Goal: Information Seeking & Learning: Learn about a topic

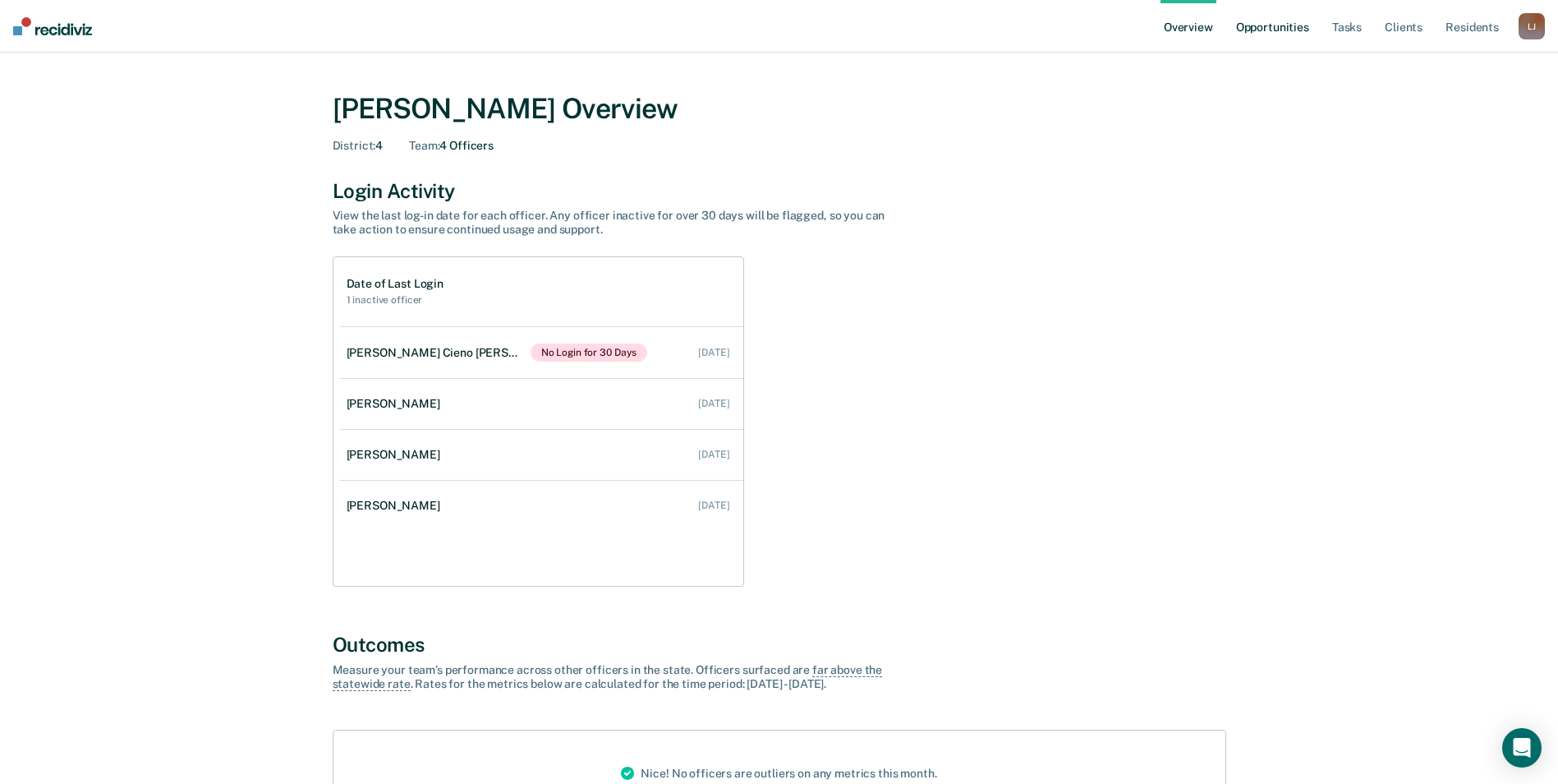
click at [1270, 34] on link "Opportunities" at bounding box center [1273, 26] width 80 height 52
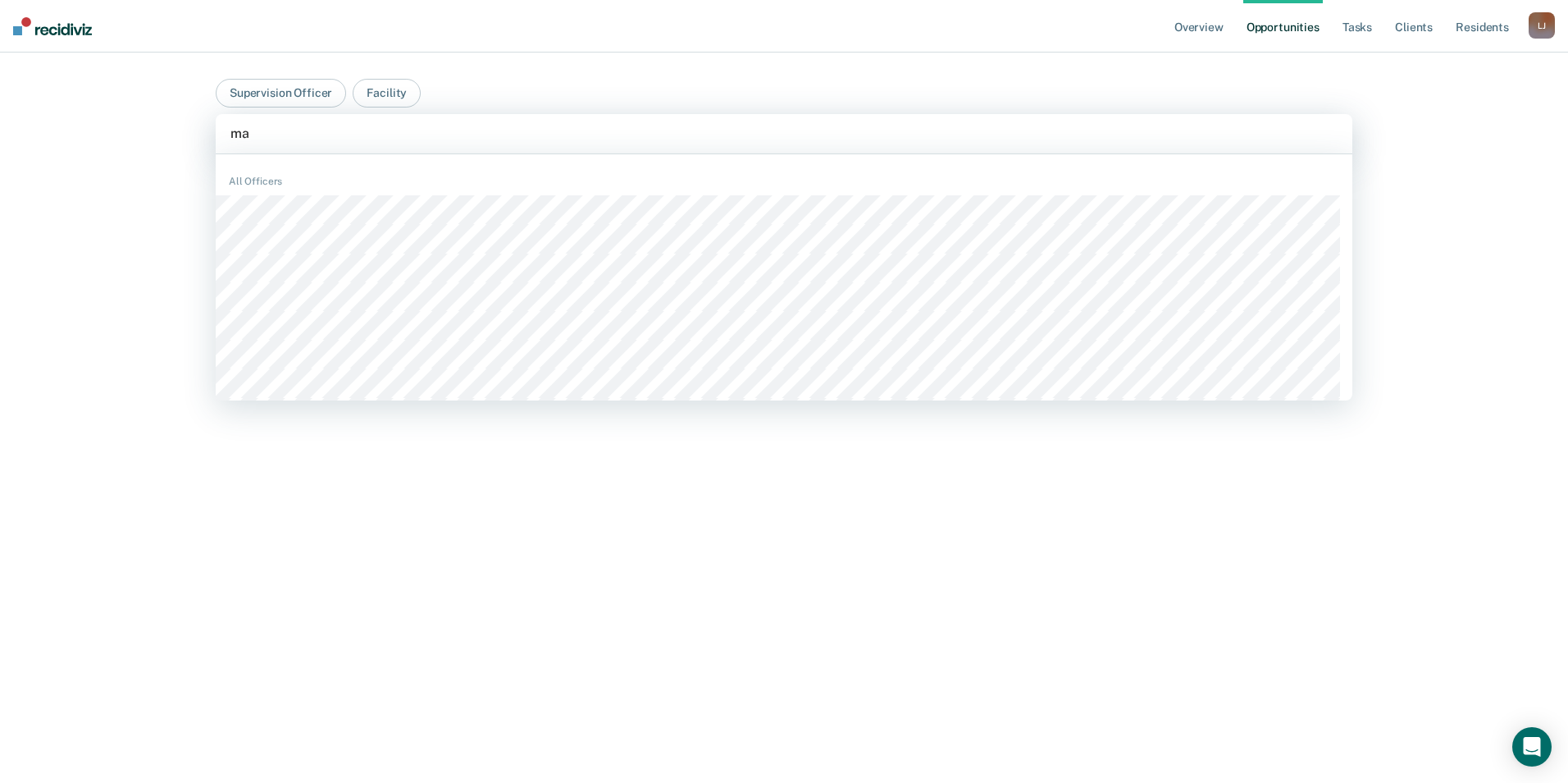
type input "mac"
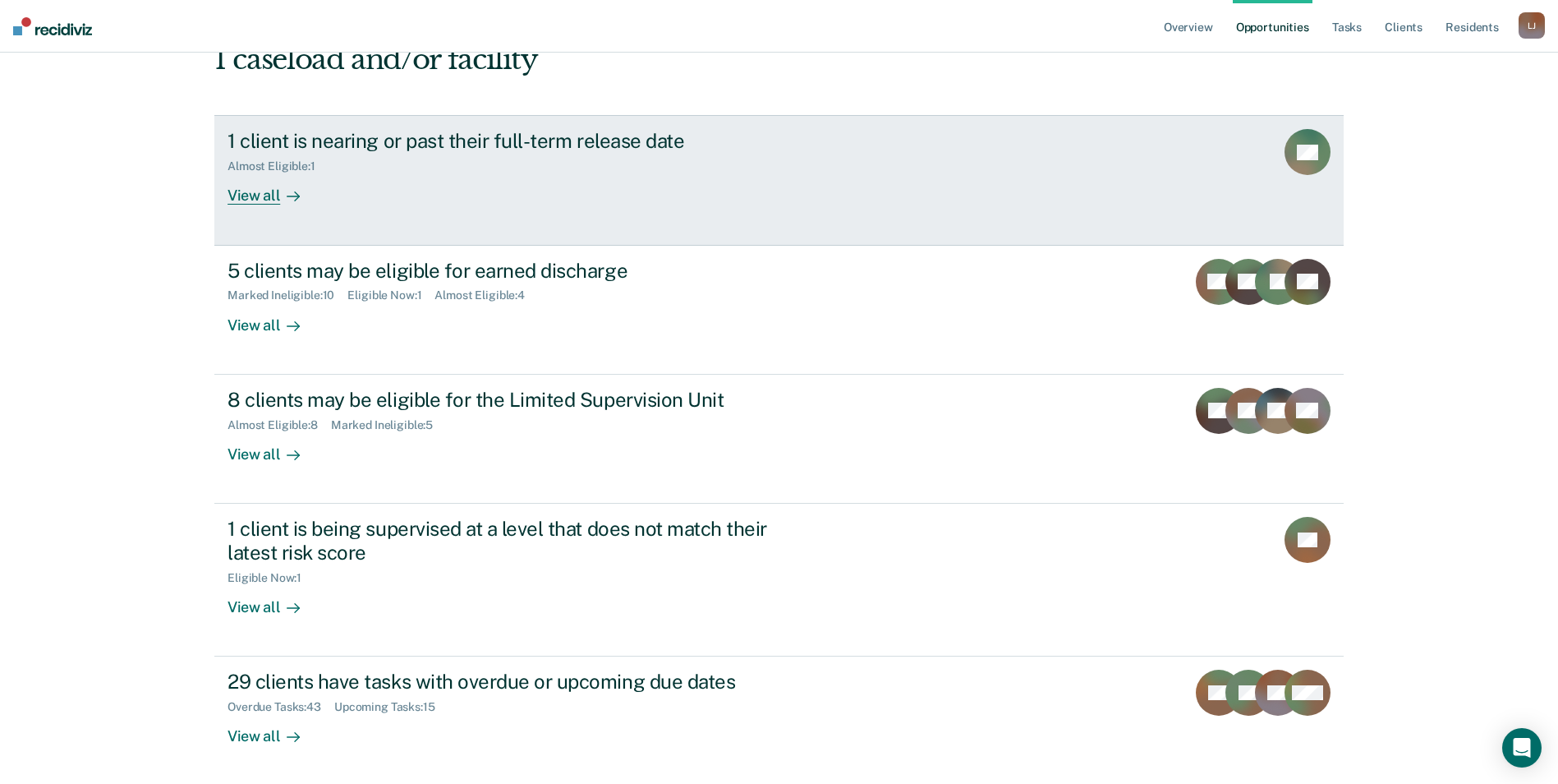
scroll to position [166, 0]
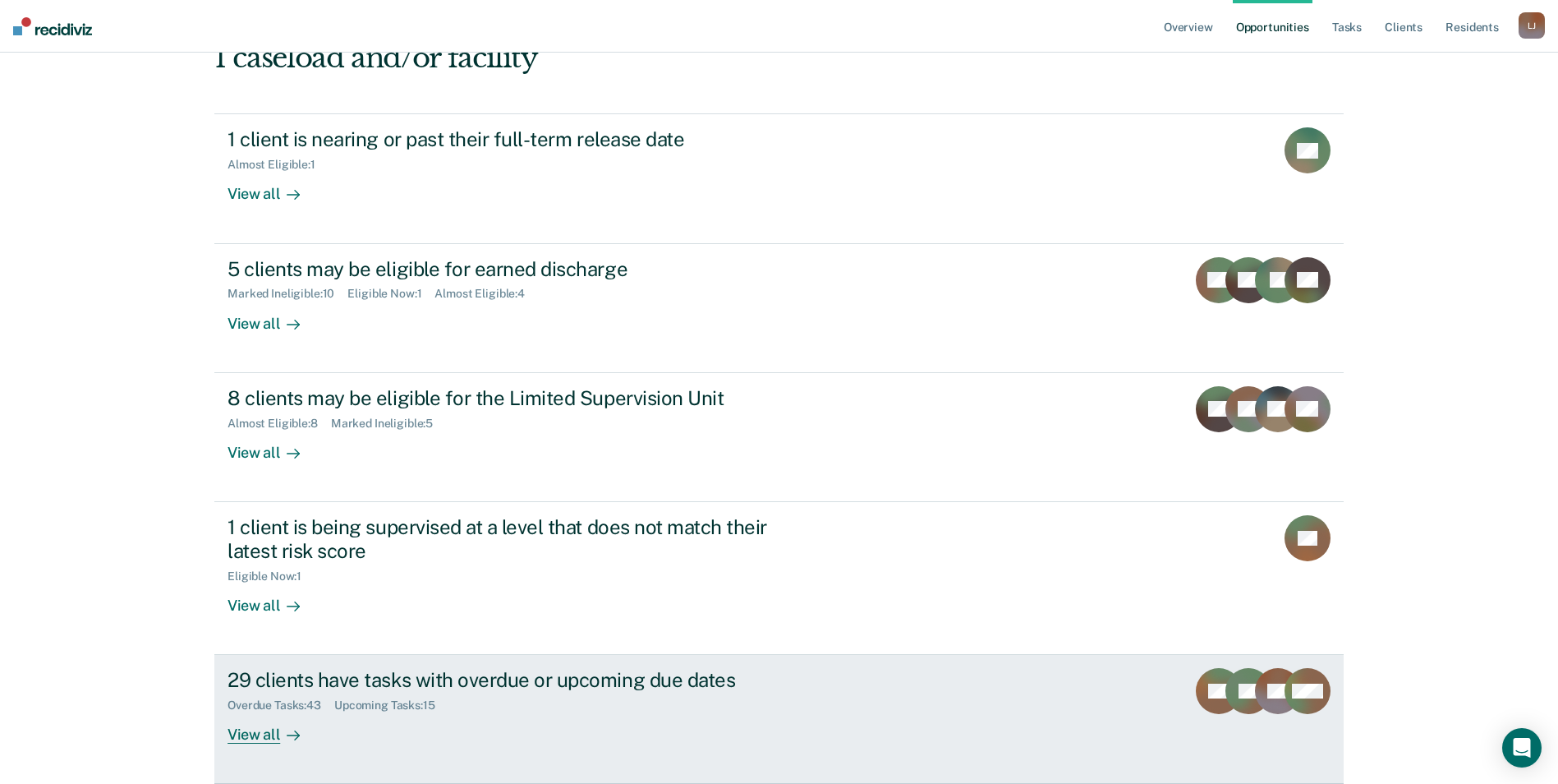
click at [527, 687] on div "29 clients have tasks with overdue or upcoming due dates" at bounding box center [515, 680] width 576 height 24
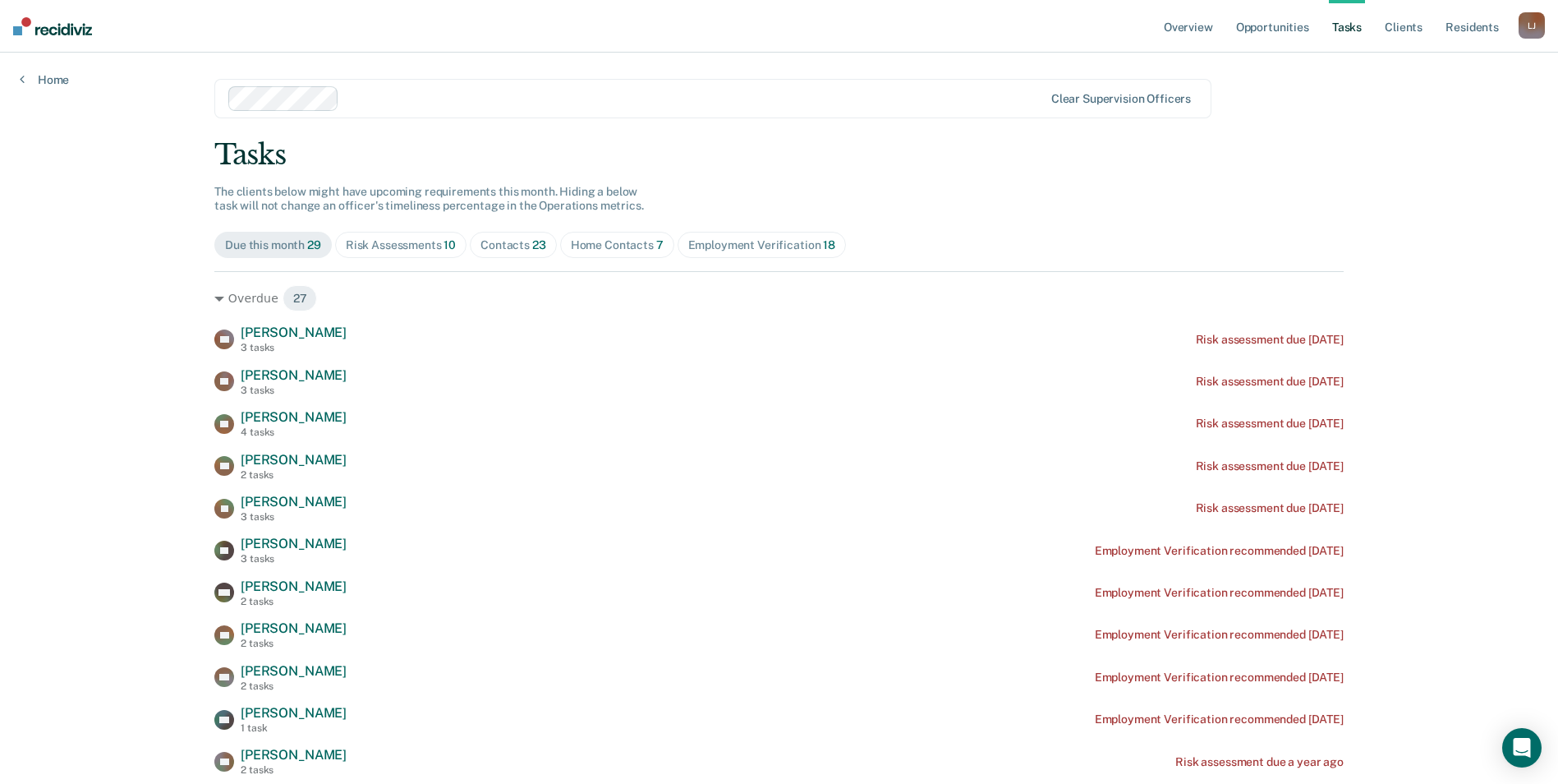
click at [504, 251] on div "Contacts 23" at bounding box center [513, 245] width 66 height 14
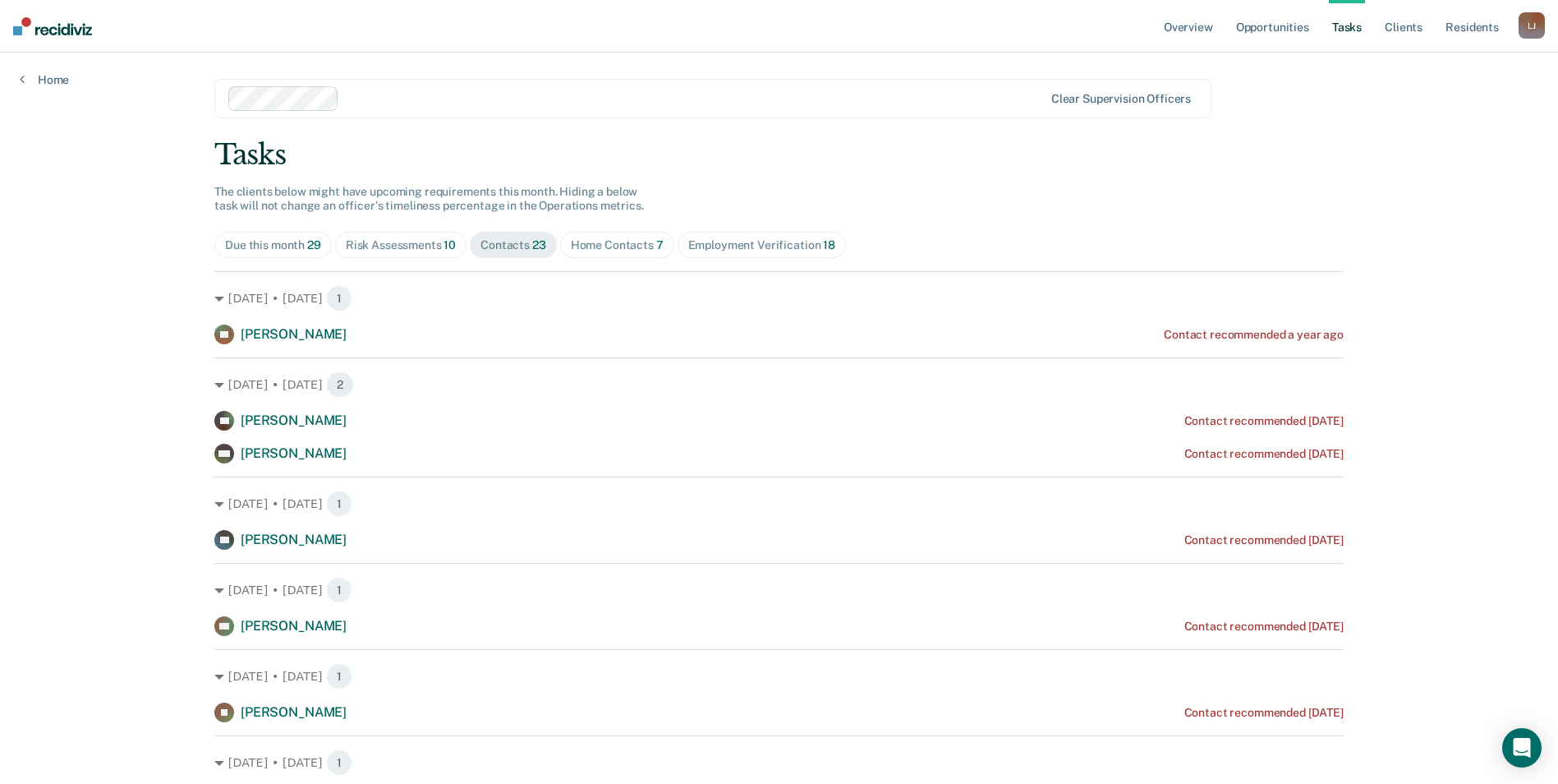
click at [1525, 25] on div "[PERSON_NAME]" at bounding box center [1532, 25] width 26 height 26
click at [1416, 66] on link "Profile" at bounding box center [1466, 66] width 132 height 14
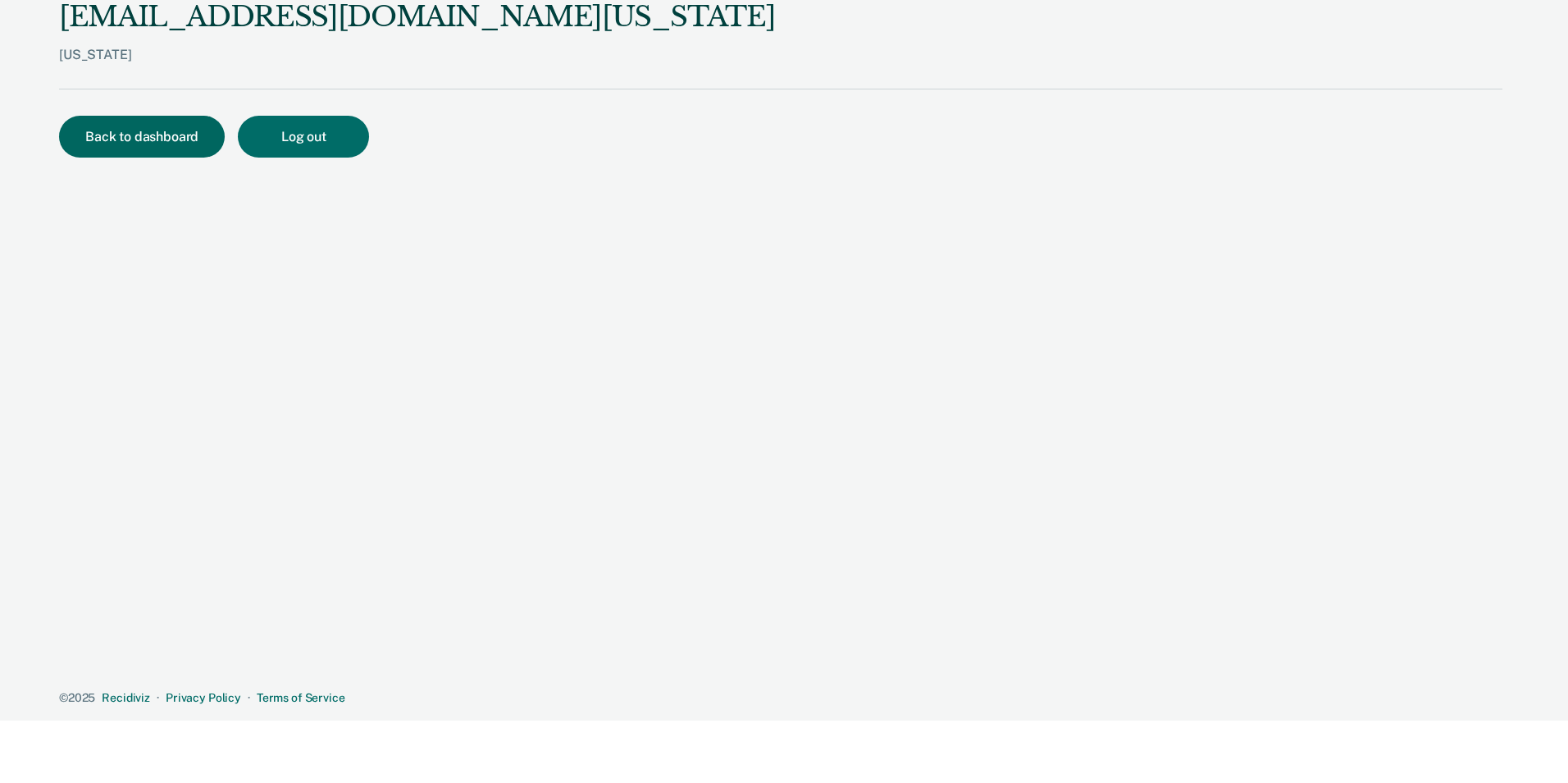
click at [106, 138] on button "Back to dashboard" at bounding box center [142, 136] width 165 height 42
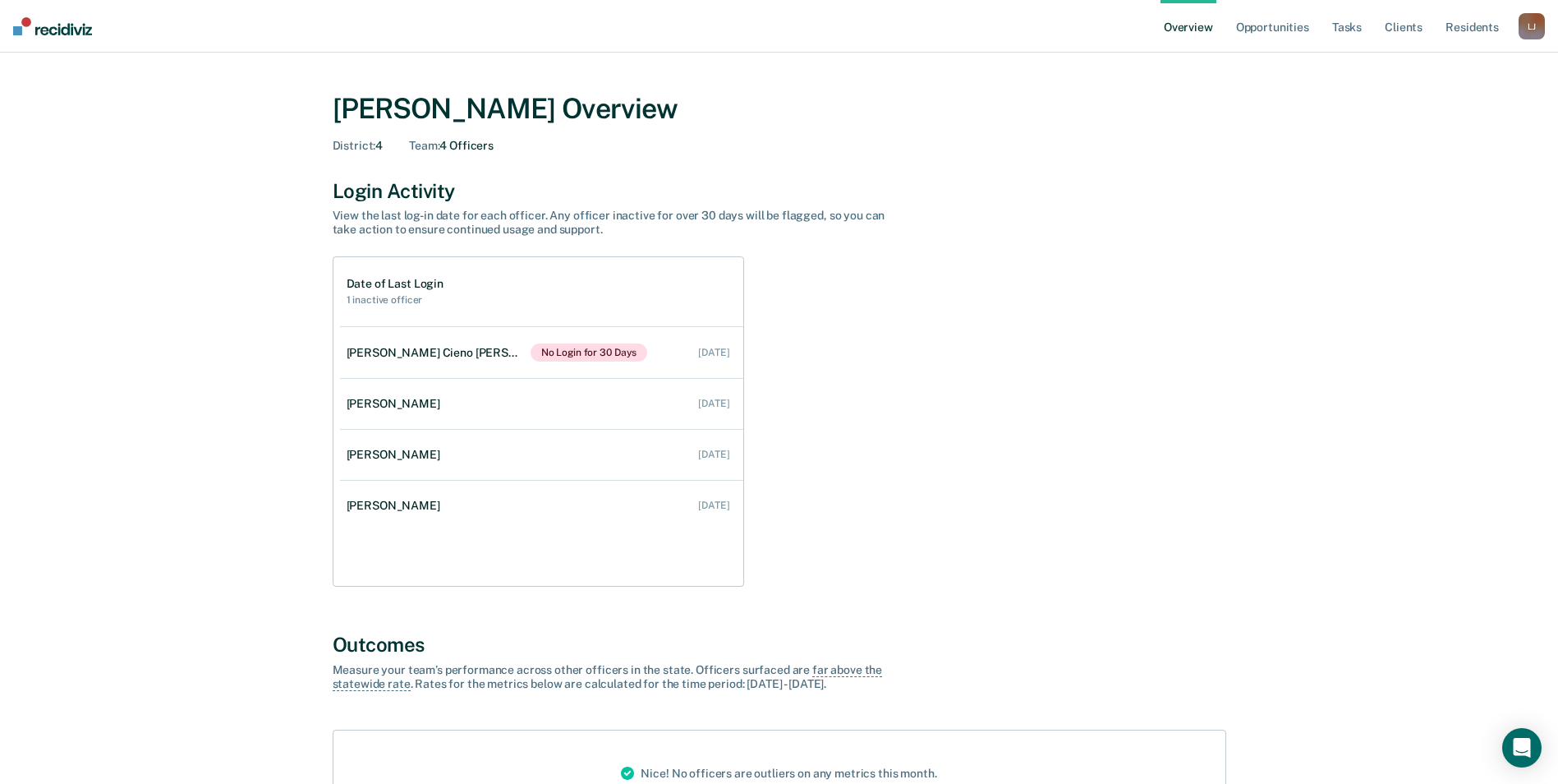
click at [38, 30] on img at bounding box center [52, 26] width 79 height 18
click at [1274, 32] on link "Opportunities" at bounding box center [1273, 26] width 80 height 52
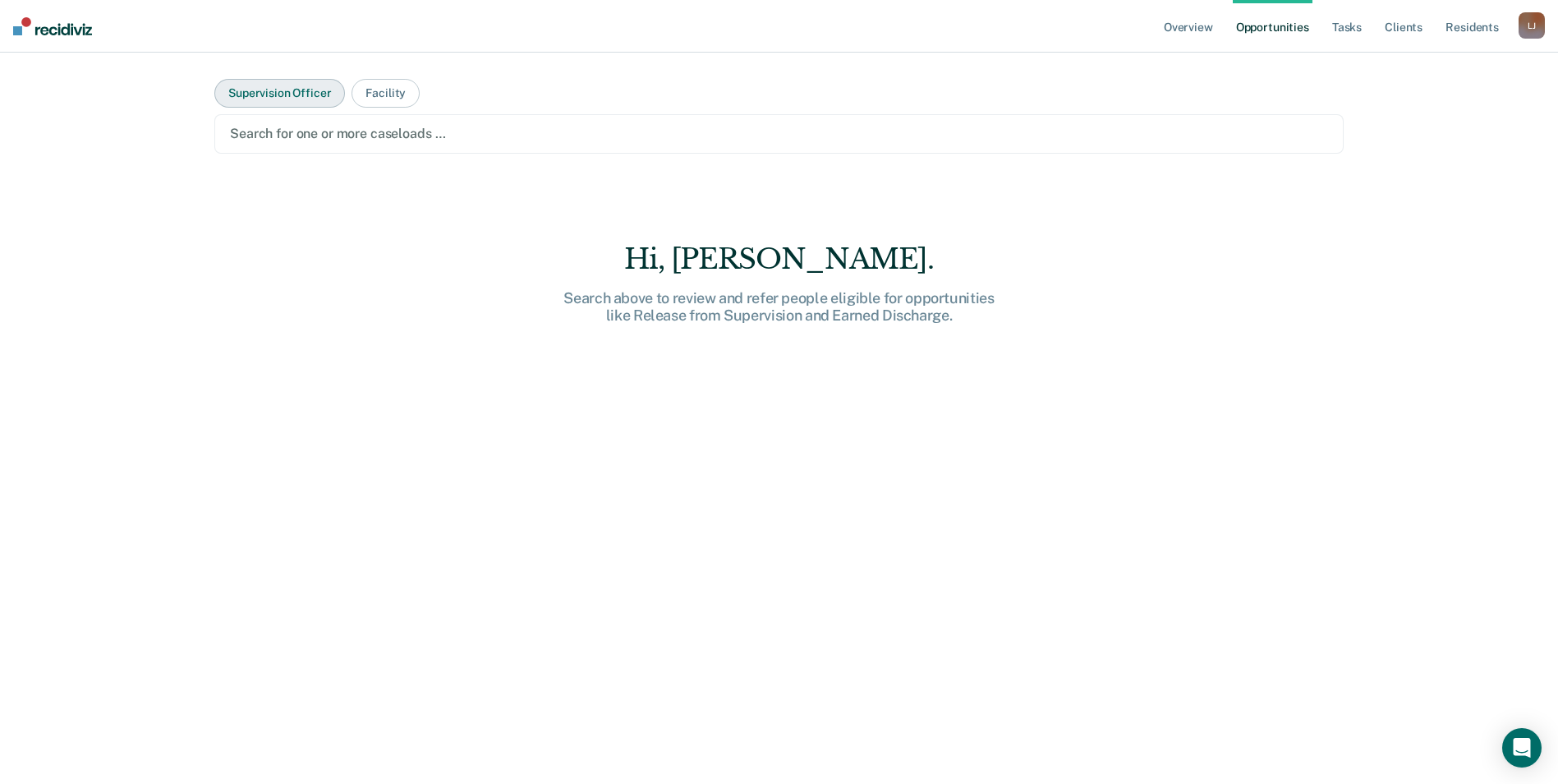
click at [305, 99] on button "Supervision Officer" at bounding box center [279, 93] width 130 height 29
click at [359, 95] on button "Facility" at bounding box center [386, 93] width 68 height 29
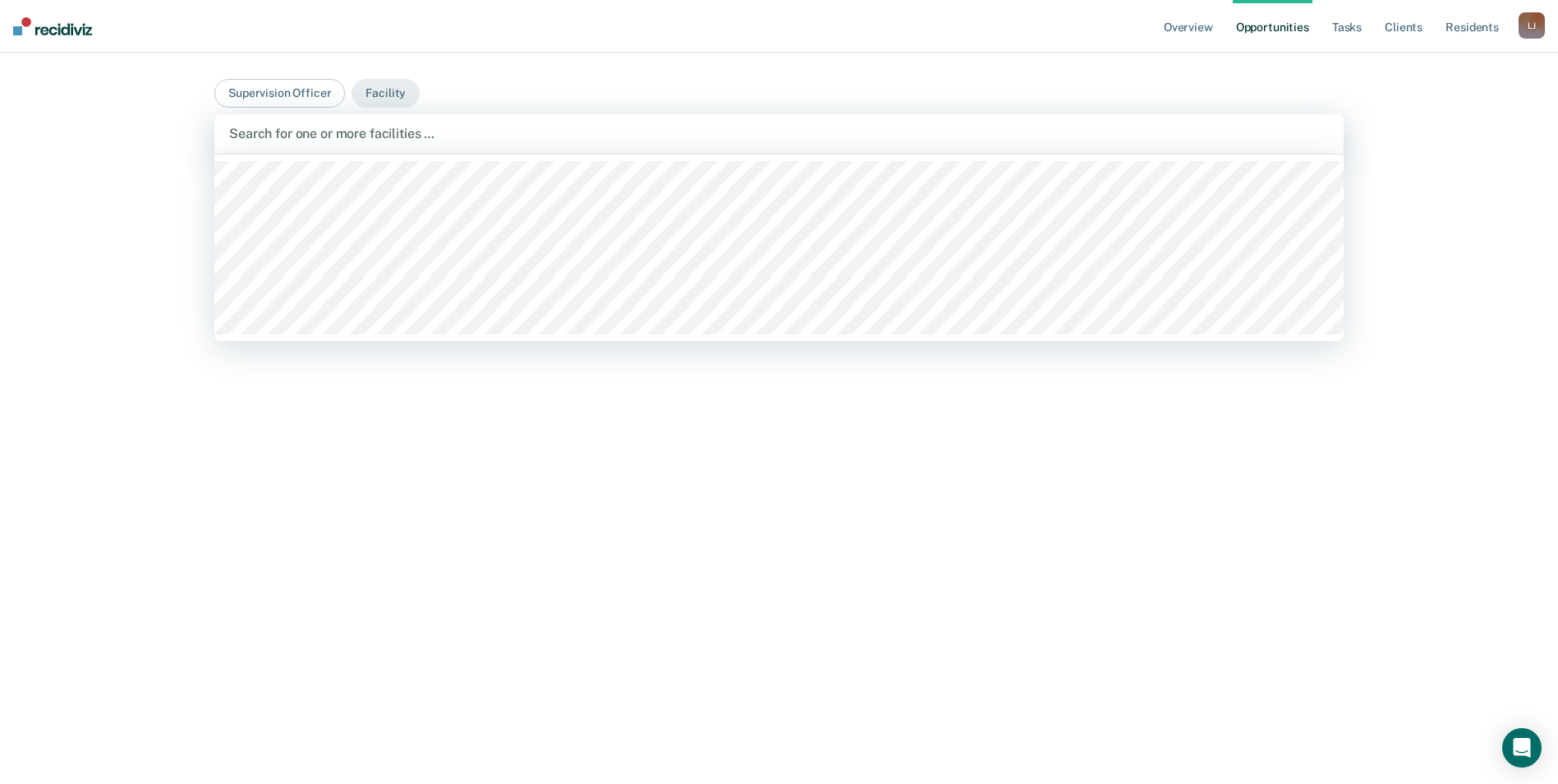
click at [380, 130] on div at bounding box center [779, 133] width 1100 height 19
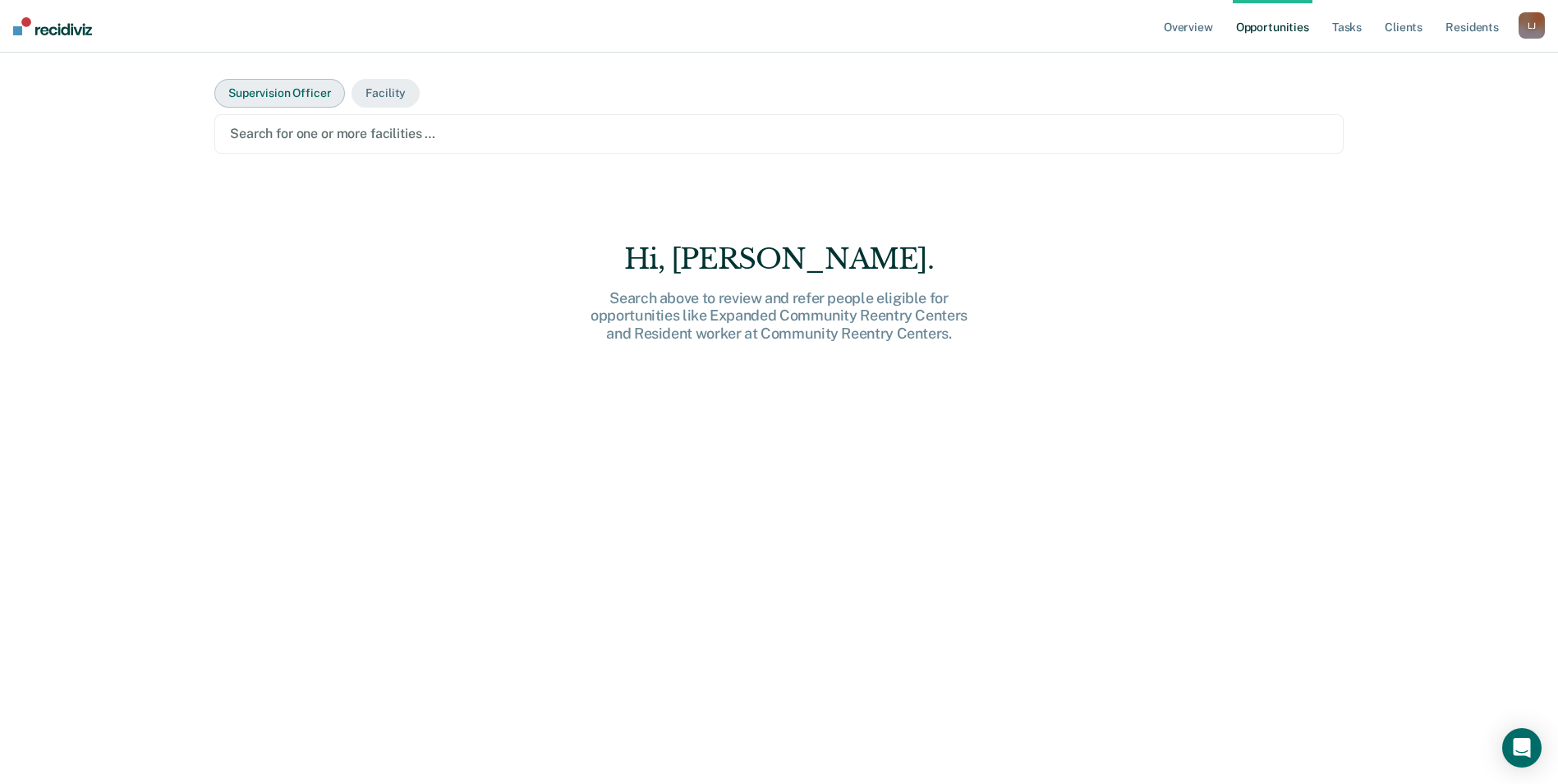
click at [295, 96] on button "Supervision Officer" at bounding box center [279, 93] width 130 height 29
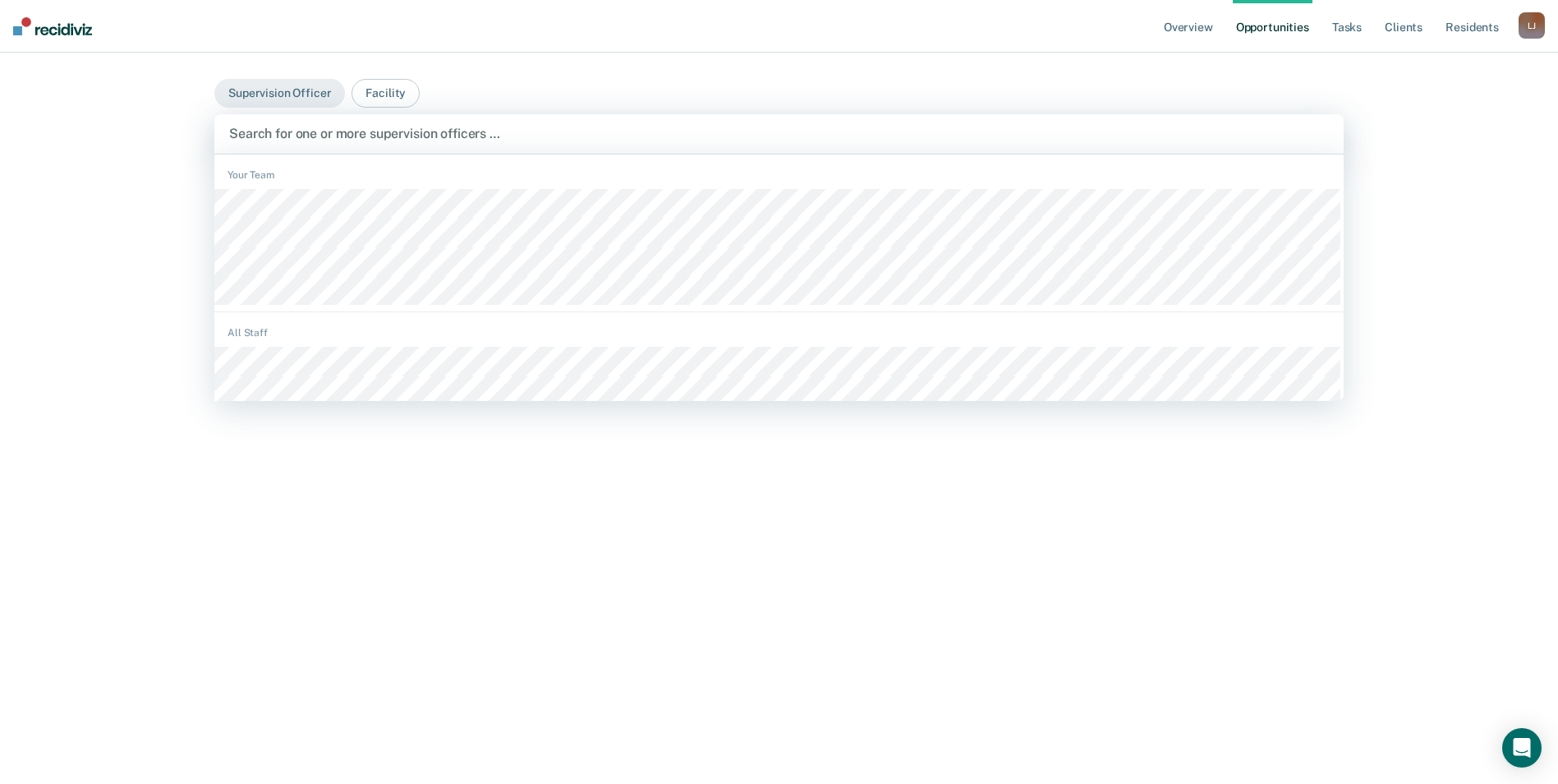
click at [305, 130] on div at bounding box center [779, 133] width 1100 height 19
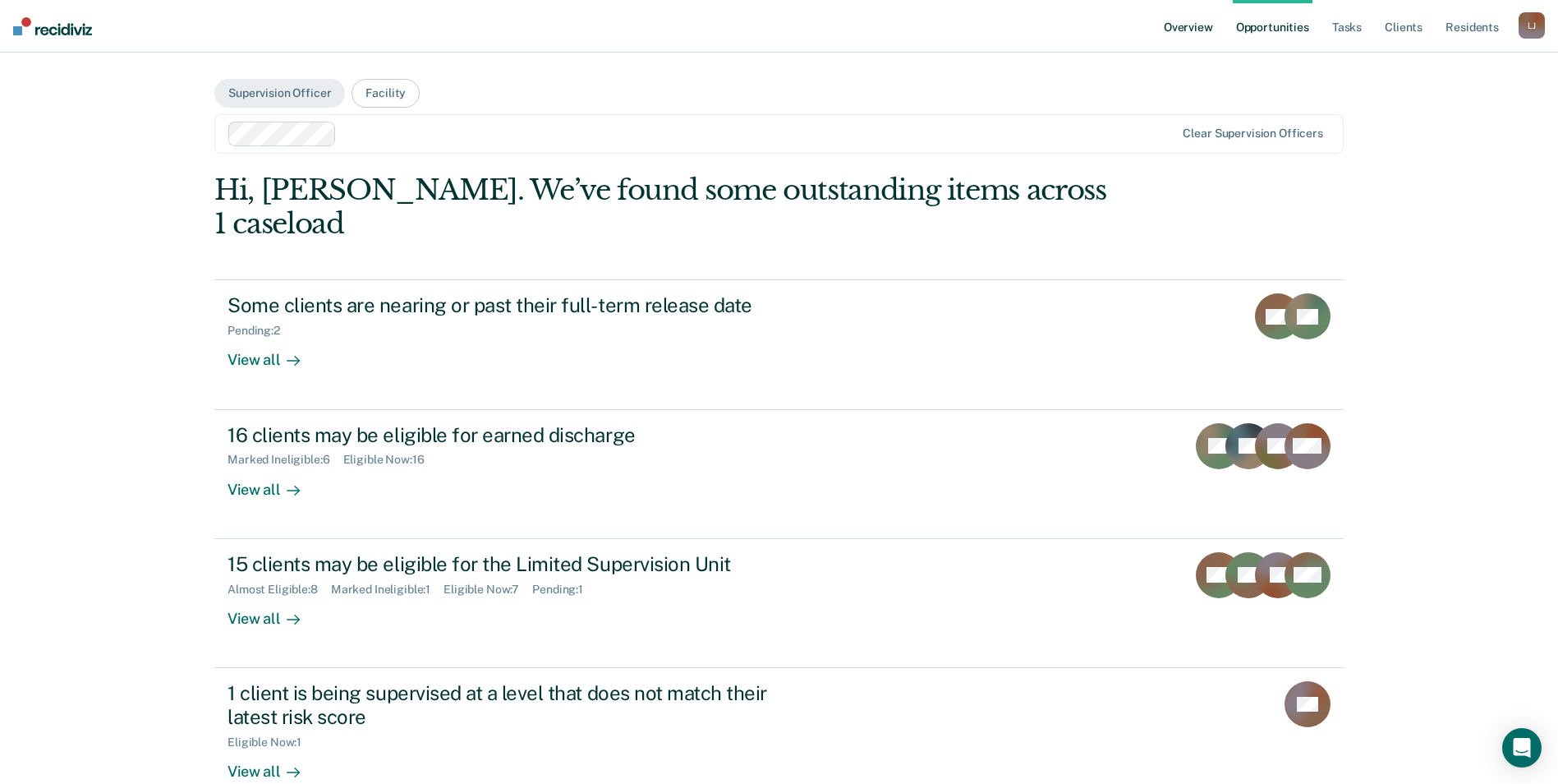
click at [1183, 25] on link "Overview" at bounding box center [1189, 26] width 56 height 52
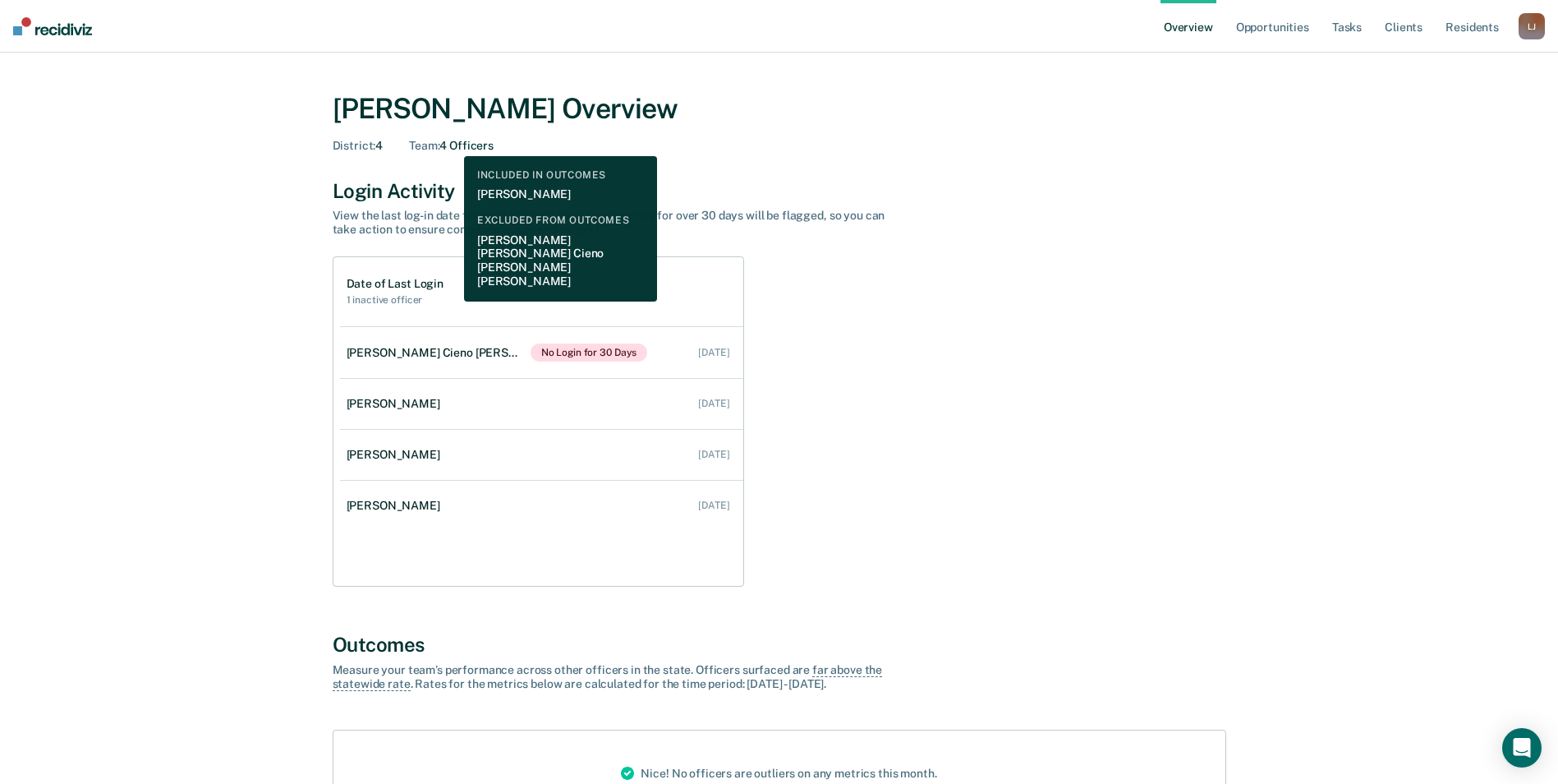
click at [452, 143] on div "Team : 4 Officers" at bounding box center [451, 145] width 85 height 14
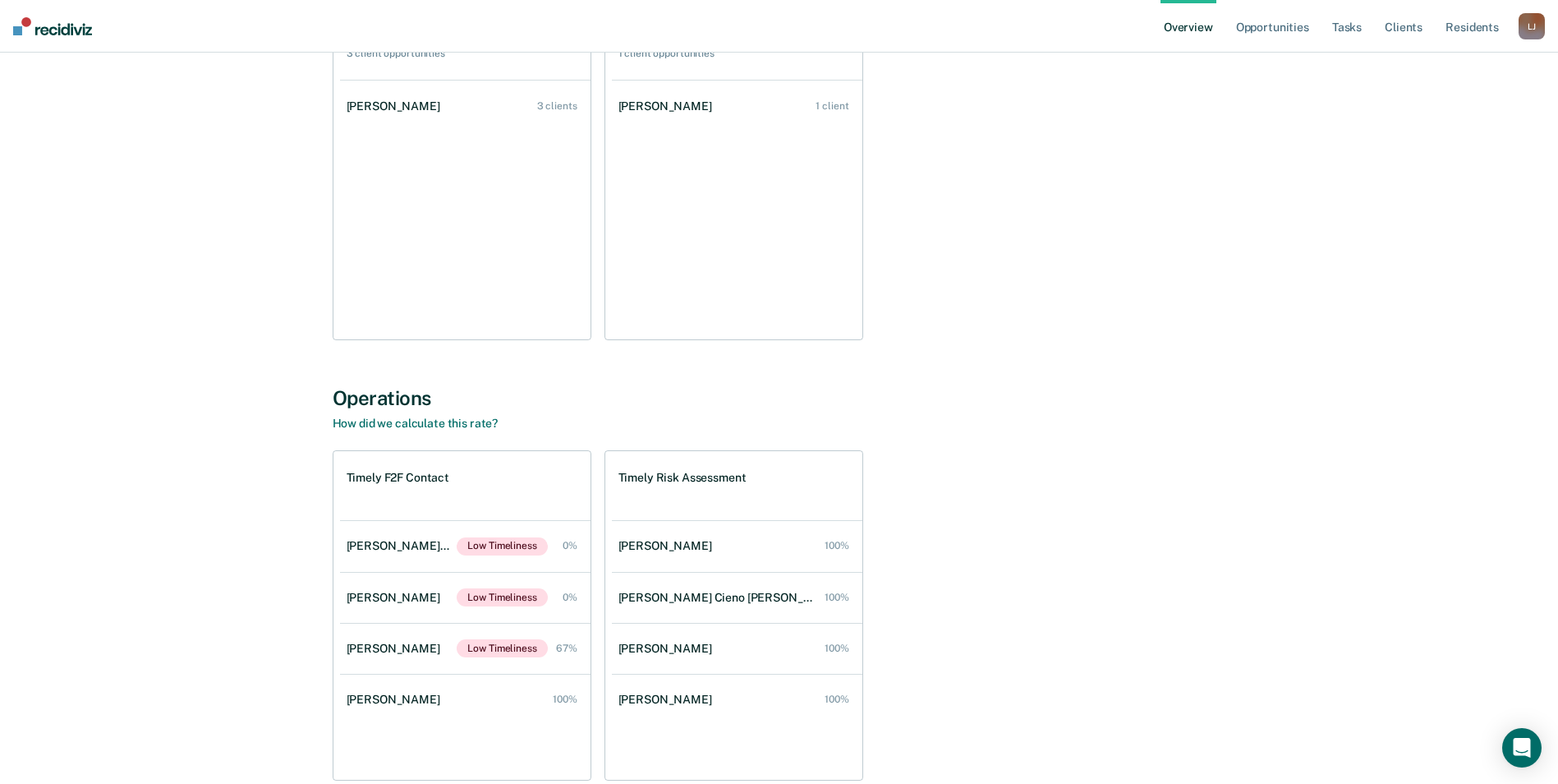
scroll to position [999, 0]
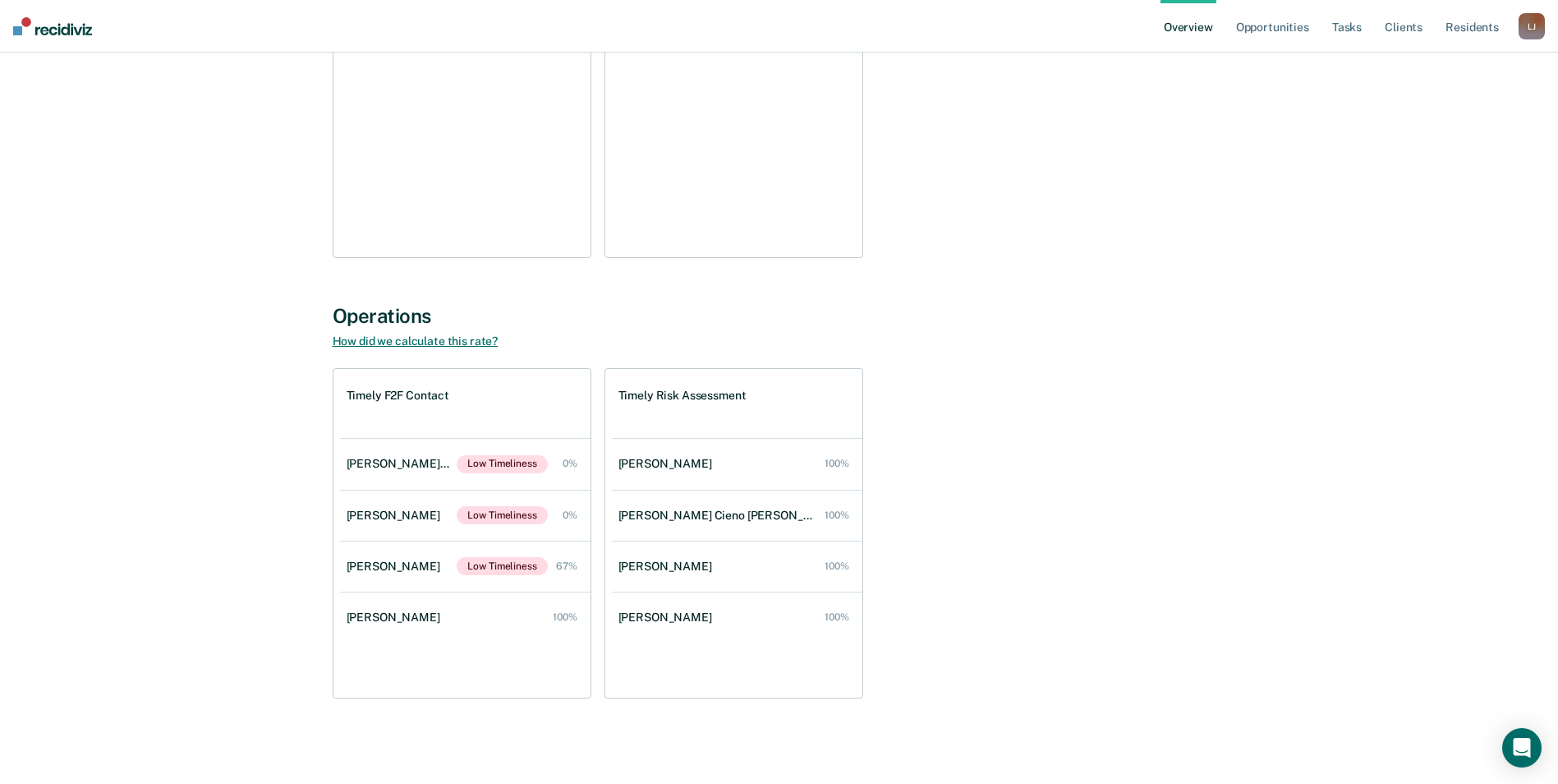
click at [450, 345] on link "How did we calculate this rate?" at bounding box center [415, 341] width 166 height 13
click at [414, 475] on link "[PERSON_NAME] Cieno [PERSON_NAME] Low Timeliness 0%" at bounding box center [465, 464] width 251 height 51
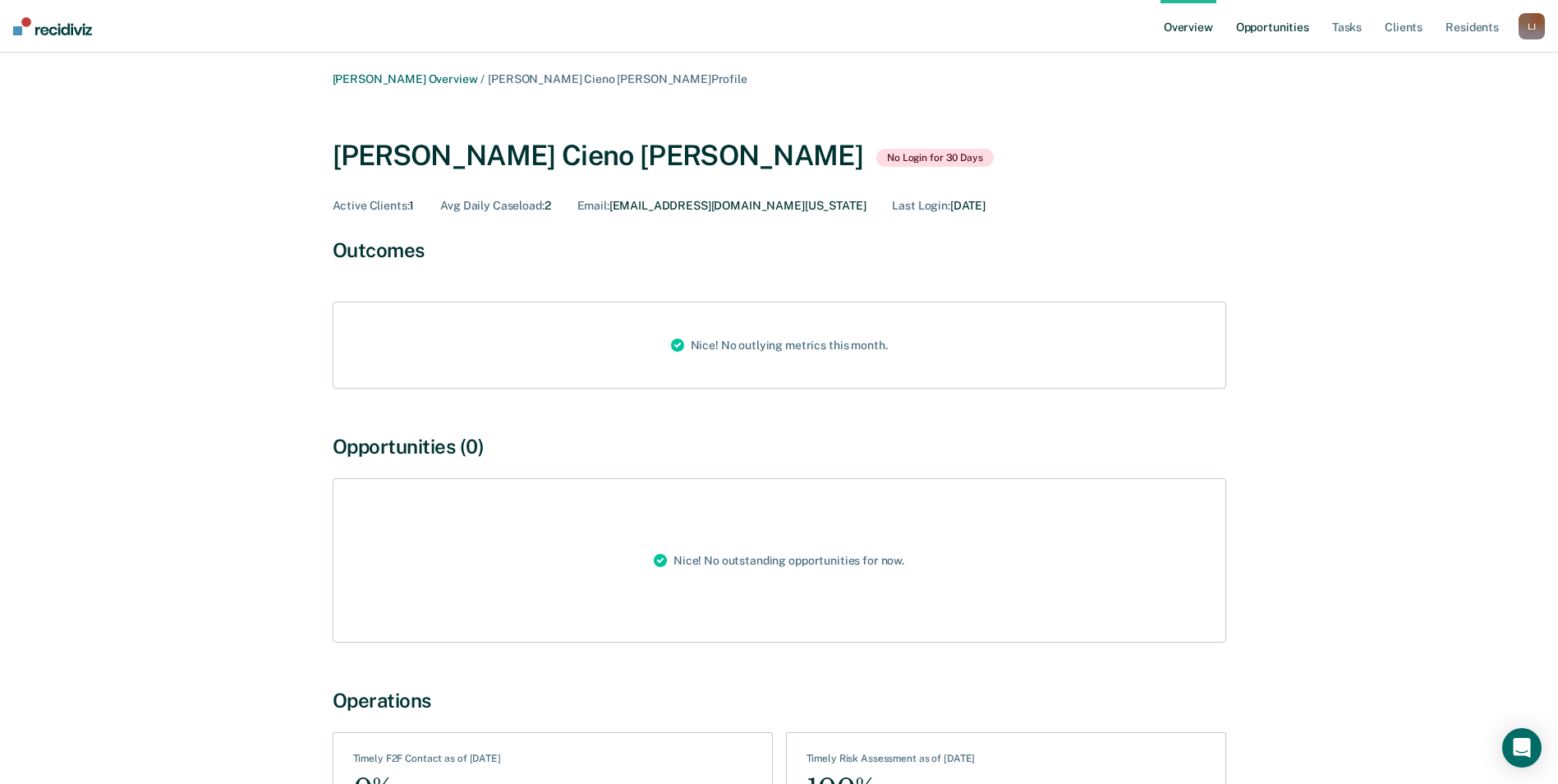
click at [1279, 31] on link "Opportunities" at bounding box center [1273, 26] width 80 height 52
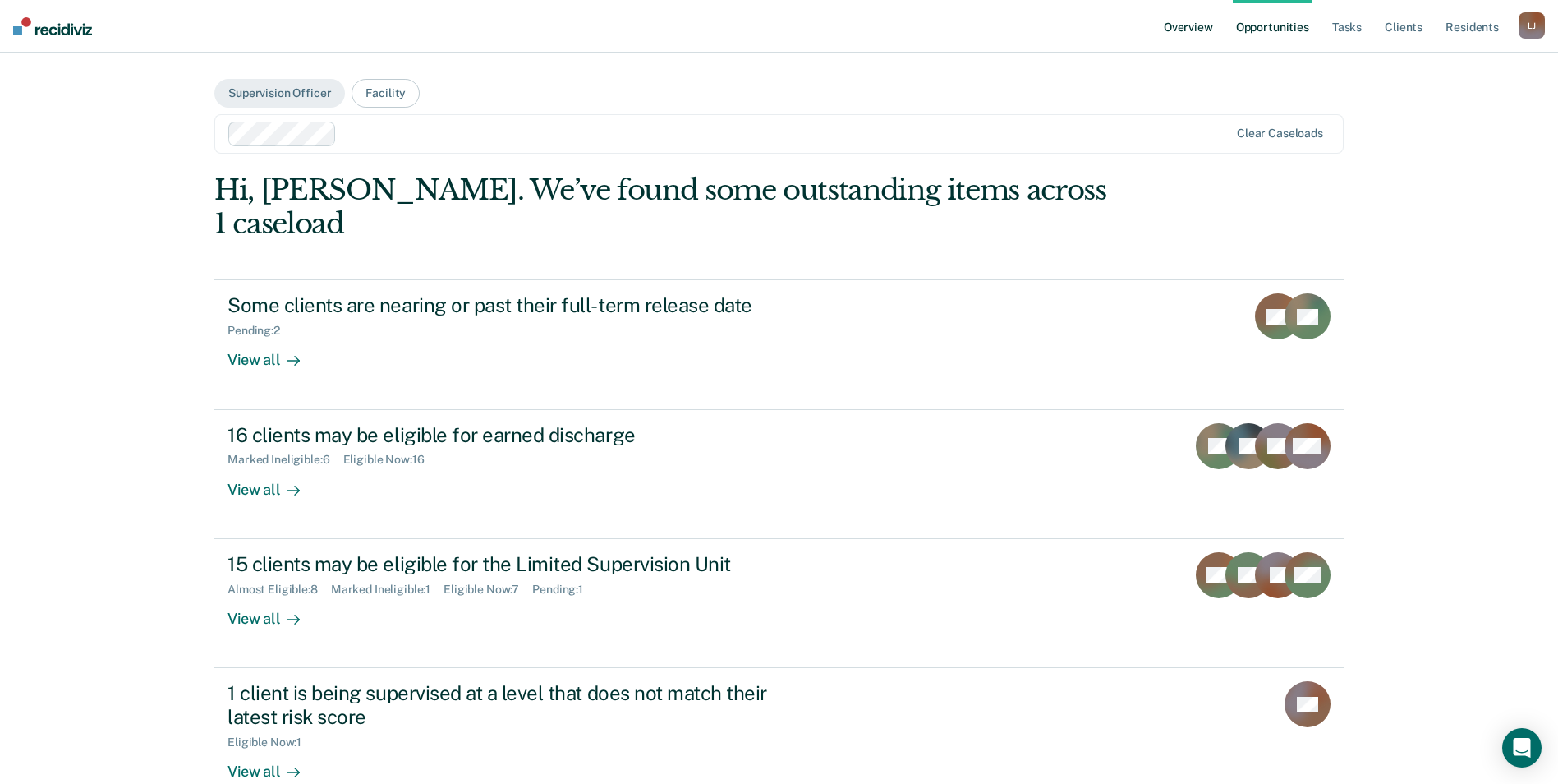
click at [1194, 27] on link "Overview" at bounding box center [1189, 26] width 56 height 52
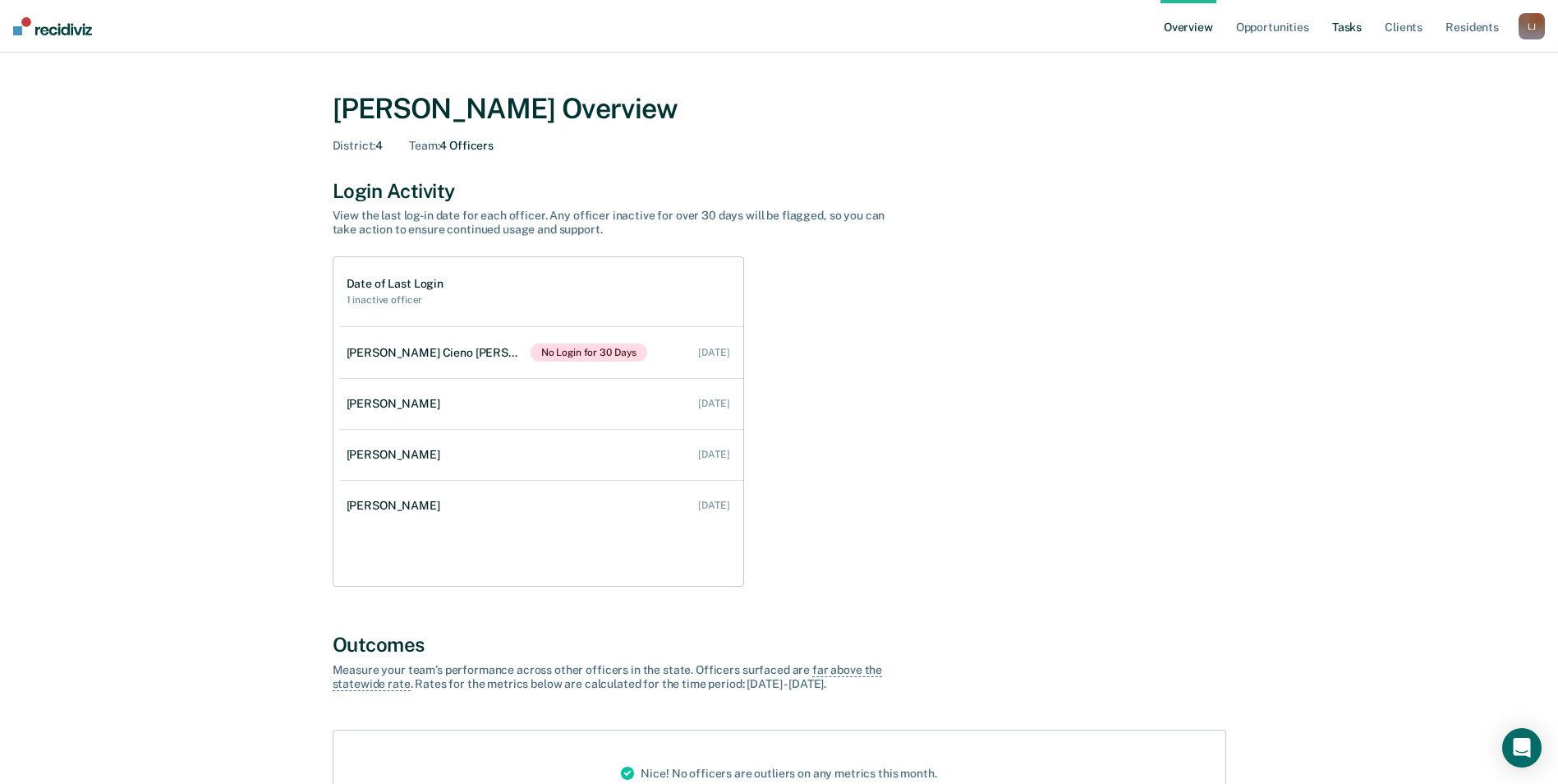
click at [1356, 36] on link "Tasks" at bounding box center [1347, 26] width 36 height 52
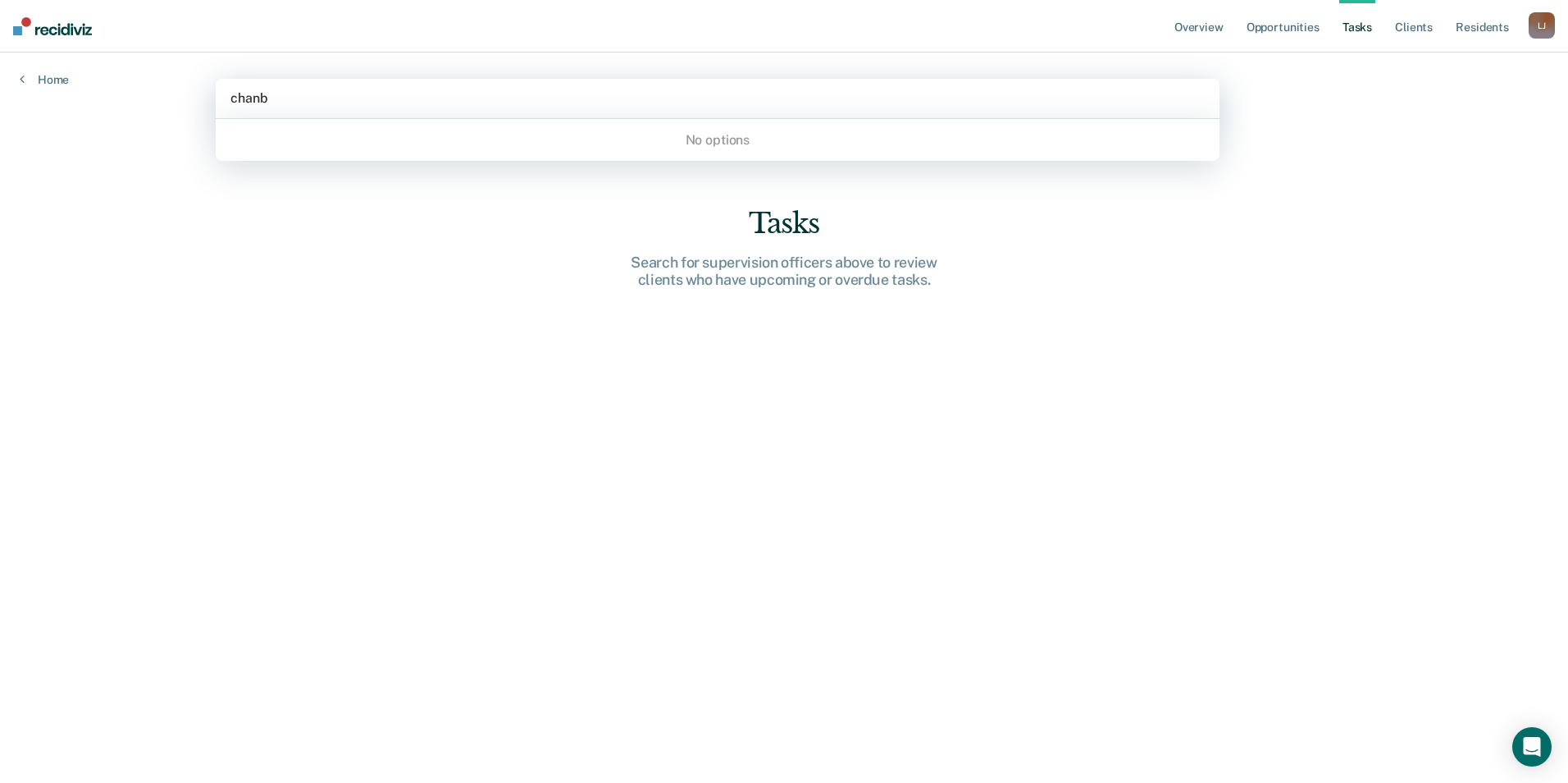
type input "chan"
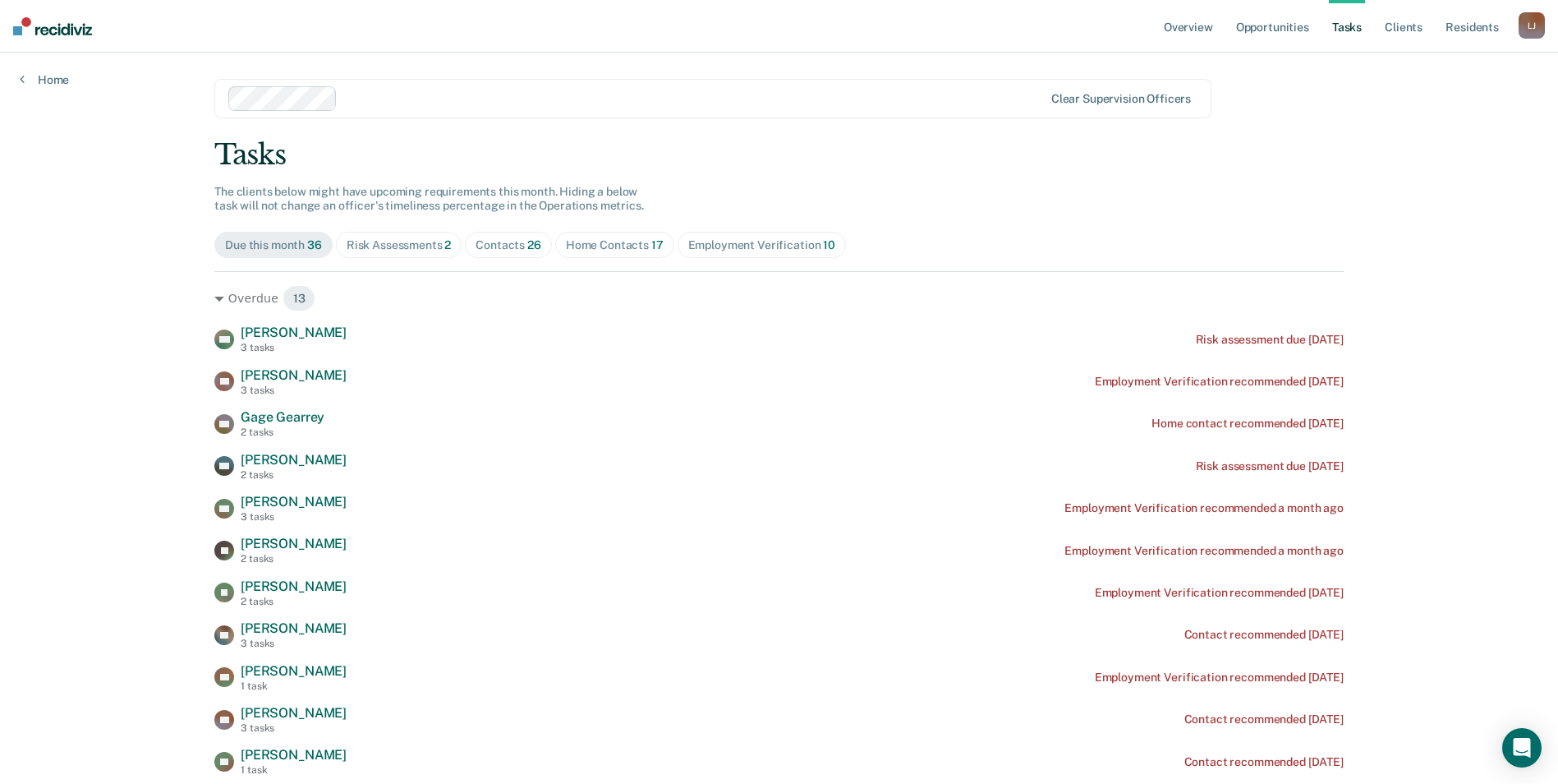
click at [587, 242] on div "Home Contacts 17" at bounding box center [615, 245] width 98 height 14
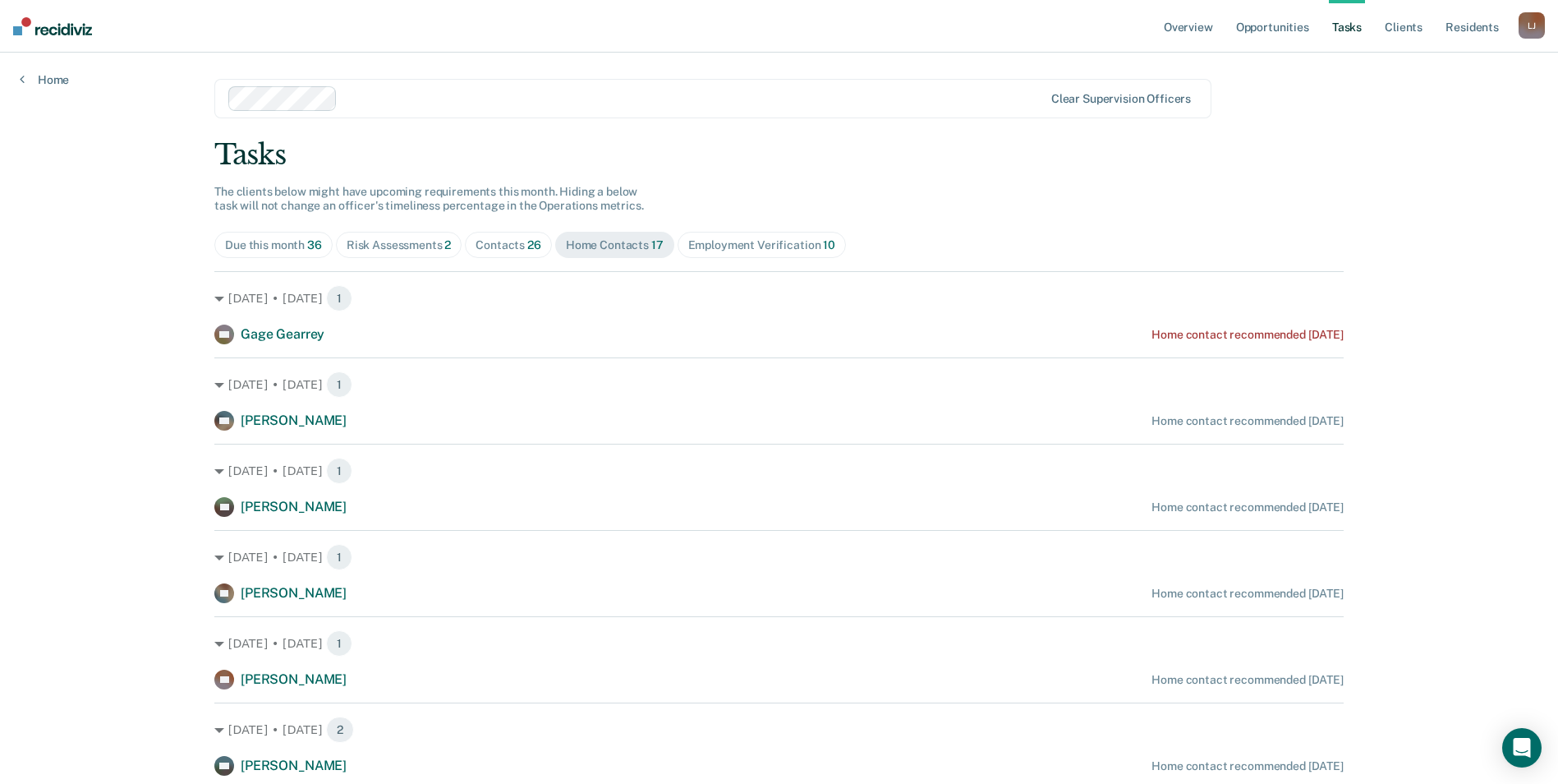
click at [500, 246] on div "Contacts 26" at bounding box center [508, 245] width 66 height 14
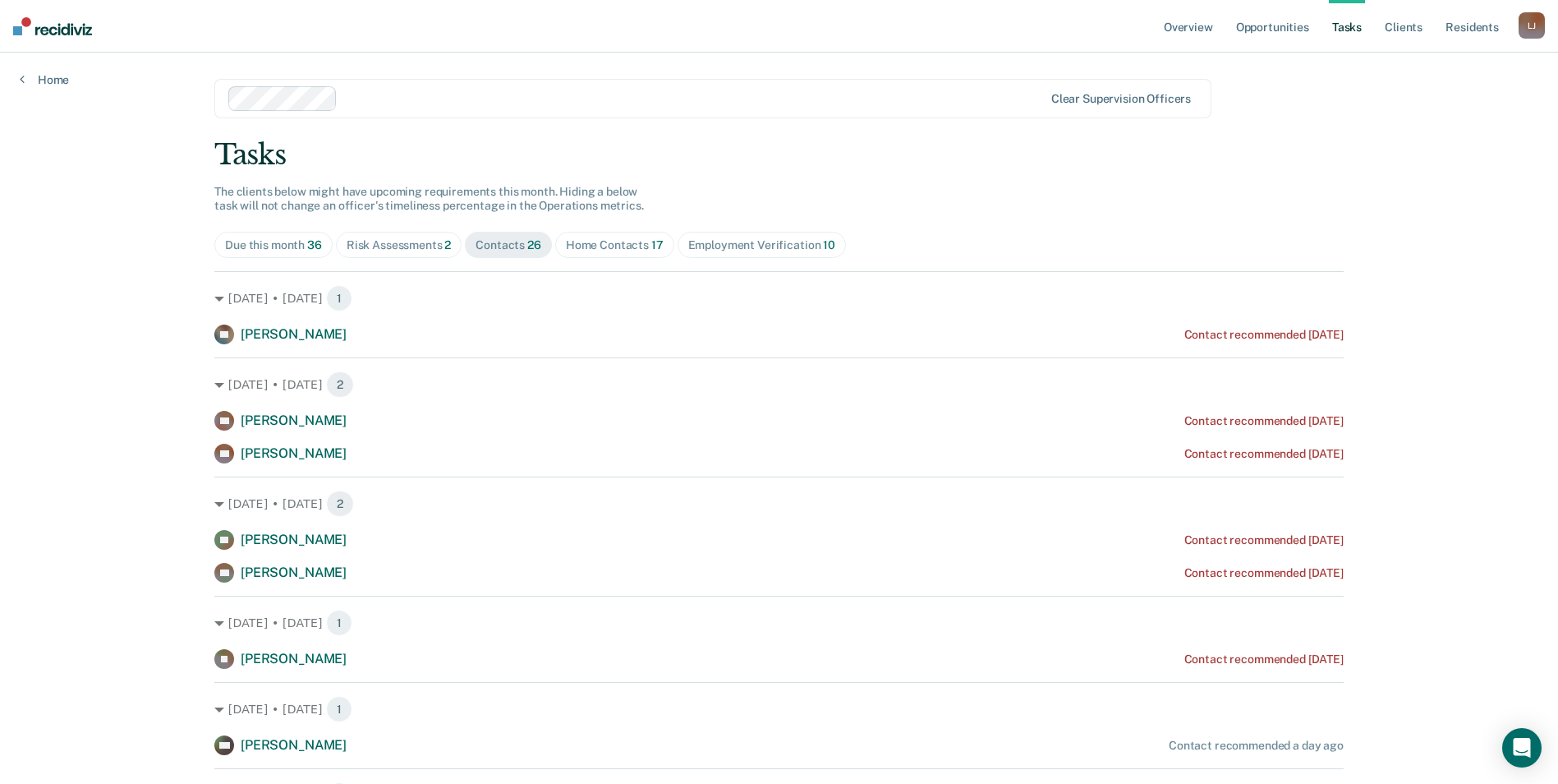
click at [409, 240] on div "Risk Assessments 2" at bounding box center [399, 245] width 105 height 14
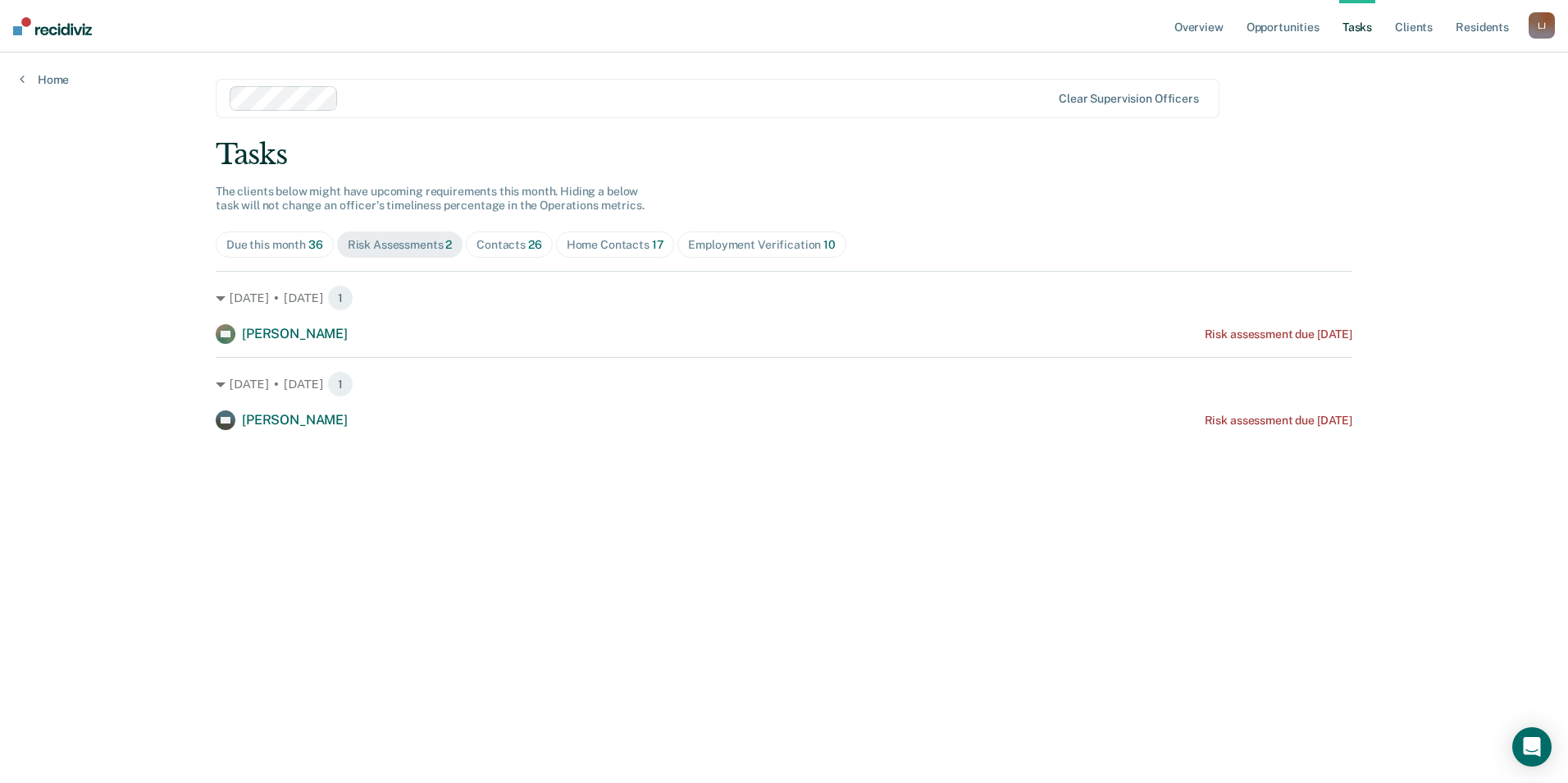
click at [586, 245] on div "Home Contacts 17" at bounding box center [615, 245] width 98 height 14
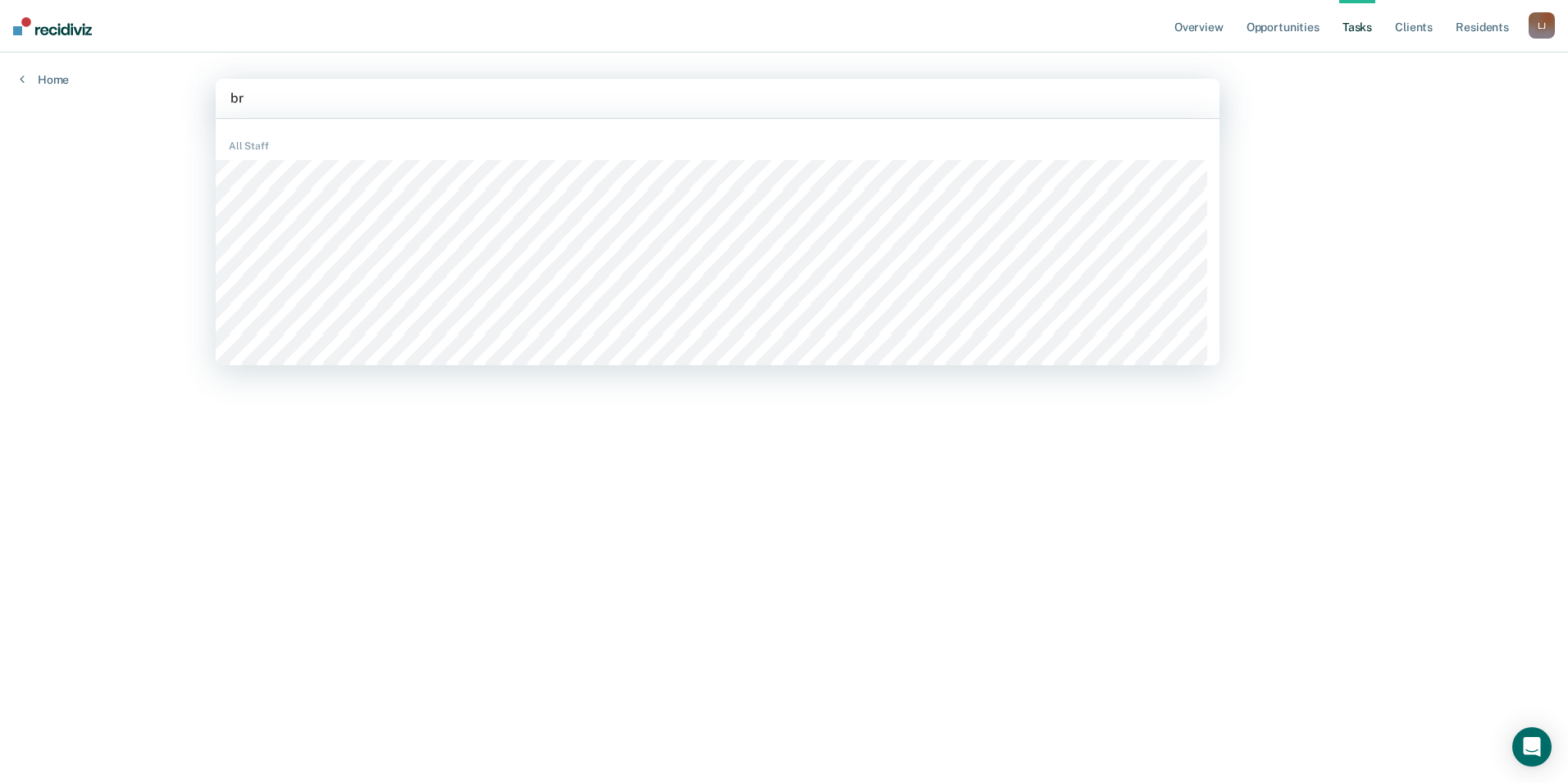
type input "bra"
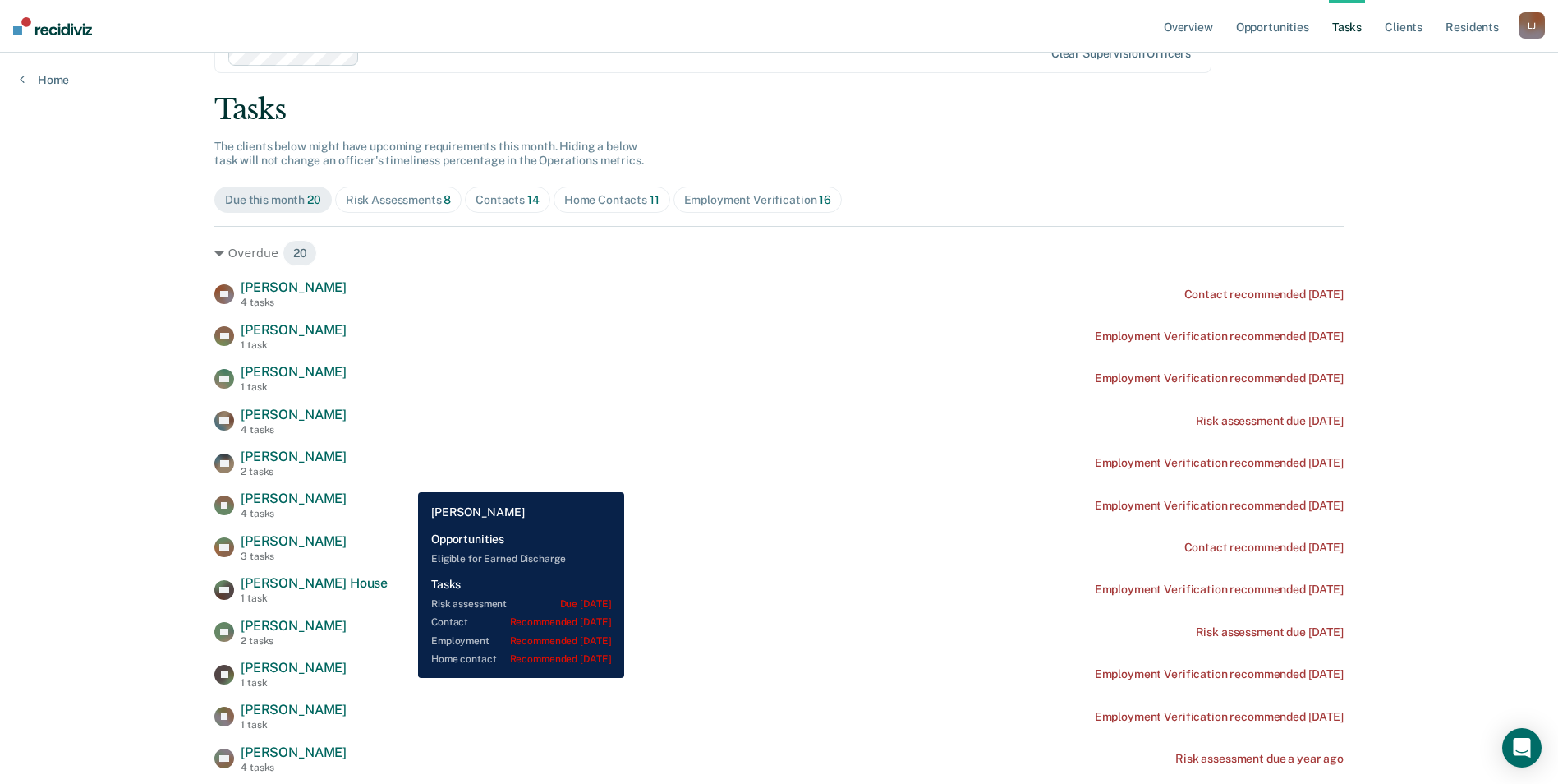
scroll to position [82, 0]
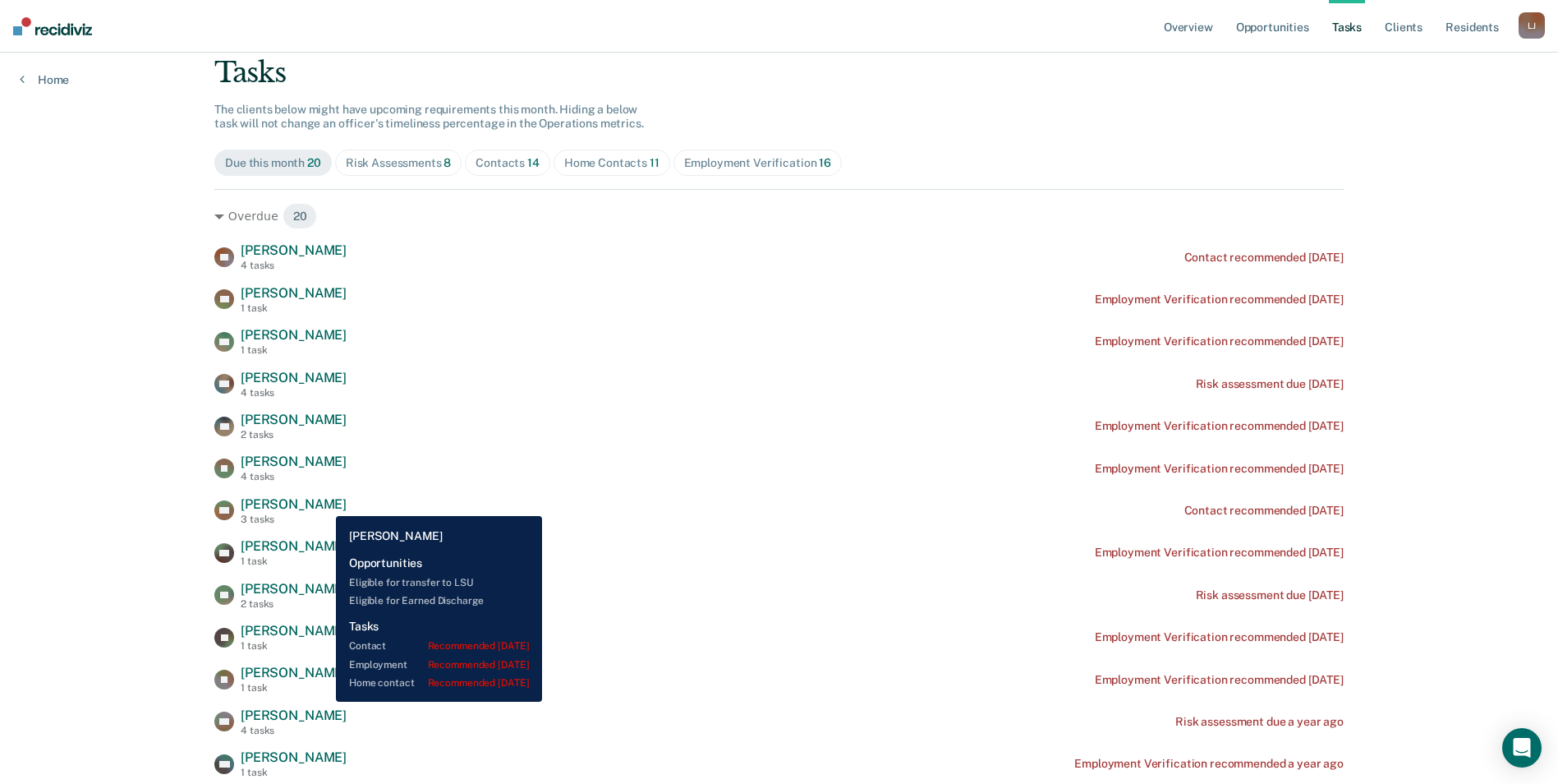
click at [324, 504] on span "[PERSON_NAME]" at bounding box center [293, 504] width 106 height 16
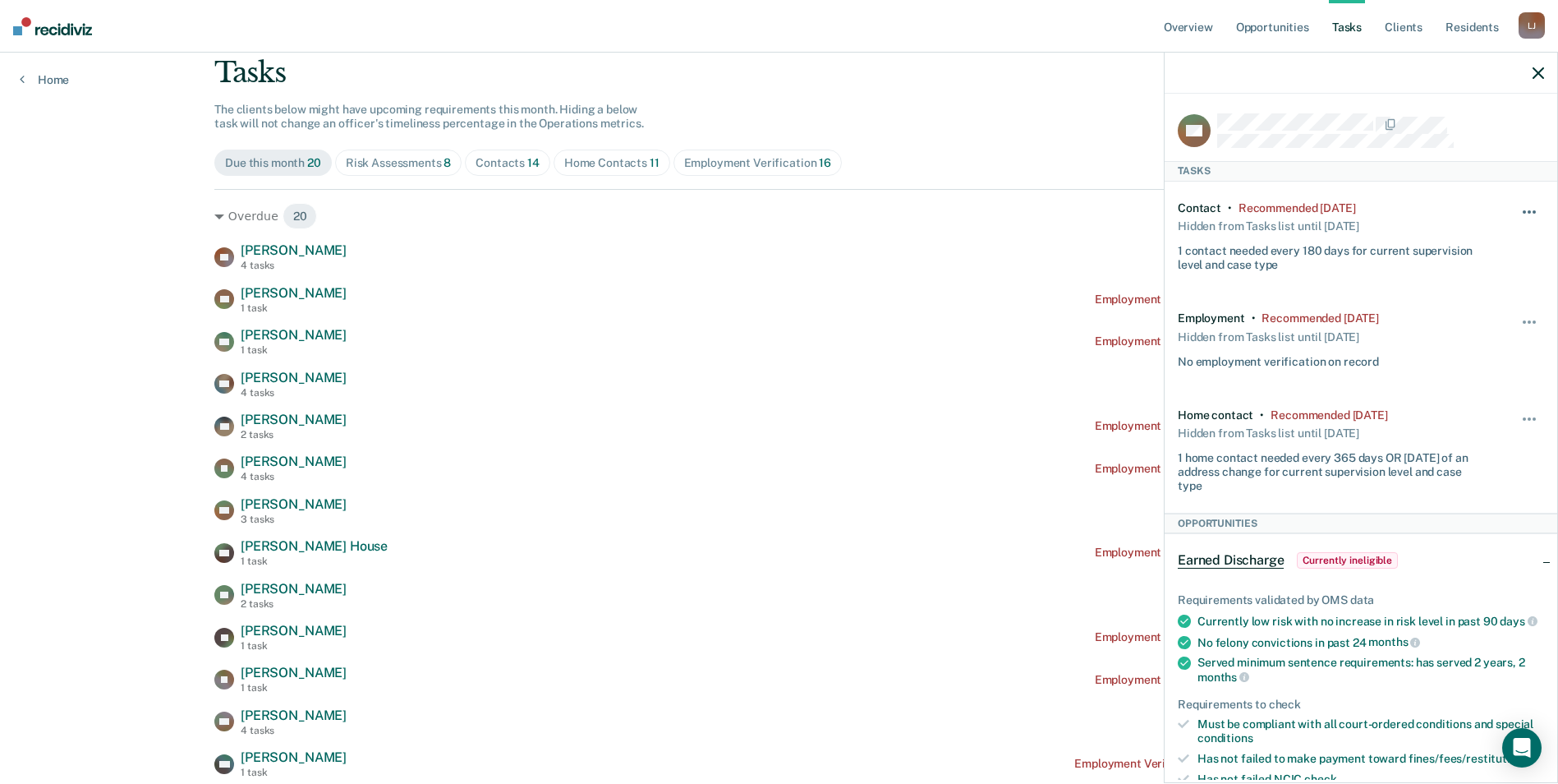
click at [1528, 210] on span "button" at bounding box center [1530, 212] width 4 height 4
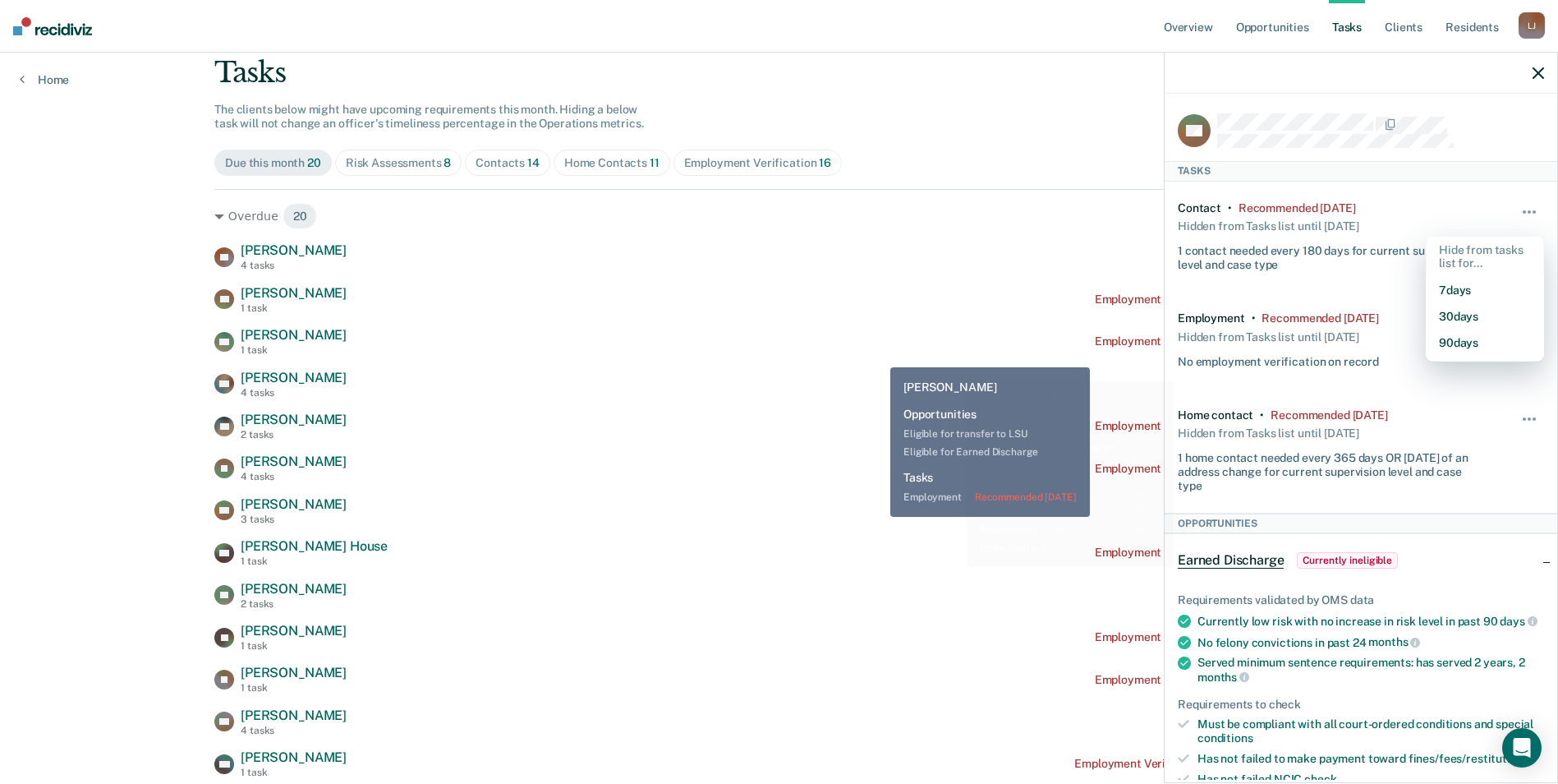
click at [878, 355] on div "AK [PERSON_NAME] 1 task Employment Verification recommended [DATE]" at bounding box center [779, 341] width 1130 height 29
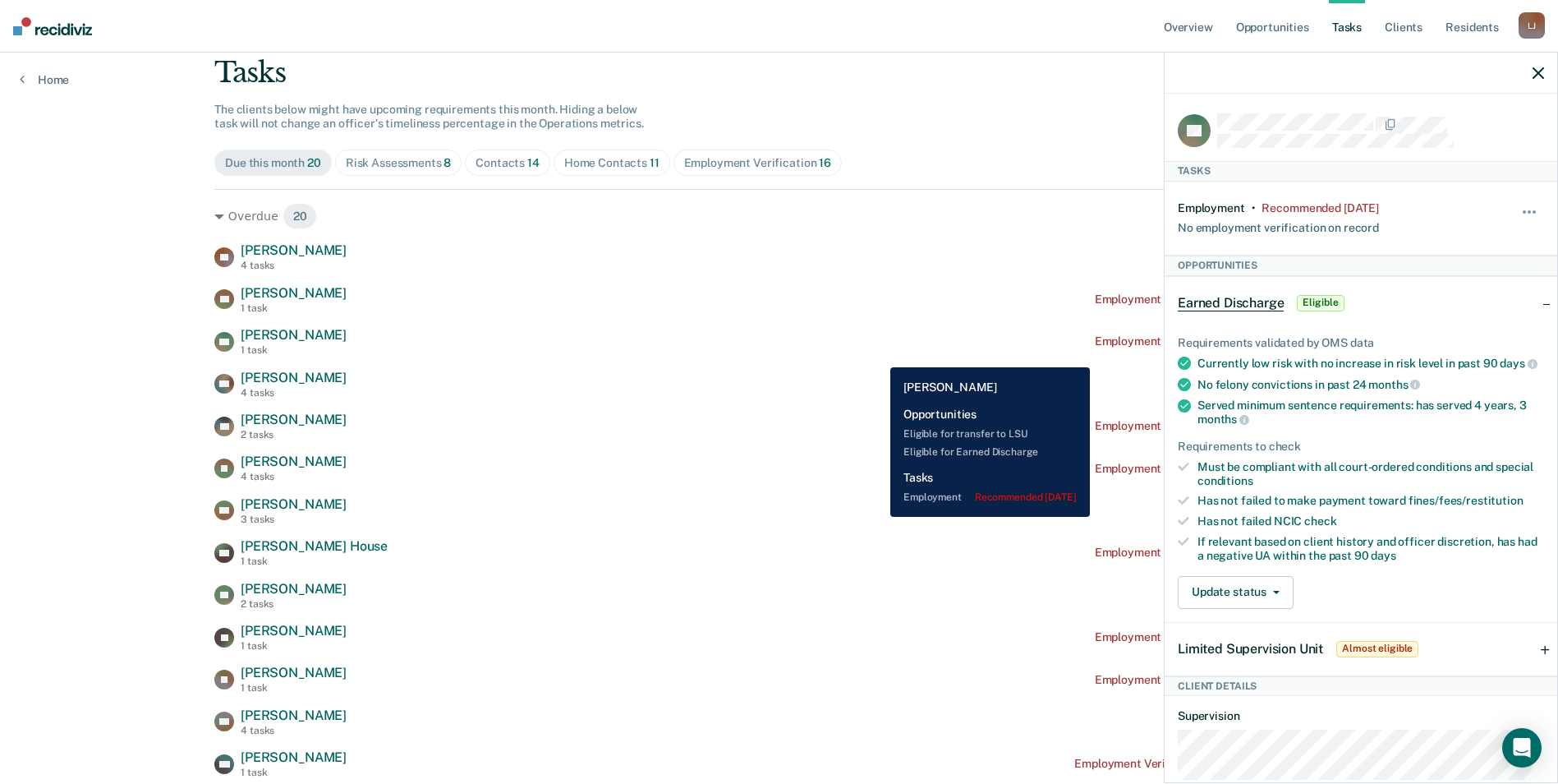
click at [878, 355] on div "AK [PERSON_NAME] 1 task Employment Verification recommended [DATE]" at bounding box center [779, 341] width 1130 height 29
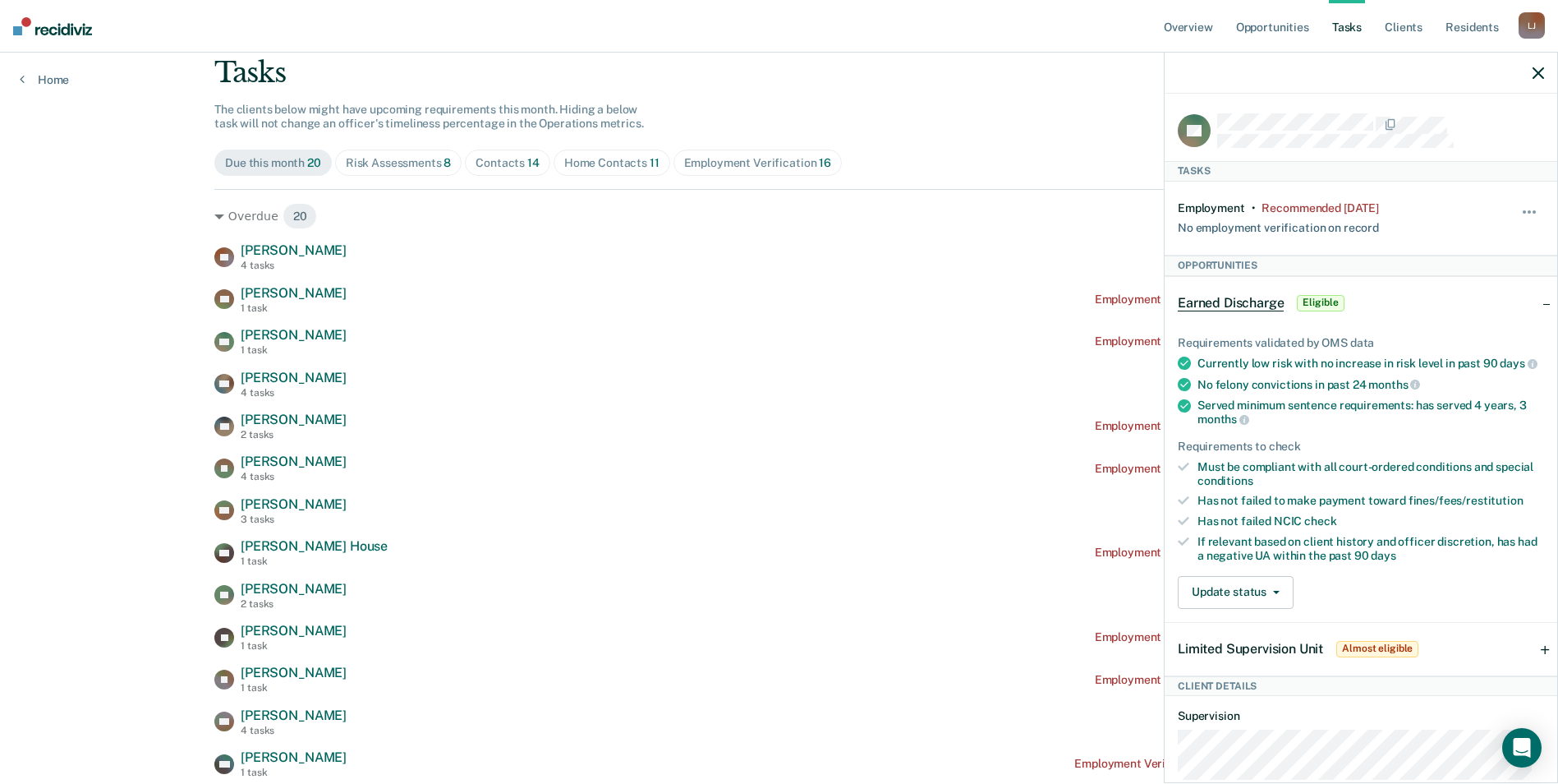
click at [1536, 83] on div at bounding box center [1362, 73] width 393 height 41
click at [1538, 74] on icon "button" at bounding box center [1538, 73] width 11 height 11
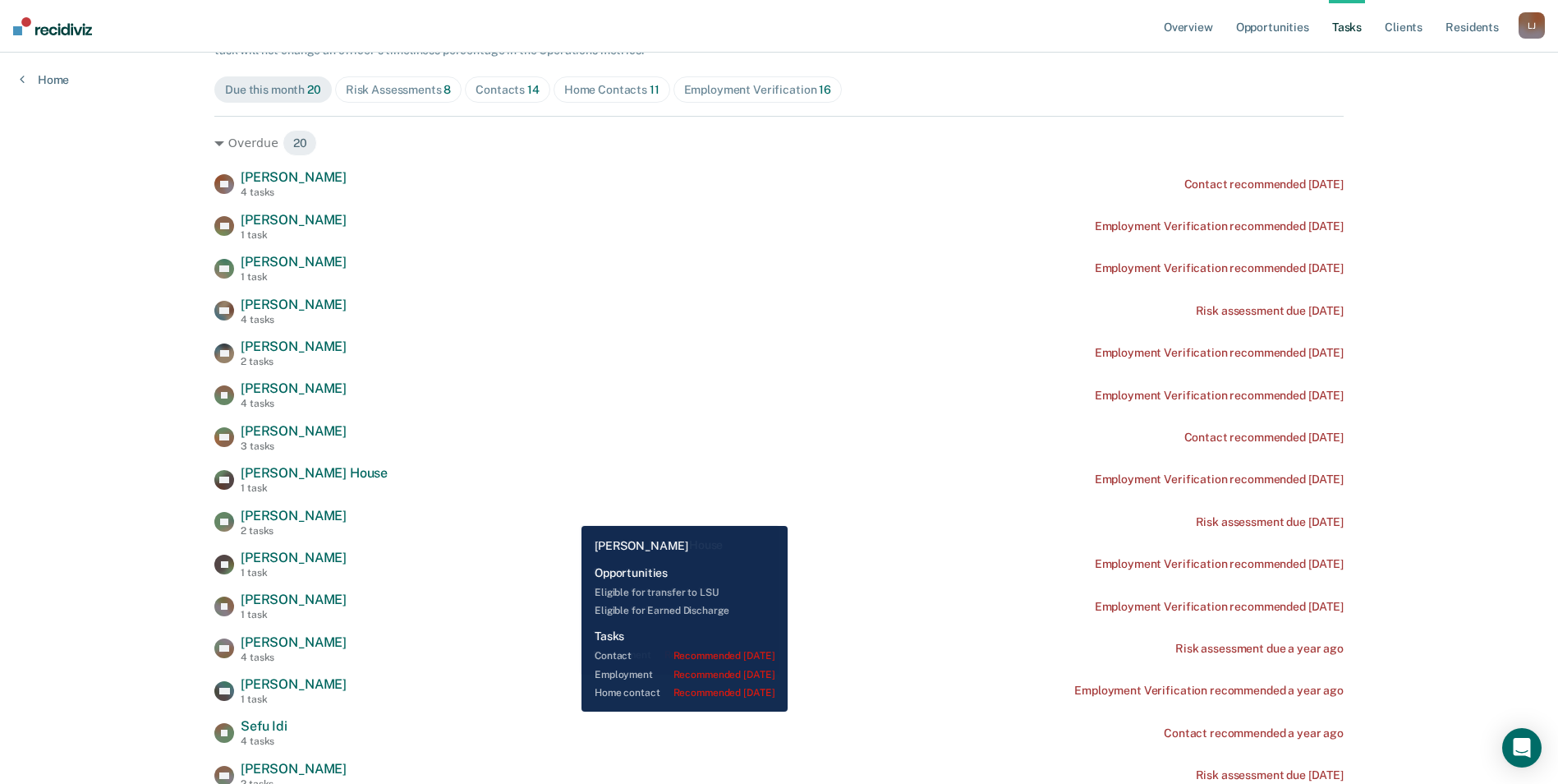
scroll to position [329, 0]
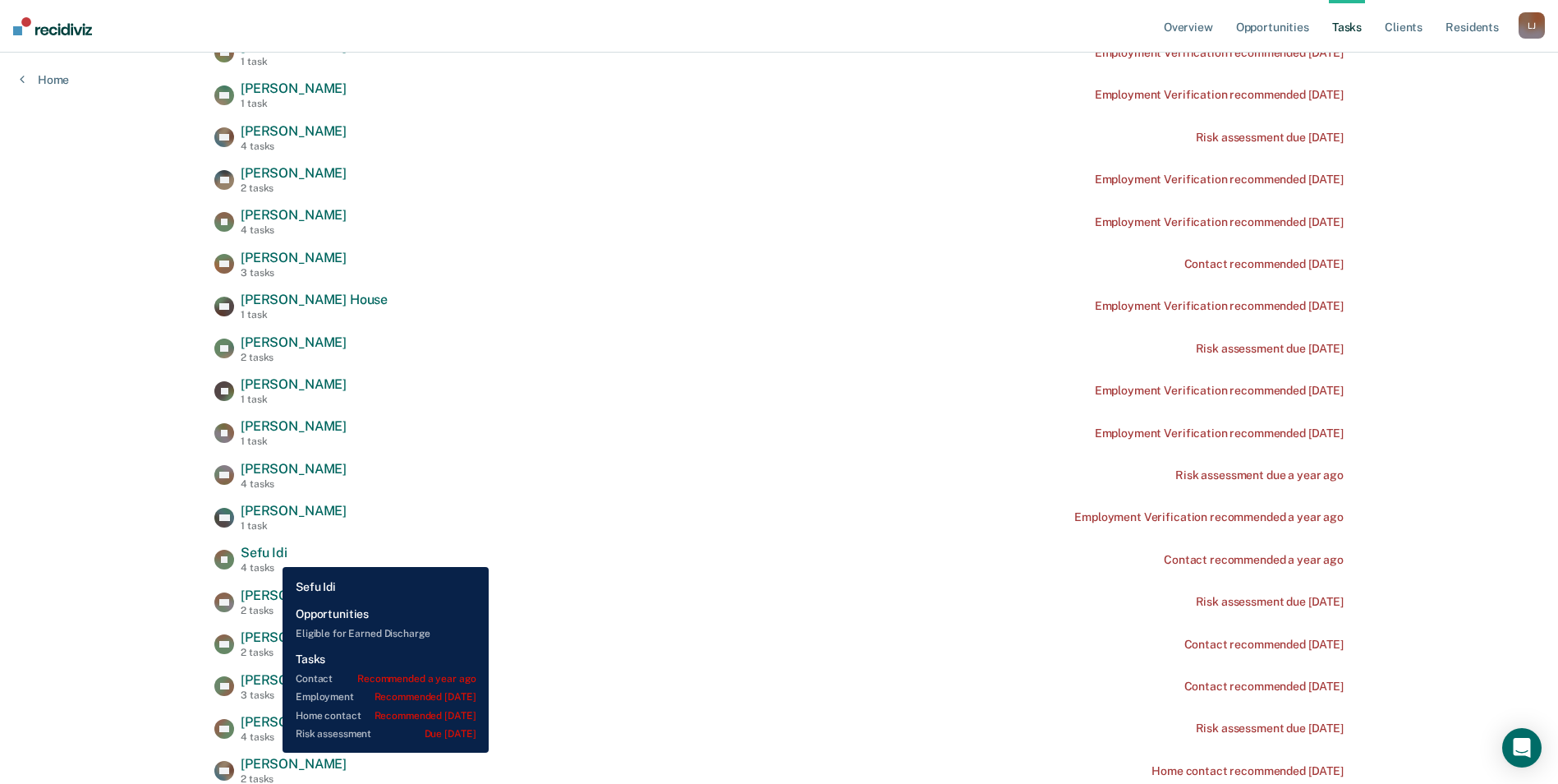
click at [270, 554] on span "Sefu Idi" at bounding box center [264, 552] width 47 height 16
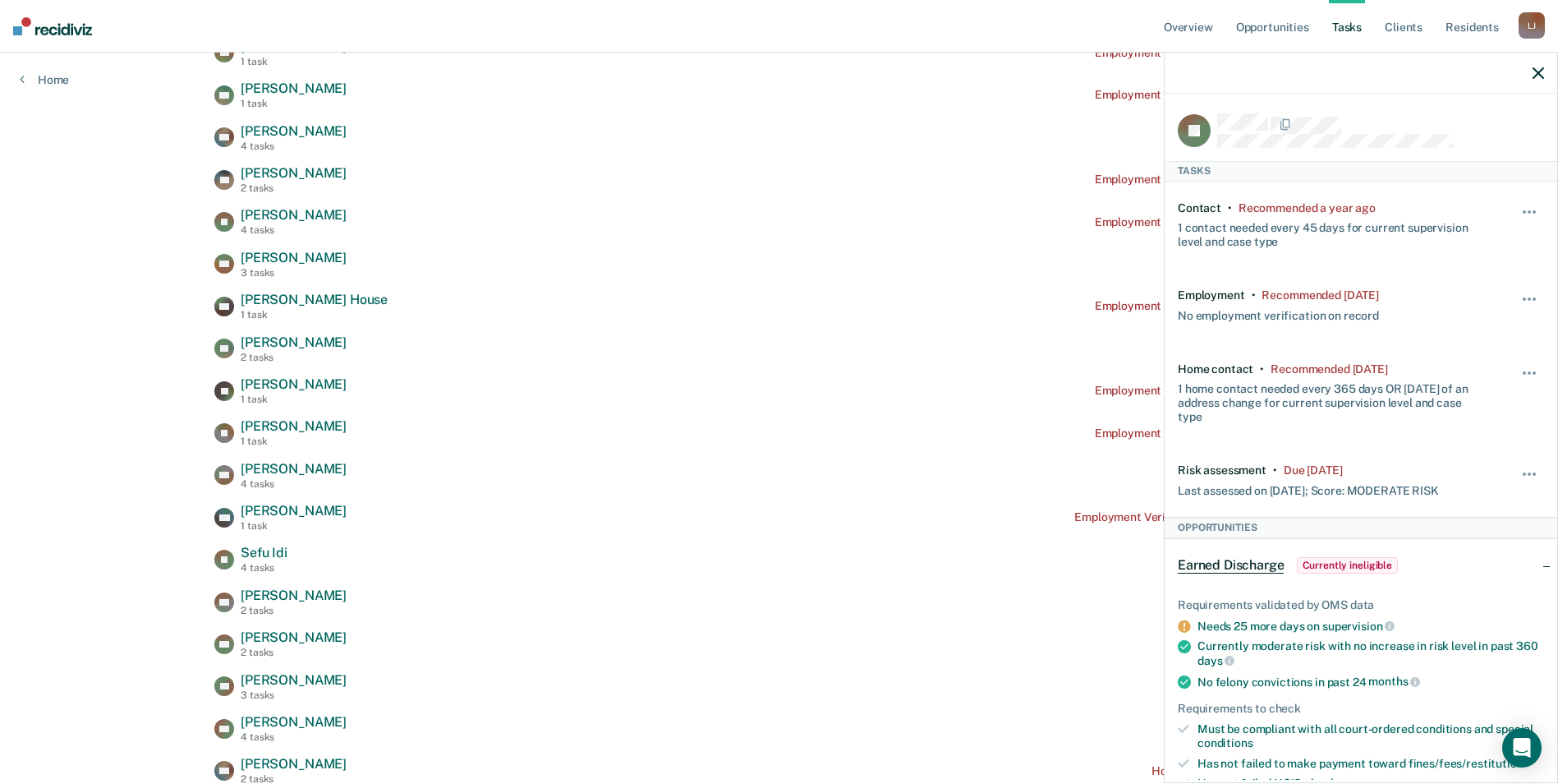
click at [1538, 71] on icon "button" at bounding box center [1538, 73] width 11 height 11
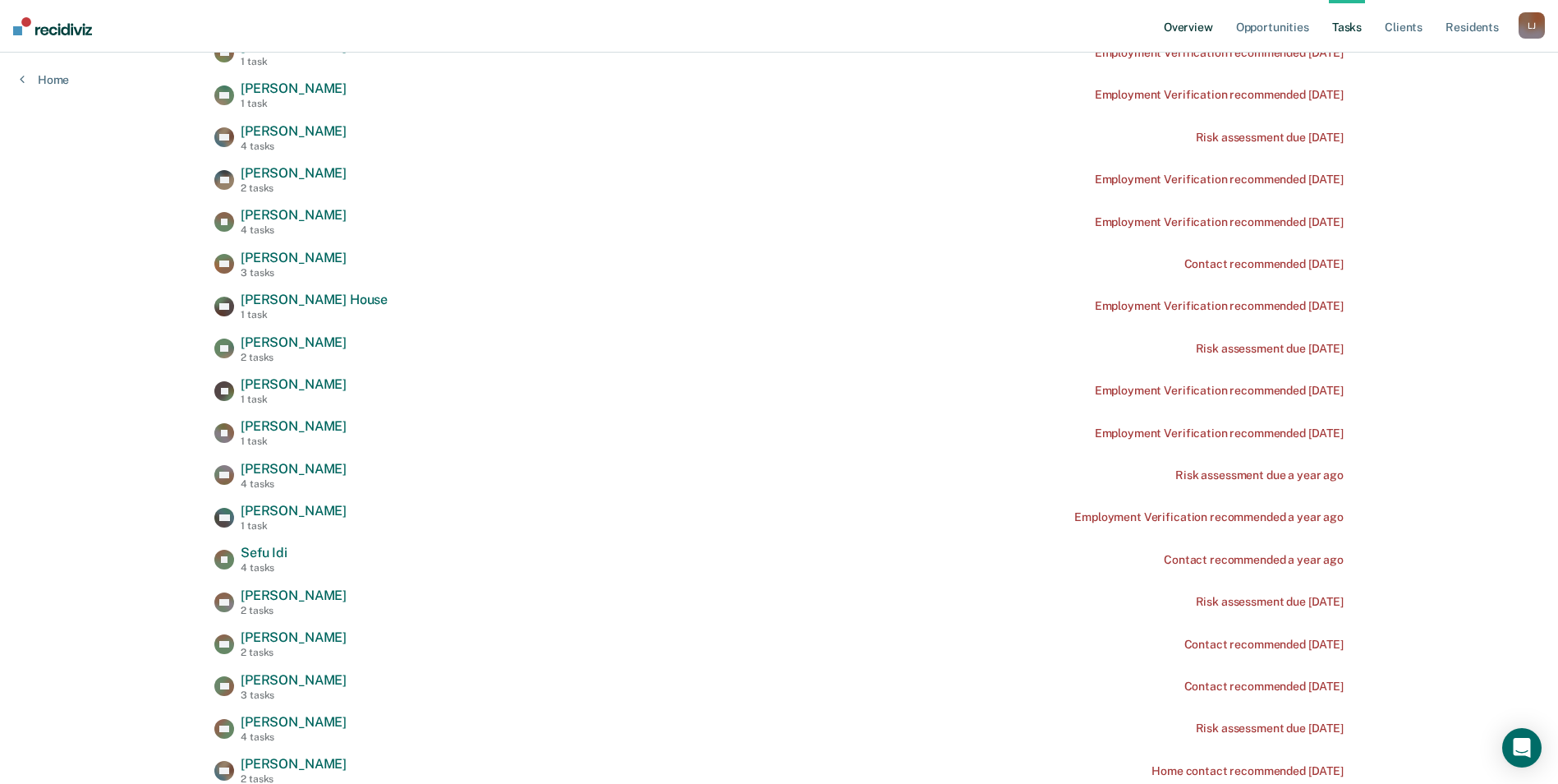
click at [1188, 26] on link "Overview" at bounding box center [1189, 26] width 56 height 52
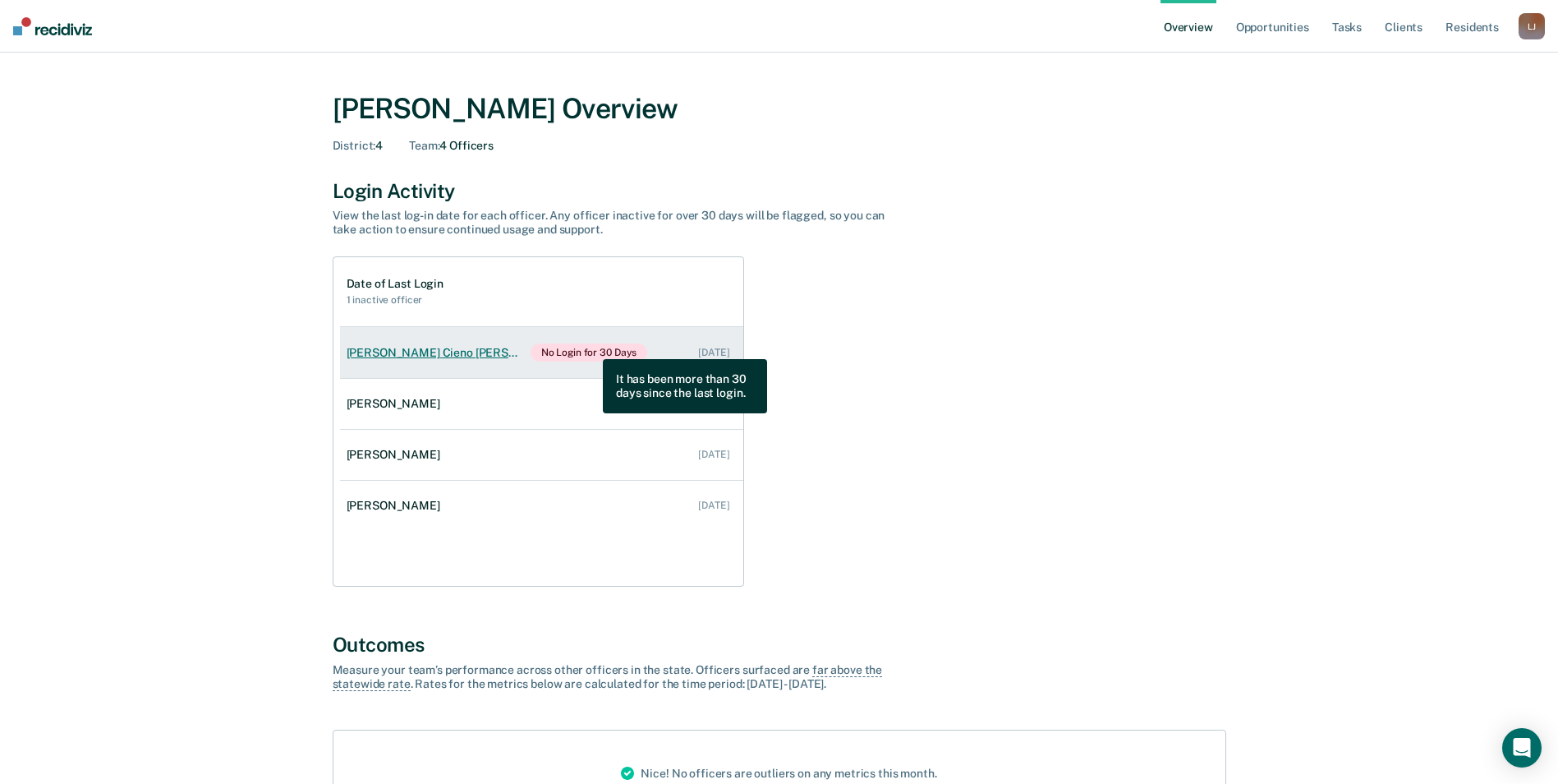
click at [590, 346] on span "No Login for 30 Days" at bounding box center [589, 352] width 117 height 18
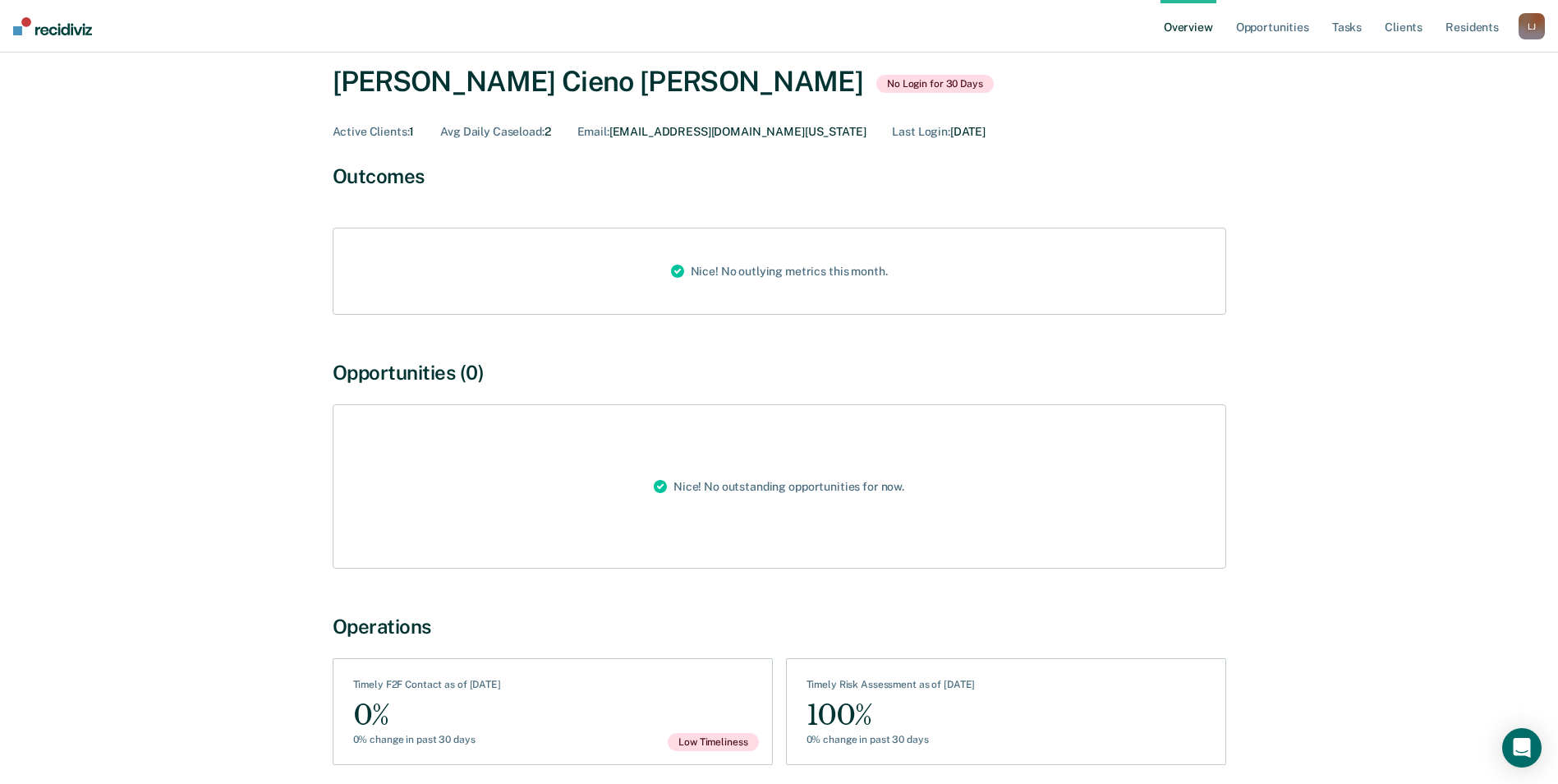
scroll to position [141, 0]
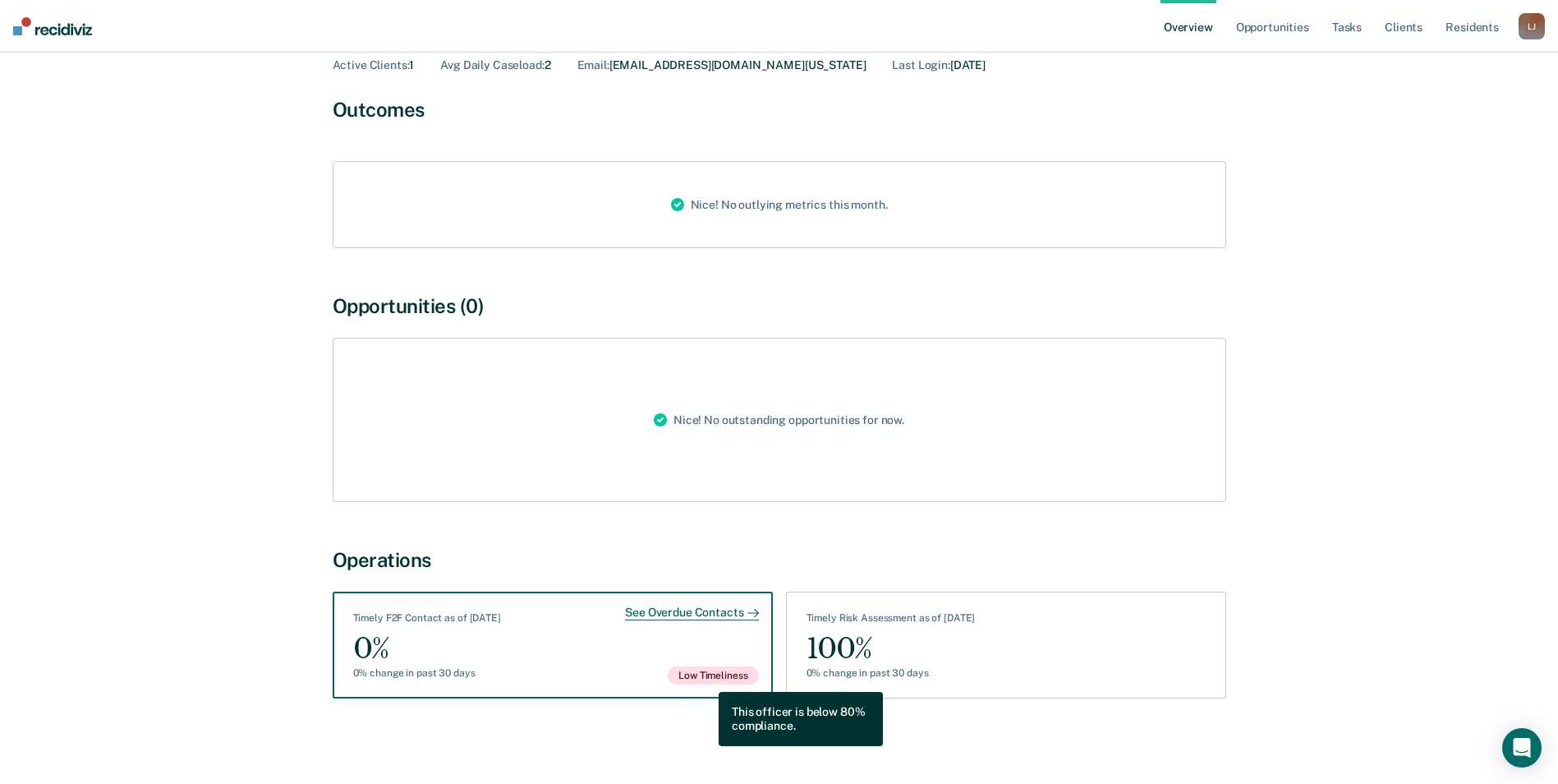
click at [707, 680] on span "Low Timeliness" at bounding box center [712, 674] width 90 height 18
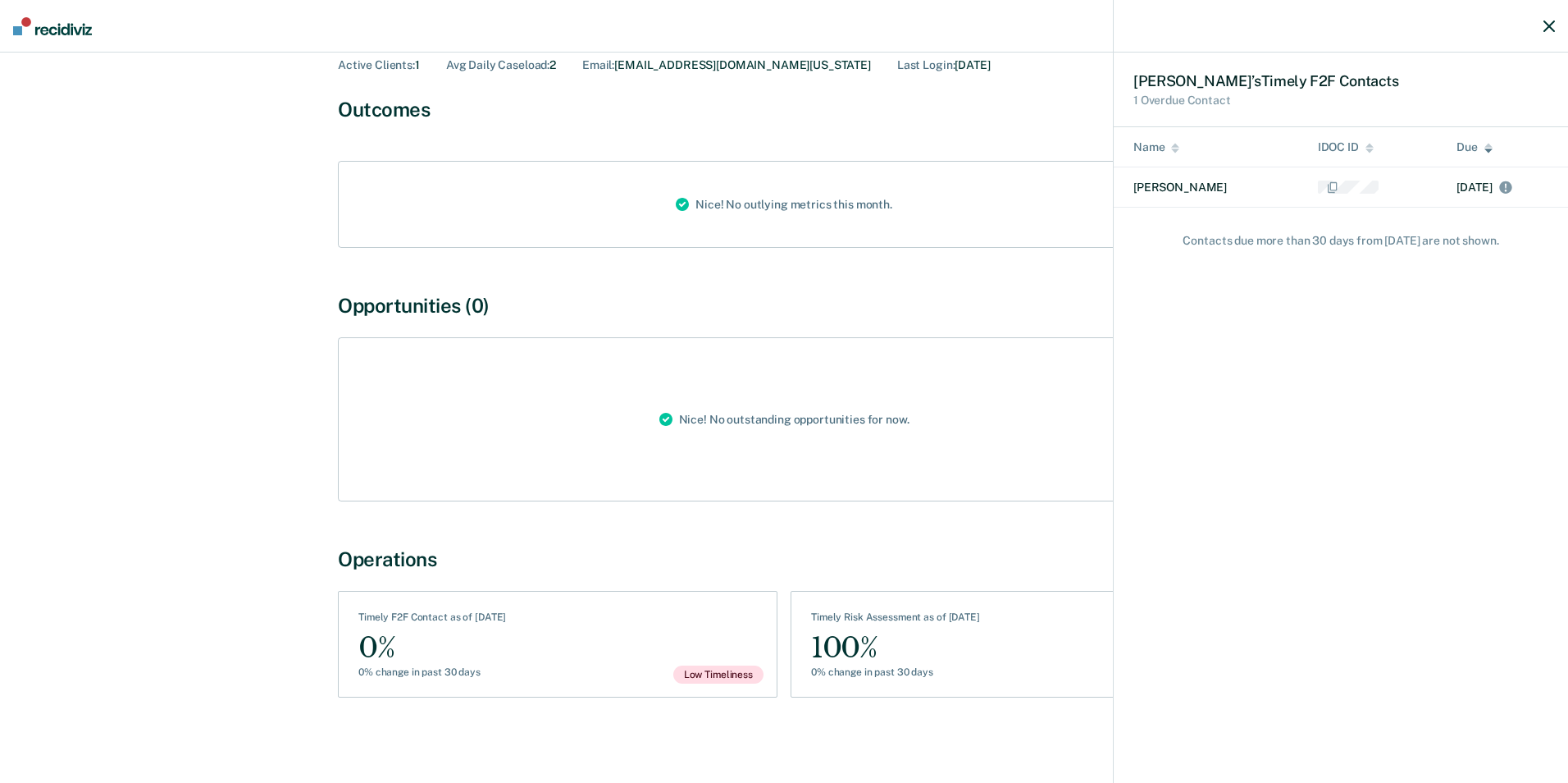
click at [1551, 25] on icon "button" at bounding box center [1548, 26] width 11 height 11
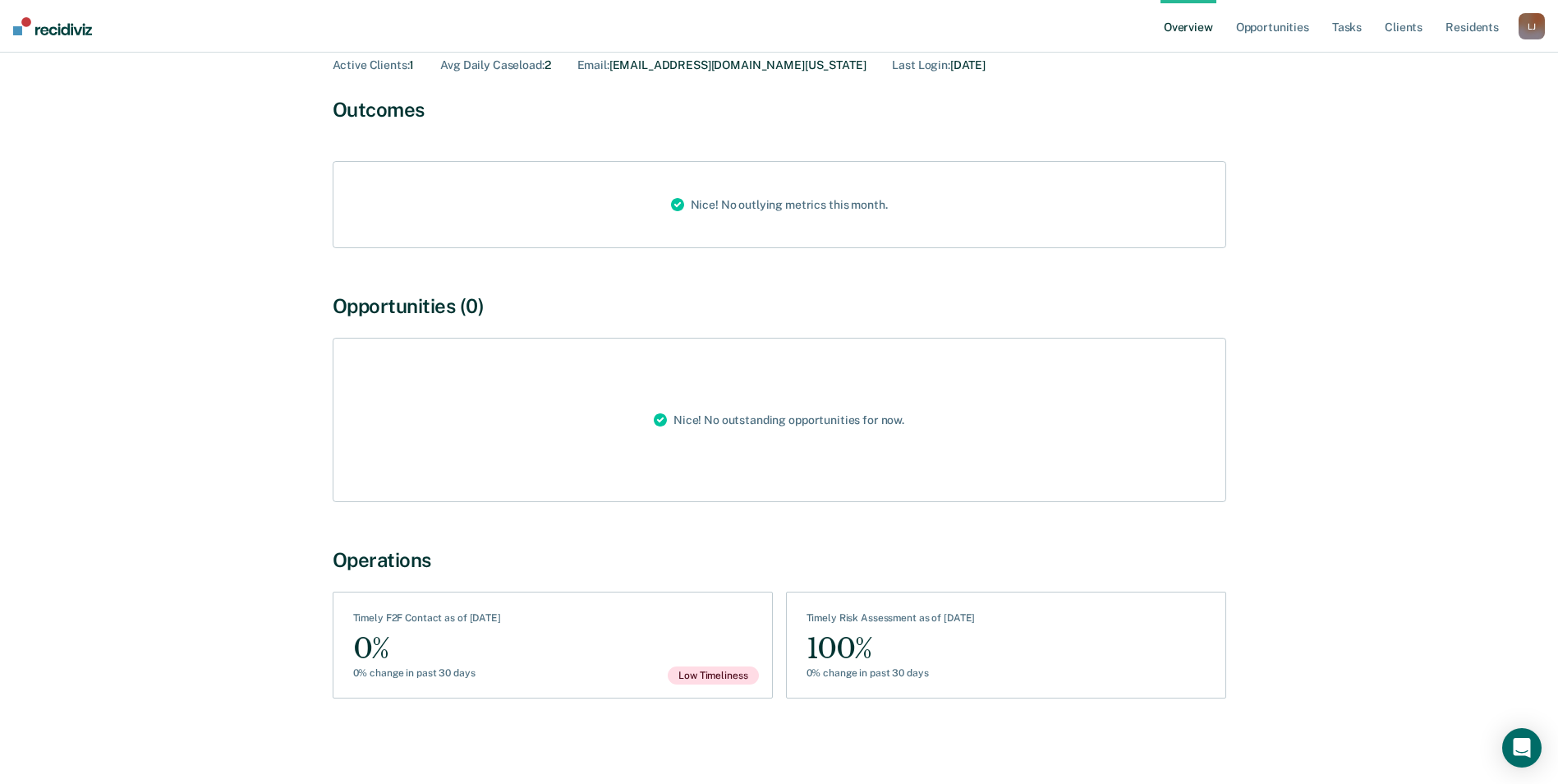
click at [1196, 33] on link "Overview" at bounding box center [1189, 26] width 56 height 52
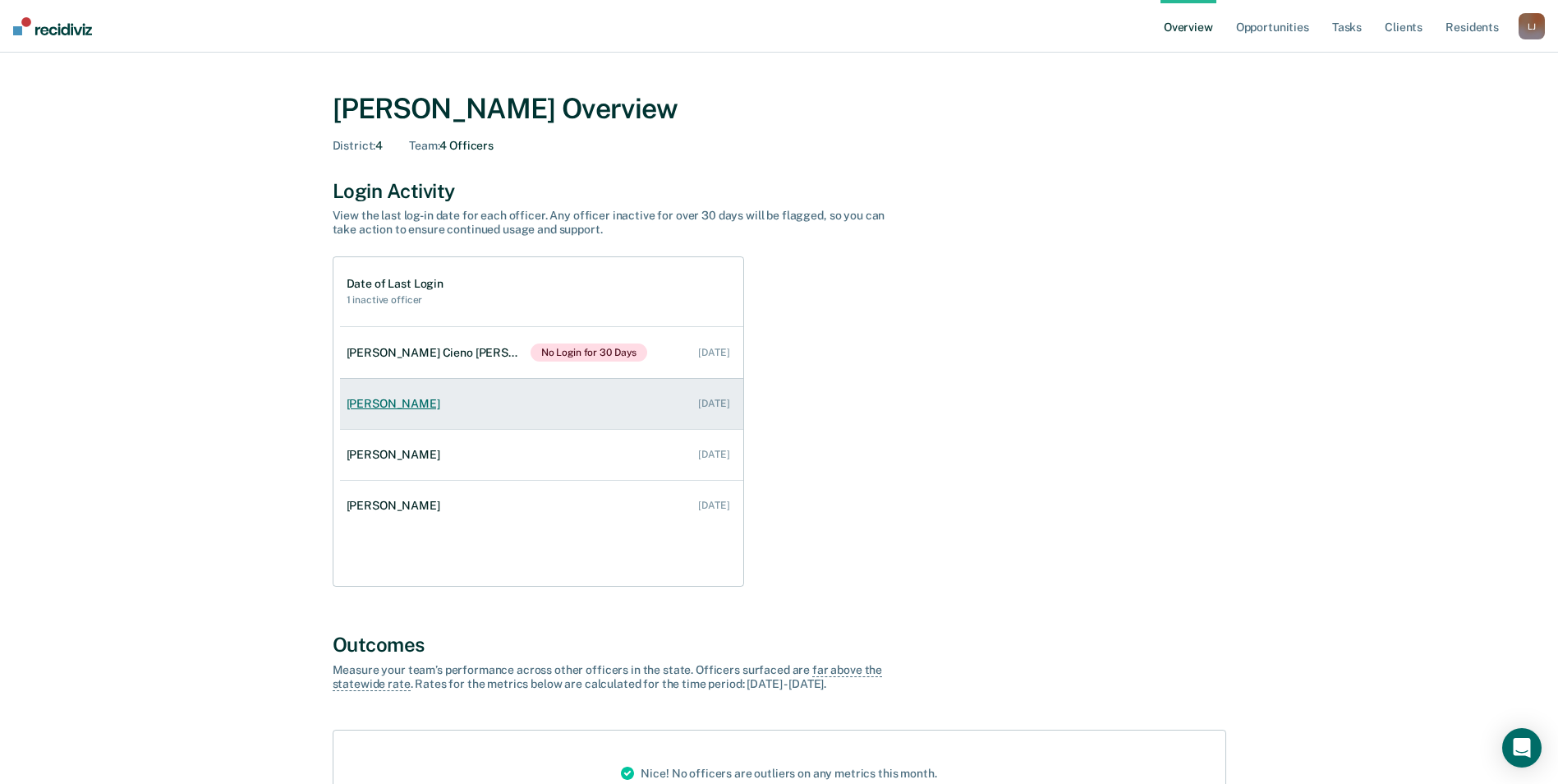
click at [414, 407] on div "[PERSON_NAME]" at bounding box center [397, 403] width 101 height 14
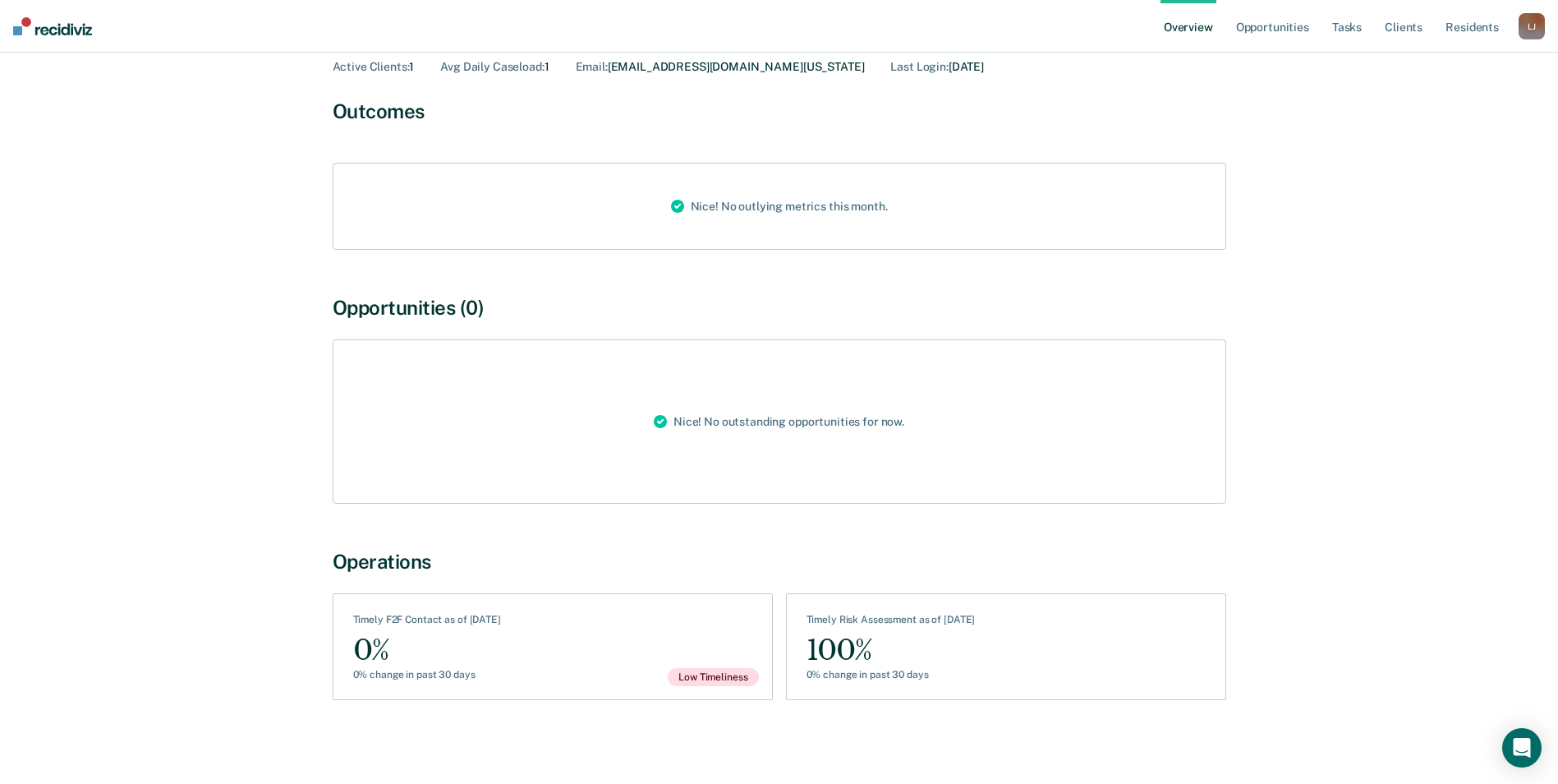
scroll to position [141, 0]
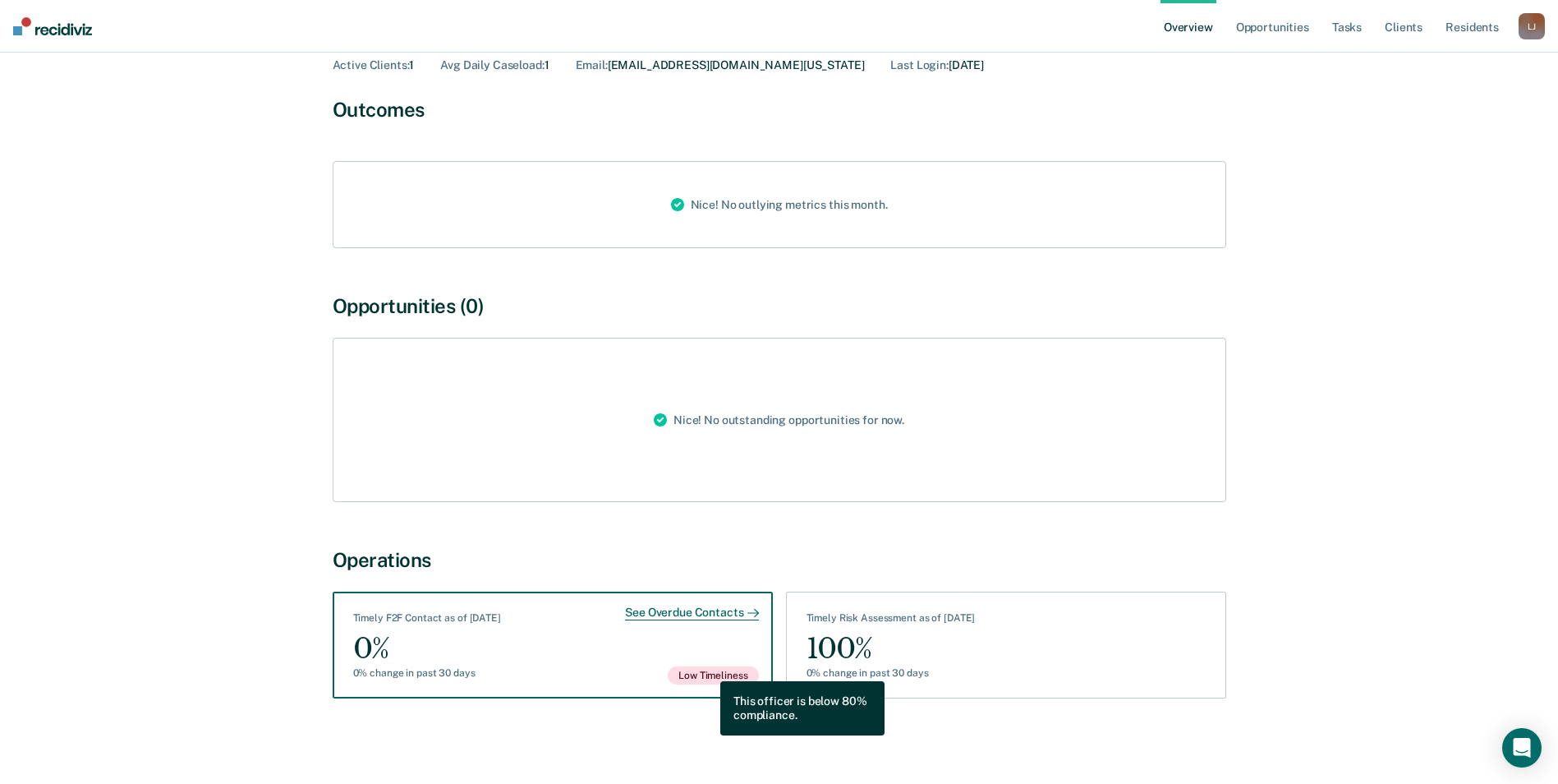
click at [708, 669] on span "Low Timeliness" at bounding box center [712, 674] width 90 height 18
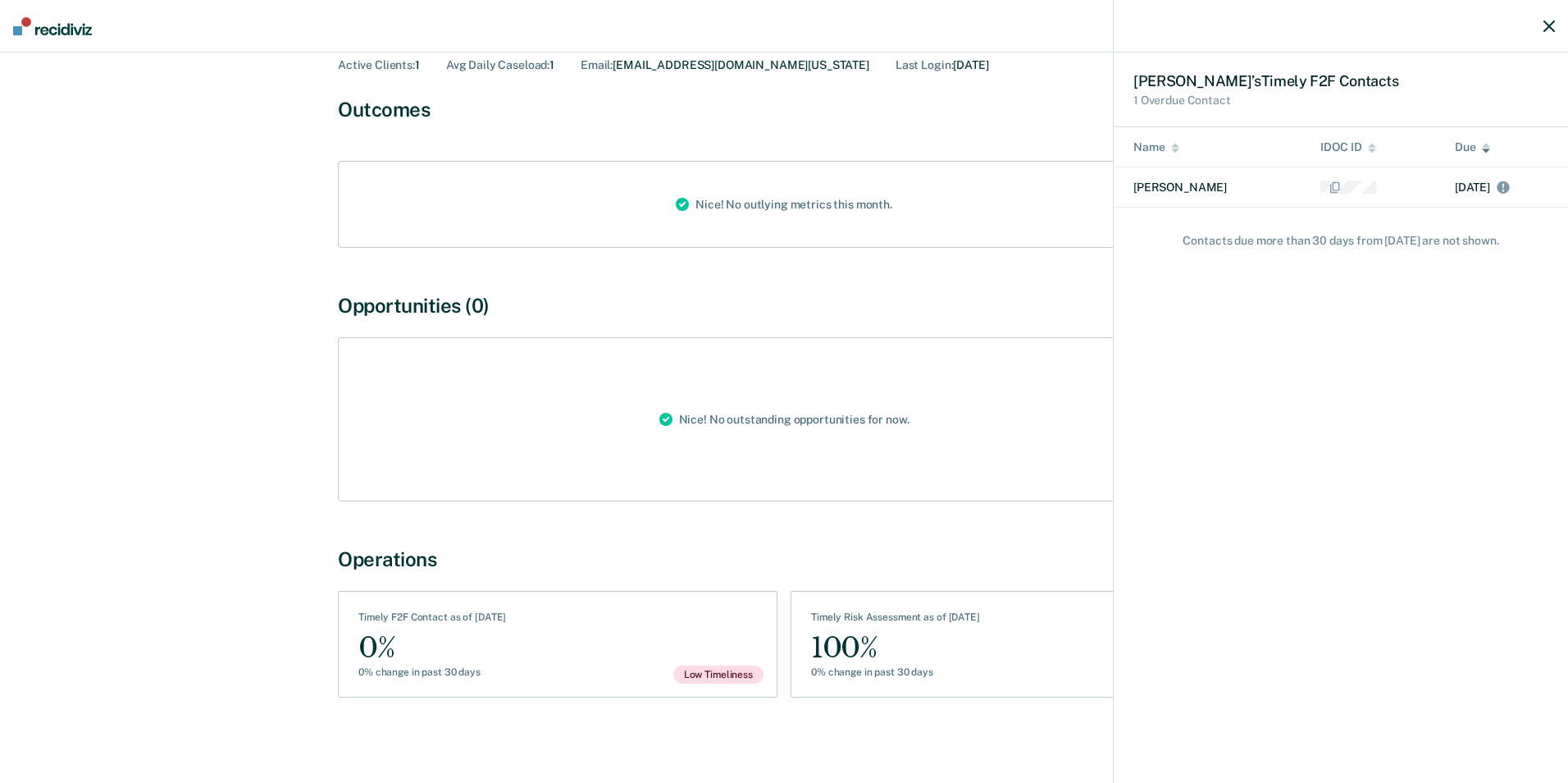
click at [1548, 23] on icon "button" at bounding box center [1548, 26] width 11 height 11
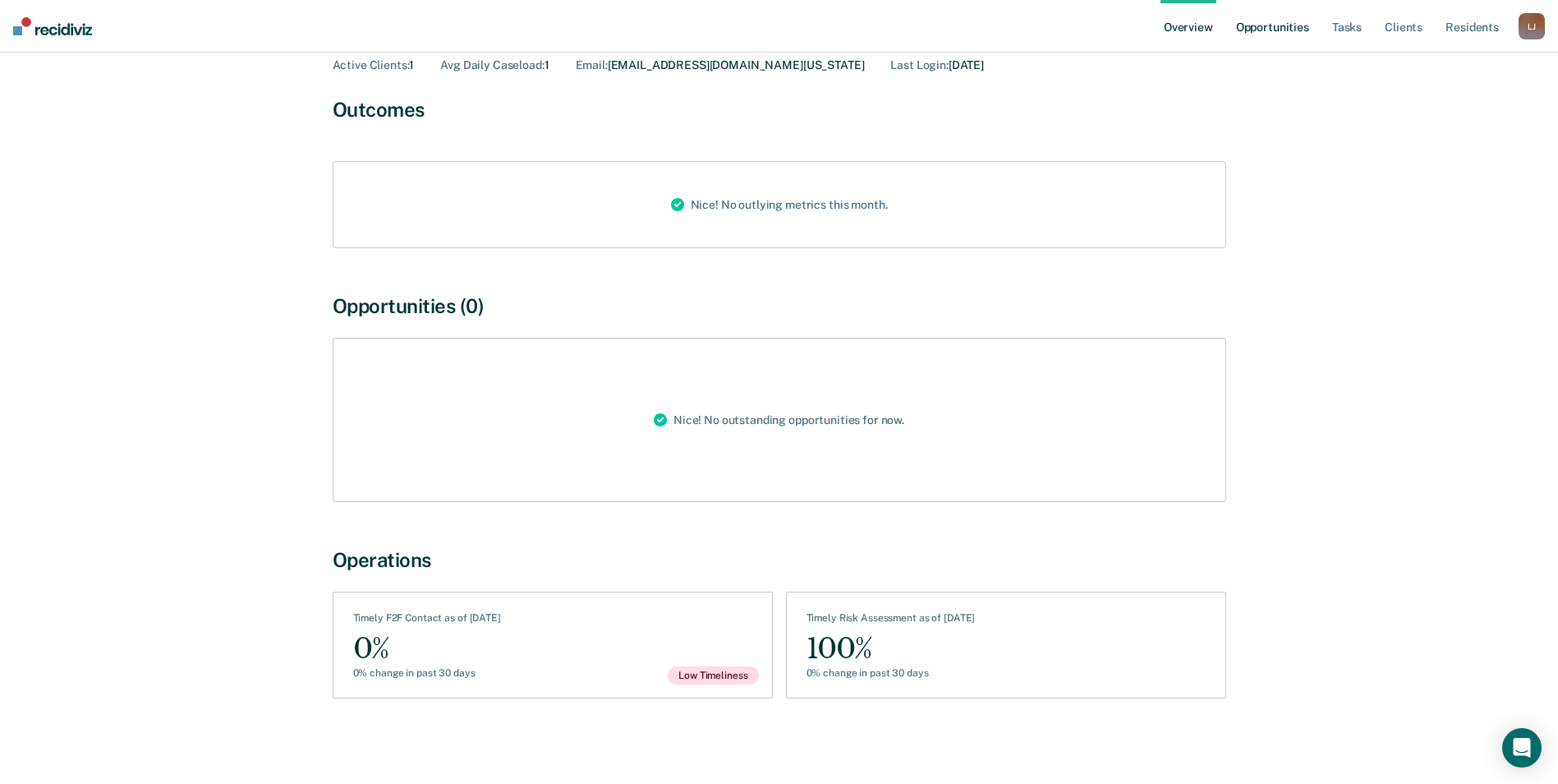
click at [1280, 33] on link "Opportunities" at bounding box center [1273, 26] width 80 height 52
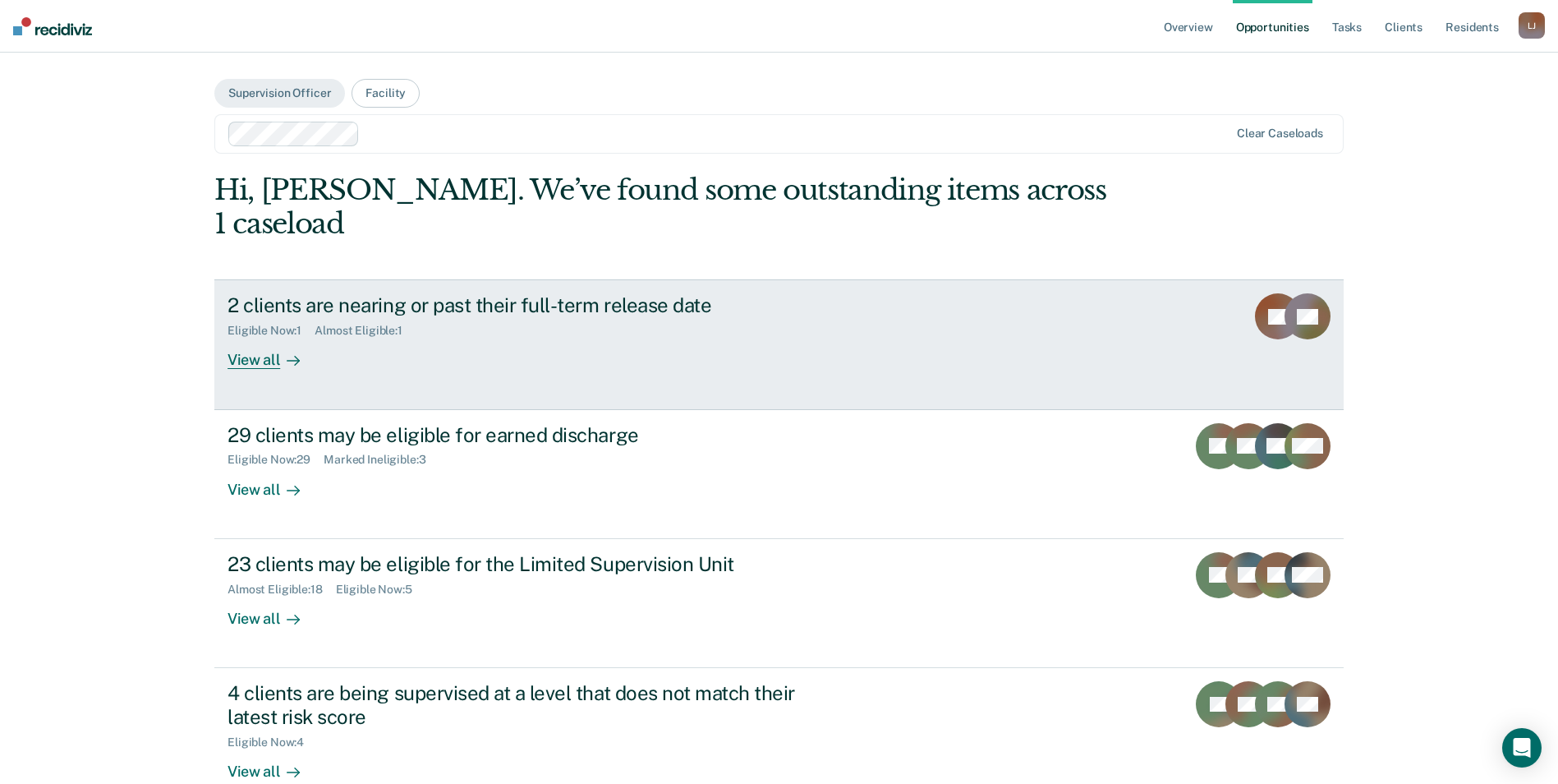
click at [280, 351] on div at bounding box center [290, 360] width 20 height 19
click at [258, 338] on div "View all" at bounding box center [273, 354] width 92 height 32
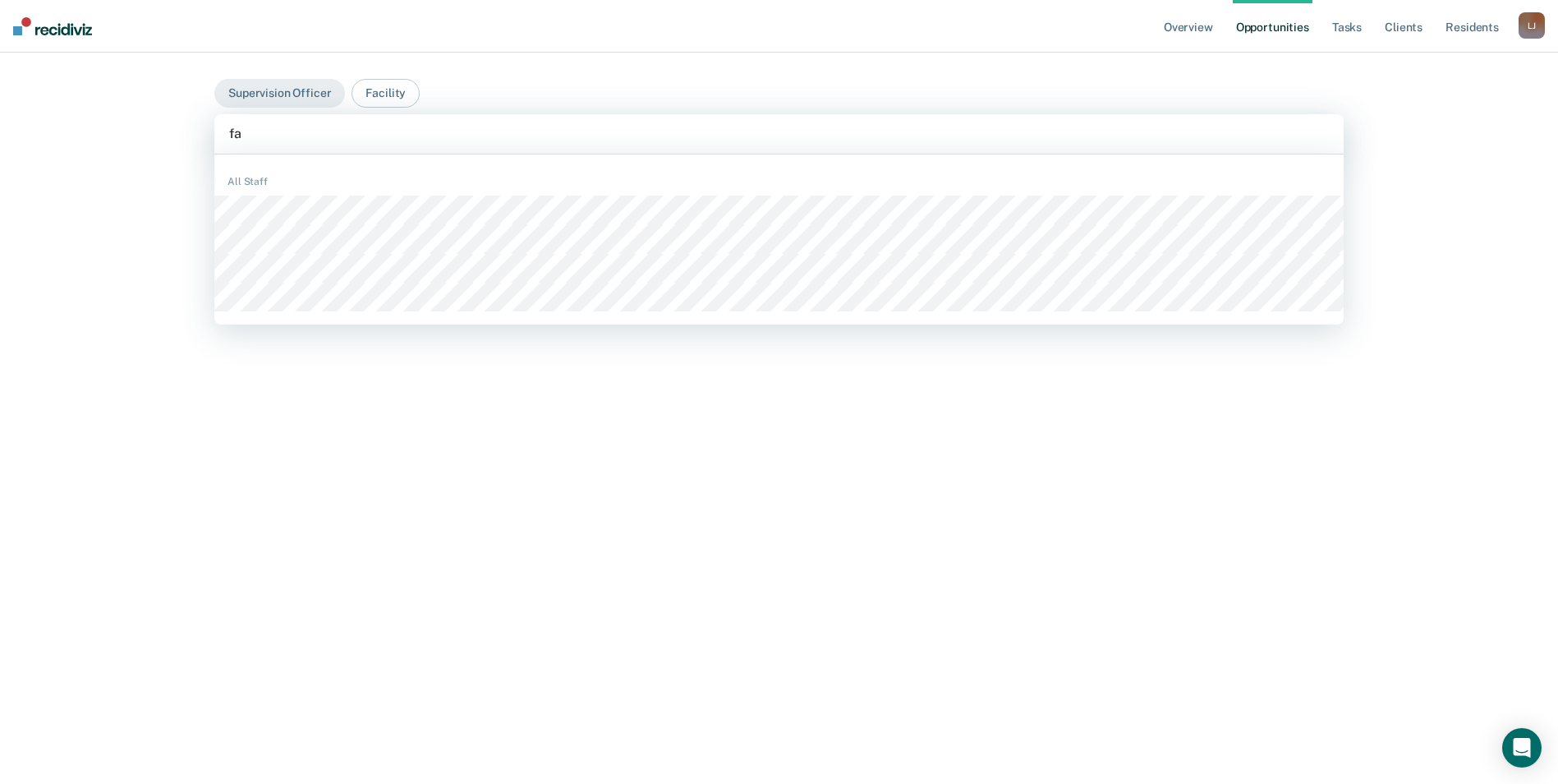
type input "fat"
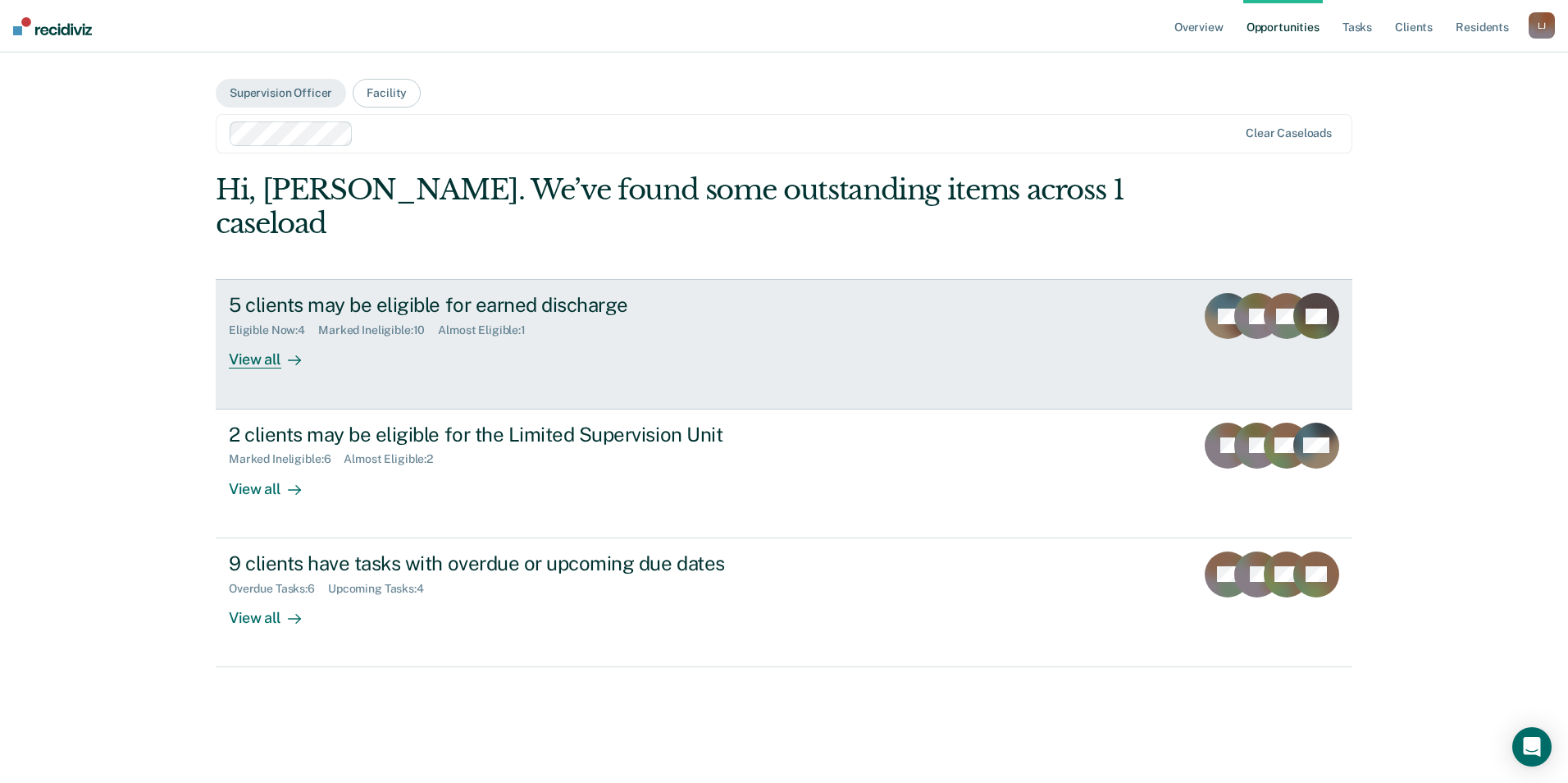
click at [263, 338] on div "View all" at bounding box center [274, 353] width 92 height 32
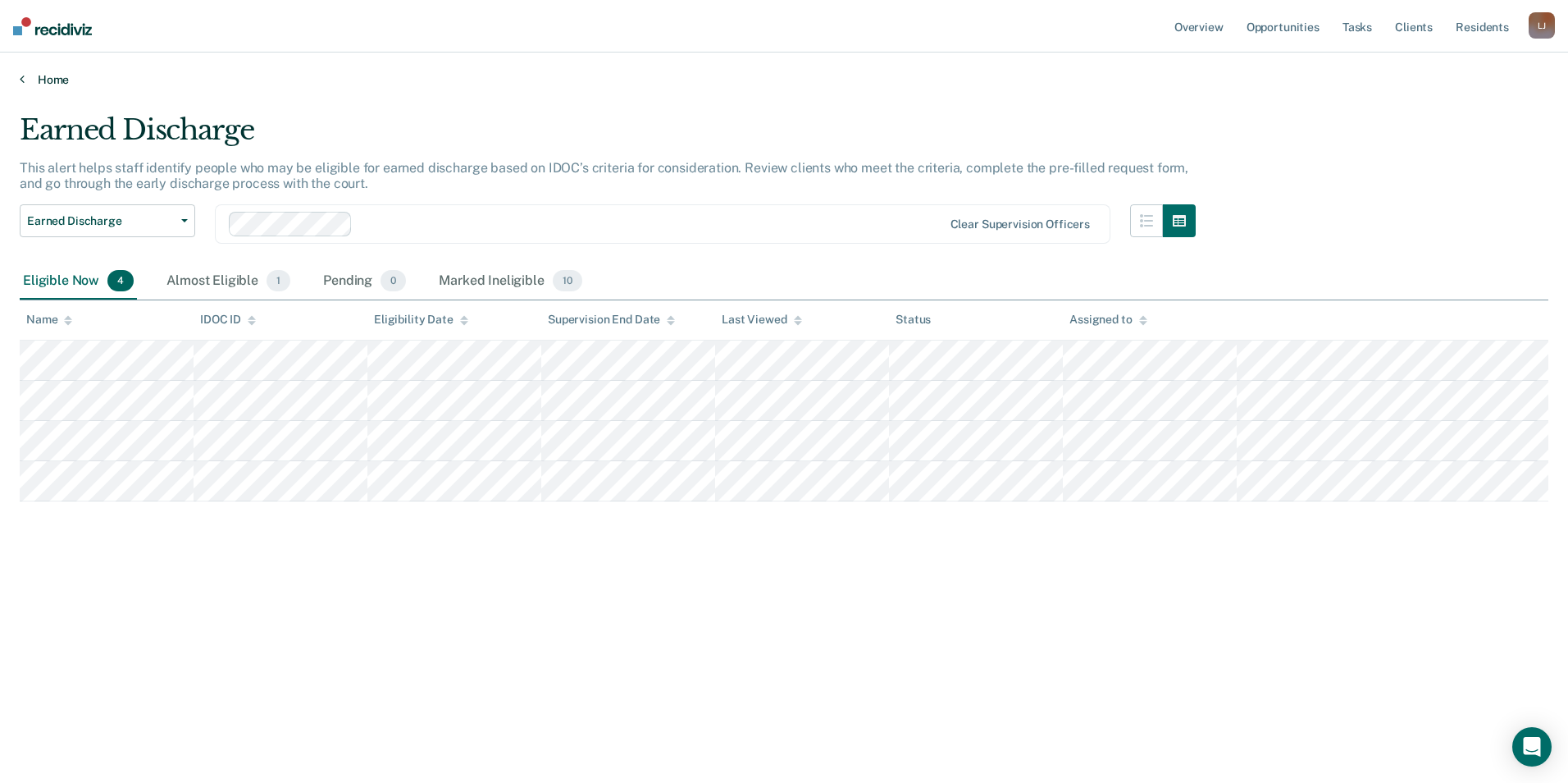
click at [25, 83] on link "Home" at bounding box center [784, 80] width 1528 height 15
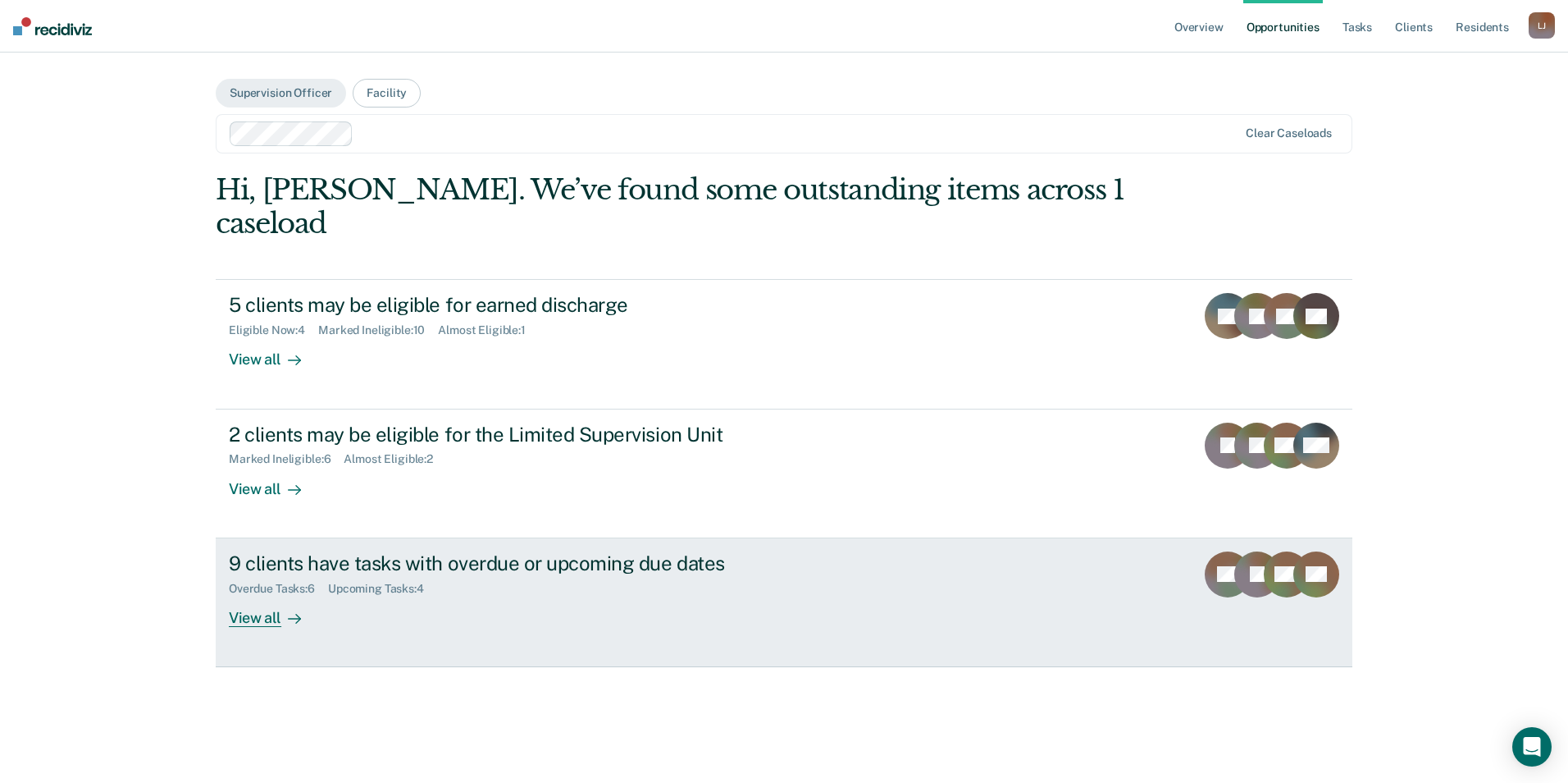
click at [249, 595] on div "View all" at bounding box center [274, 611] width 92 height 32
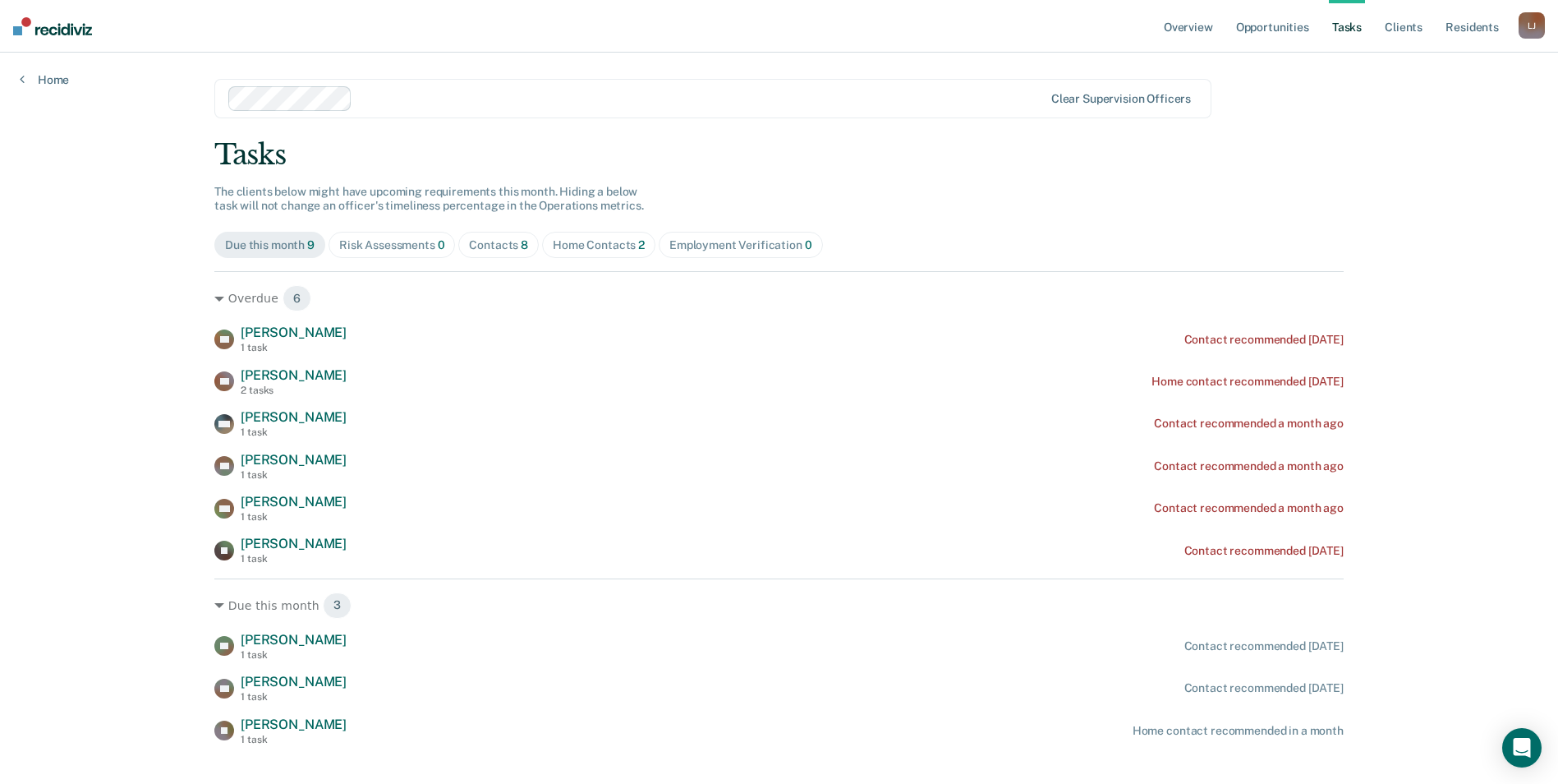
click at [521, 248] on span "8" at bounding box center [524, 245] width 7 height 13
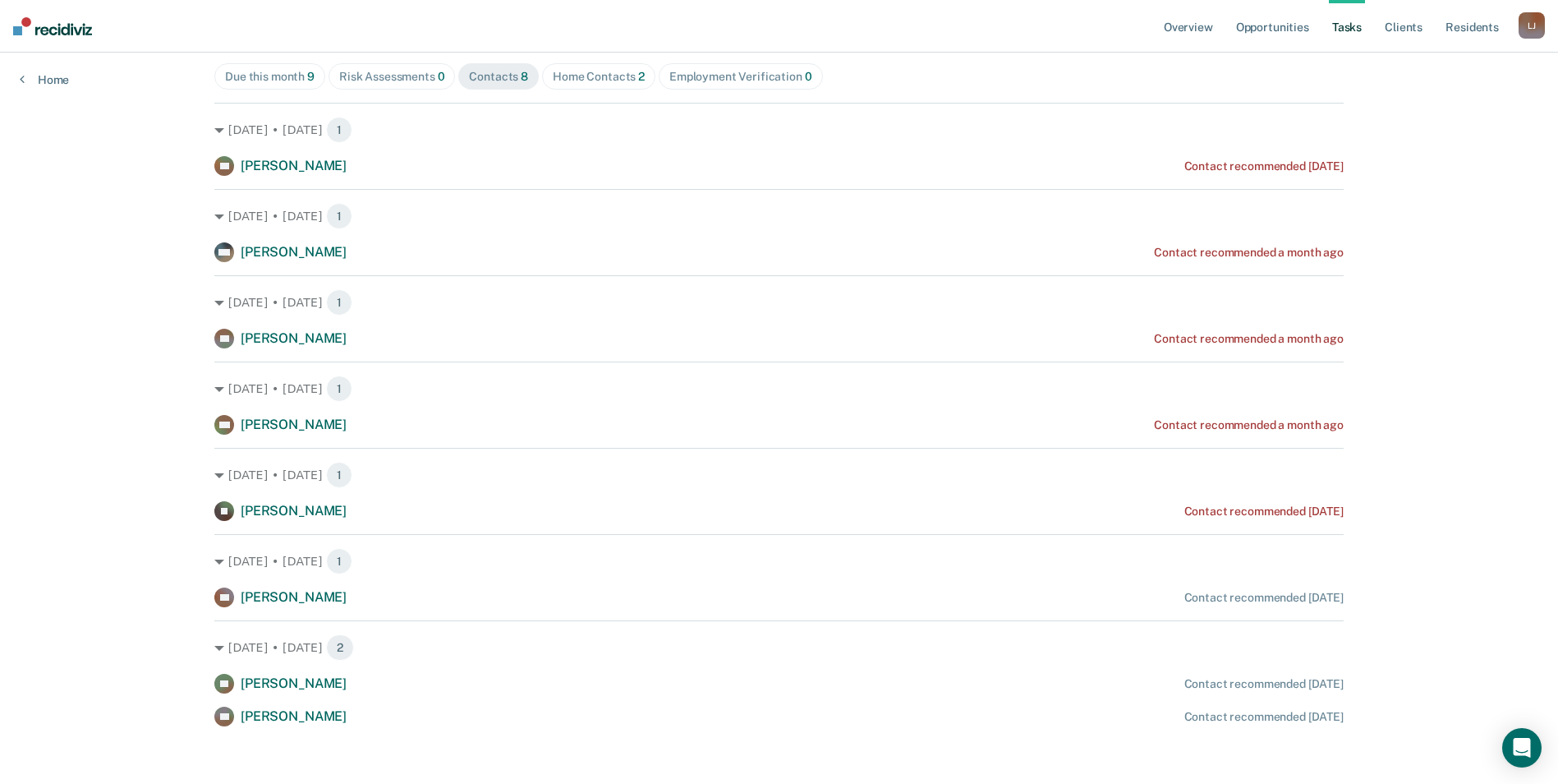
scroll to position [177, 0]
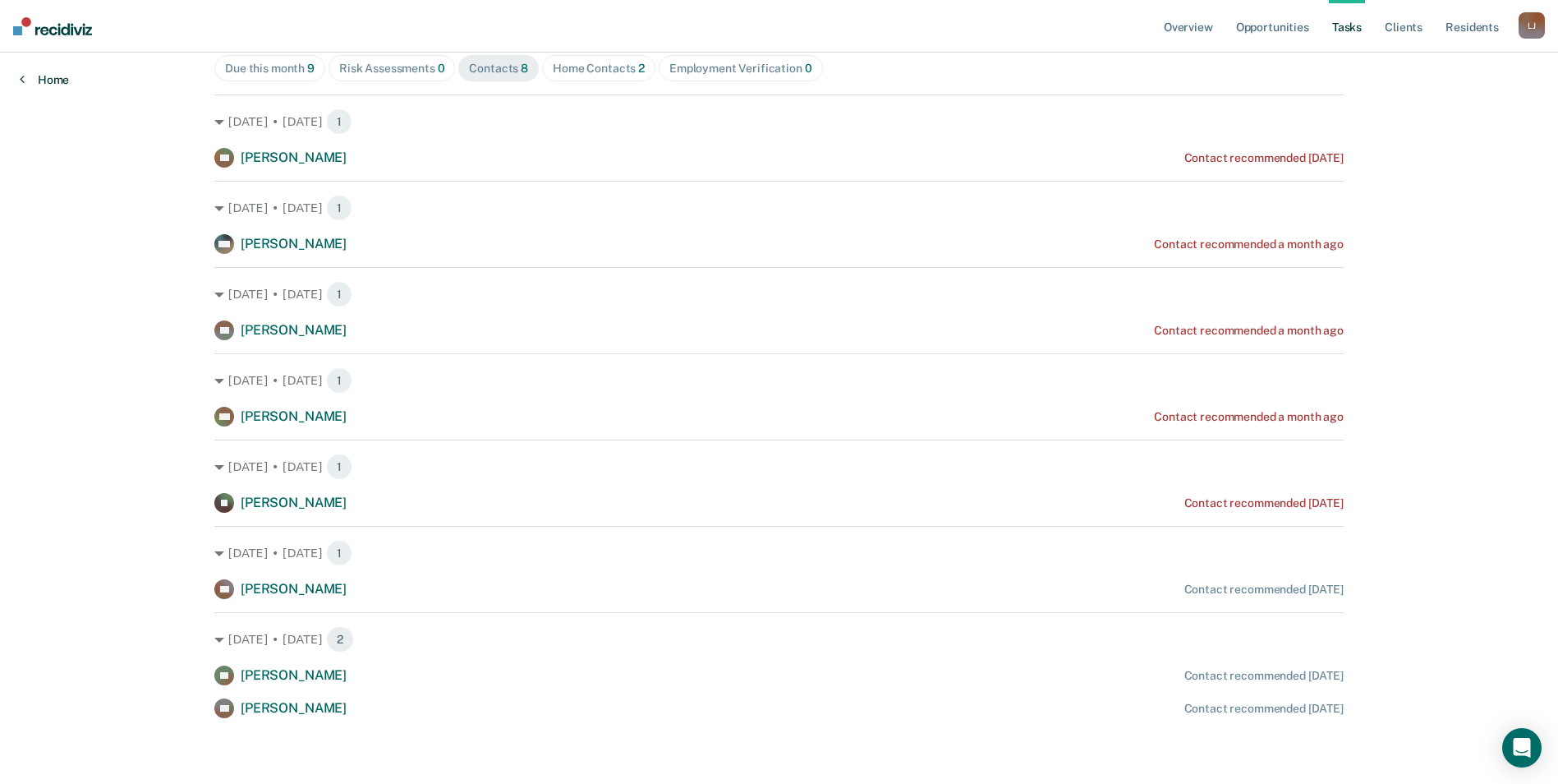
click at [56, 79] on link "Home" at bounding box center [44, 80] width 49 height 15
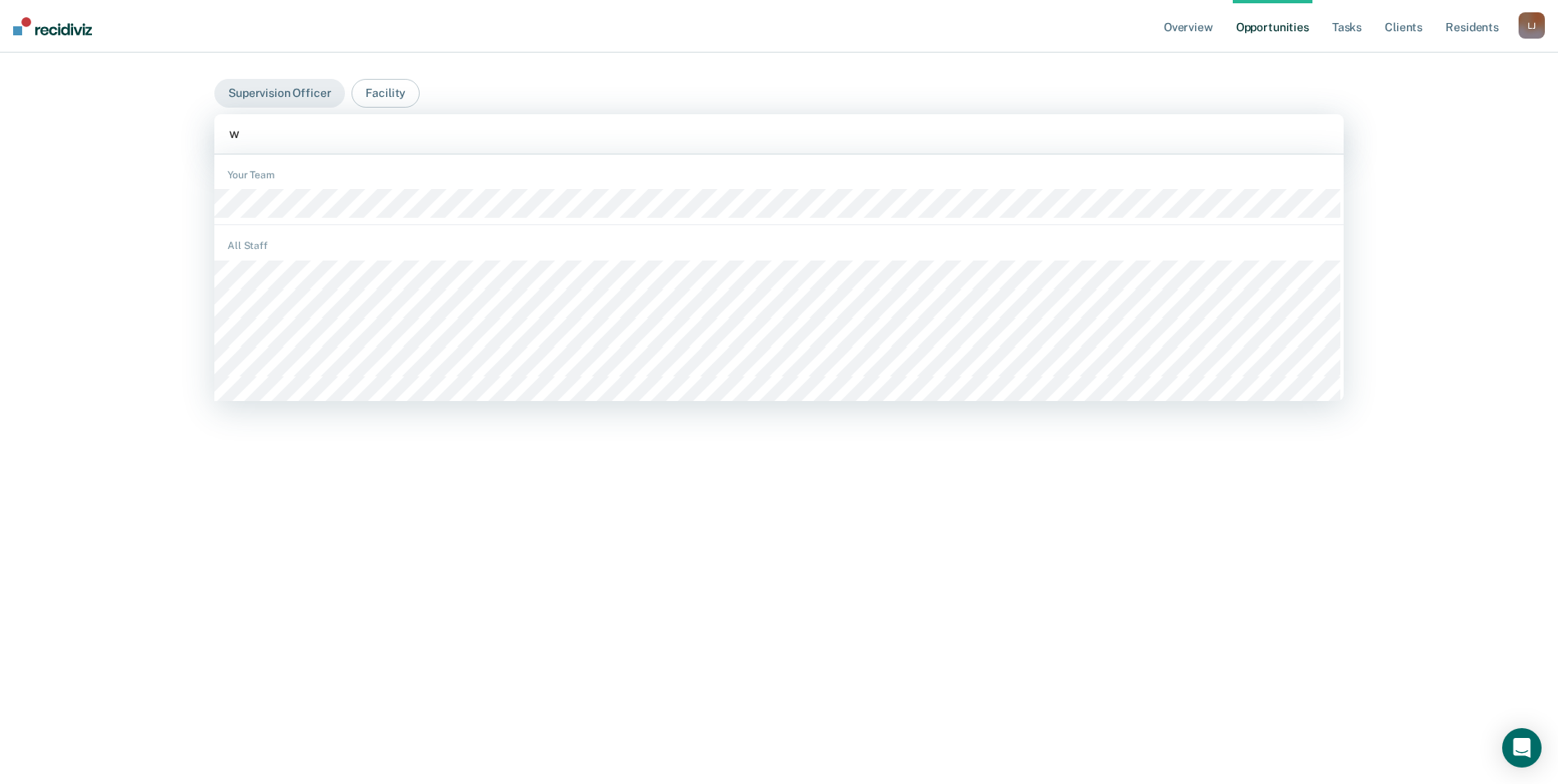
type input "wa"
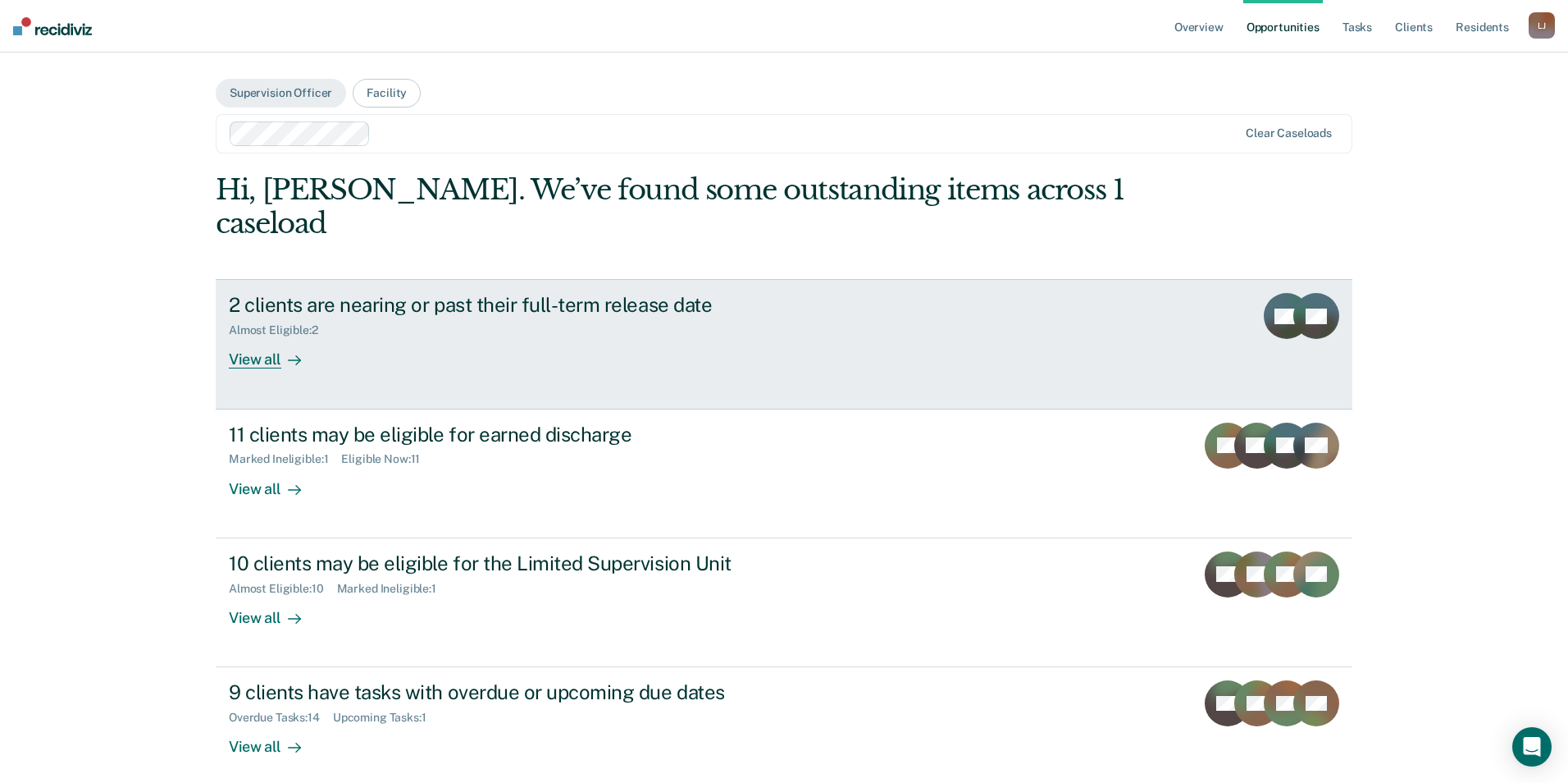
click at [270, 338] on div "View all" at bounding box center [274, 353] width 92 height 32
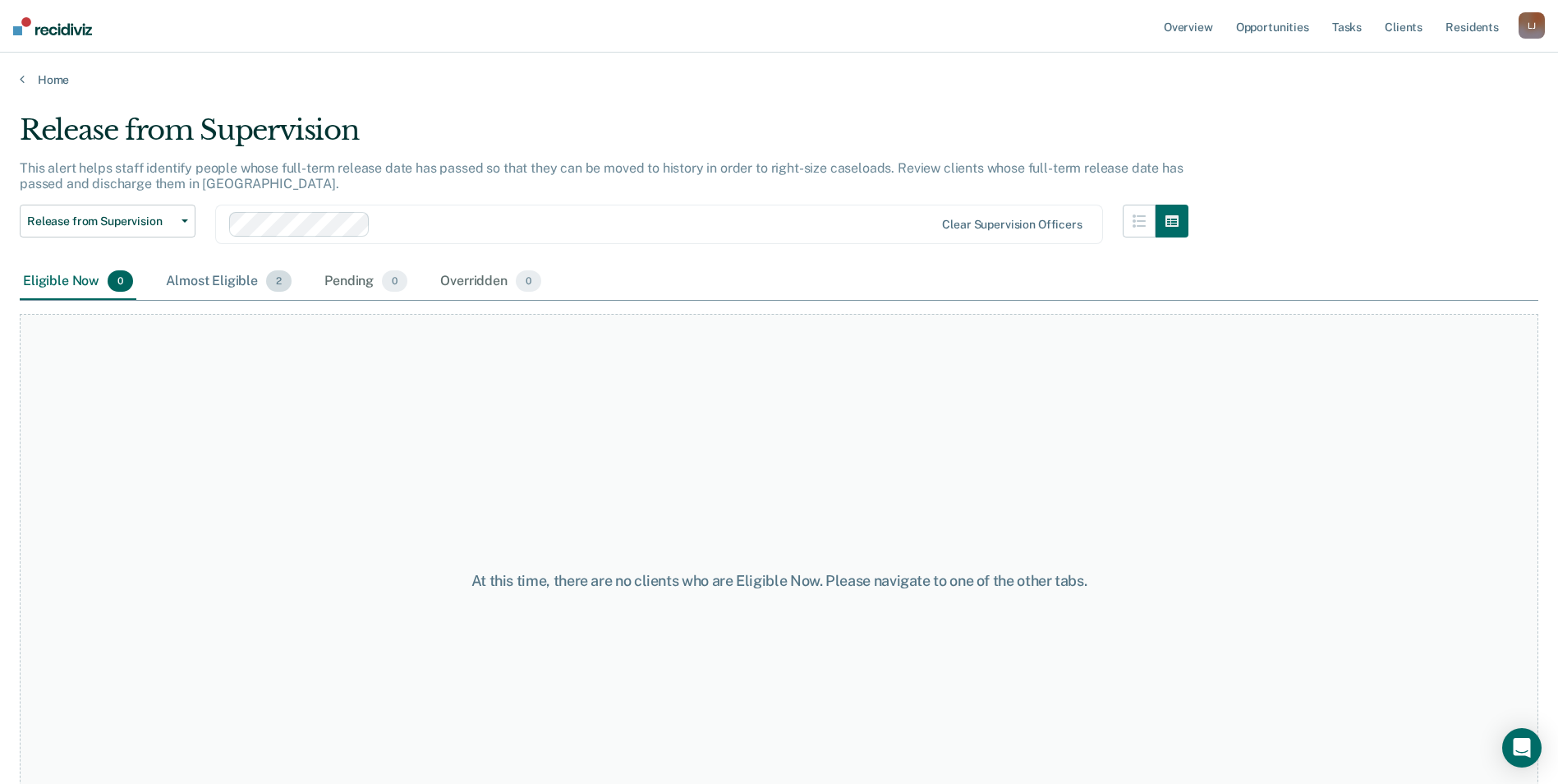
click at [232, 278] on div "Almost Eligible 2" at bounding box center [229, 281] width 132 height 36
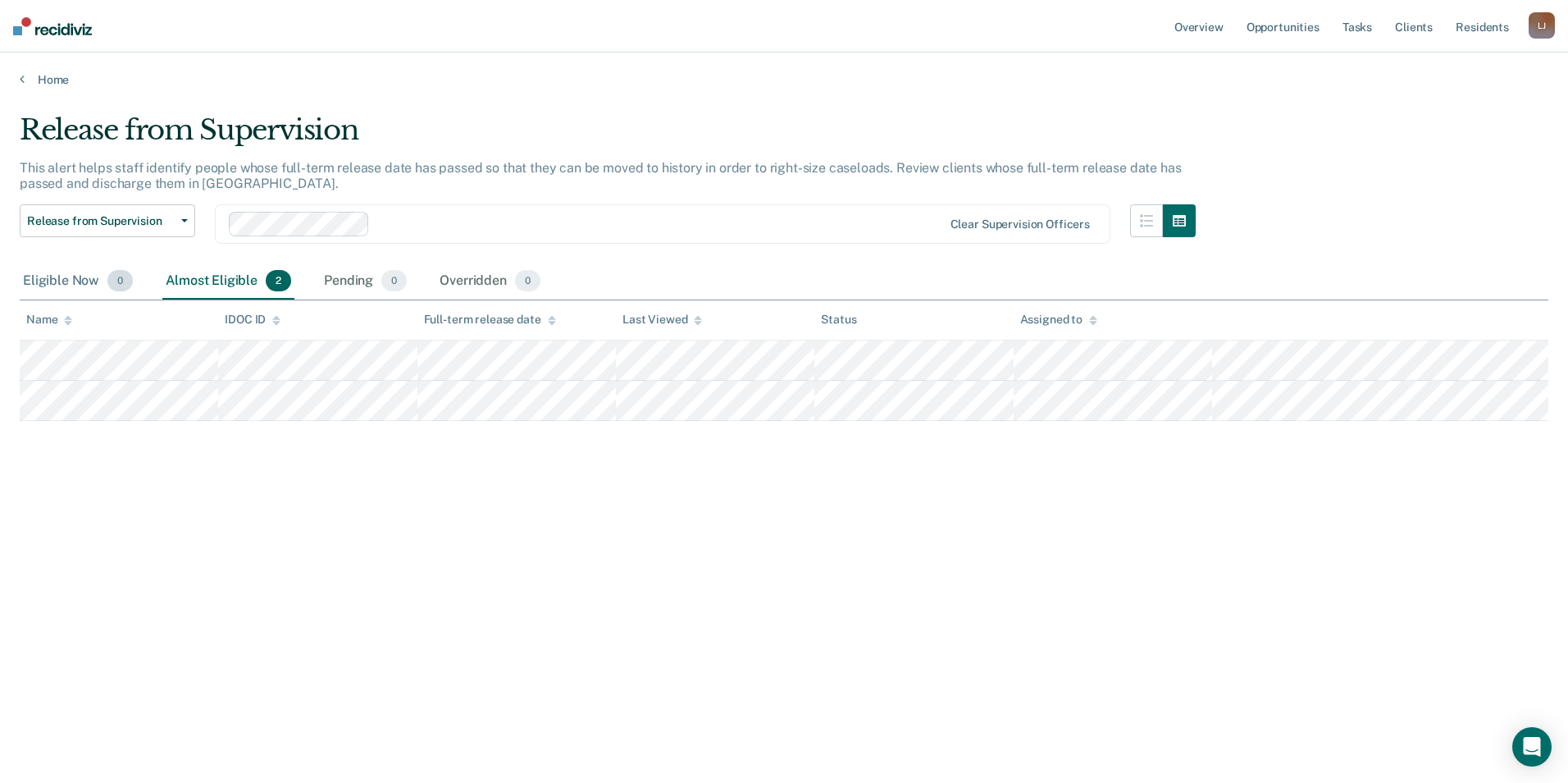
click at [81, 282] on div "Eligible Now 0" at bounding box center [77, 281] width 116 height 36
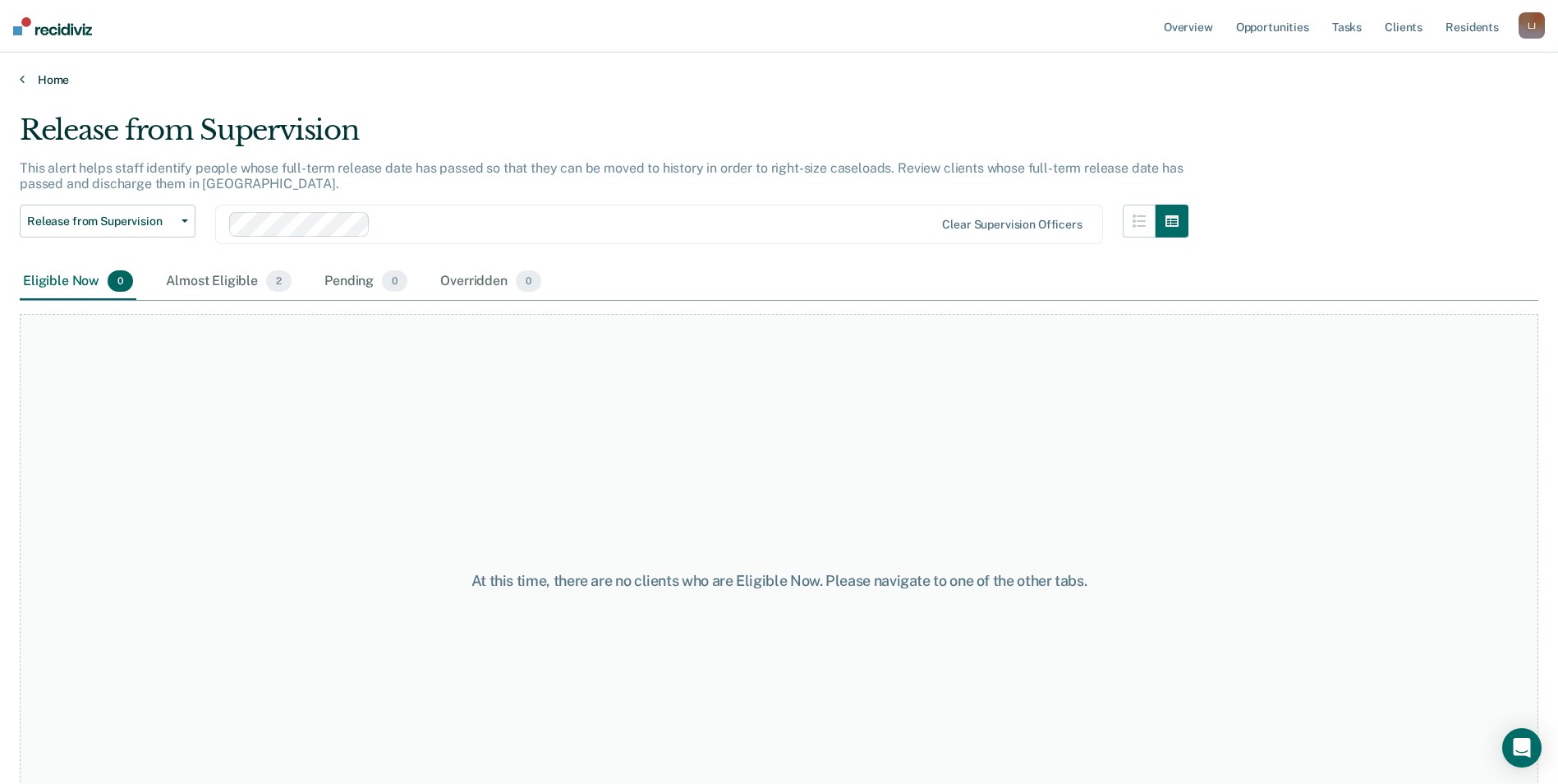
click at [29, 78] on link "Home" at bounding box center [779, 80] width 1519 height 15
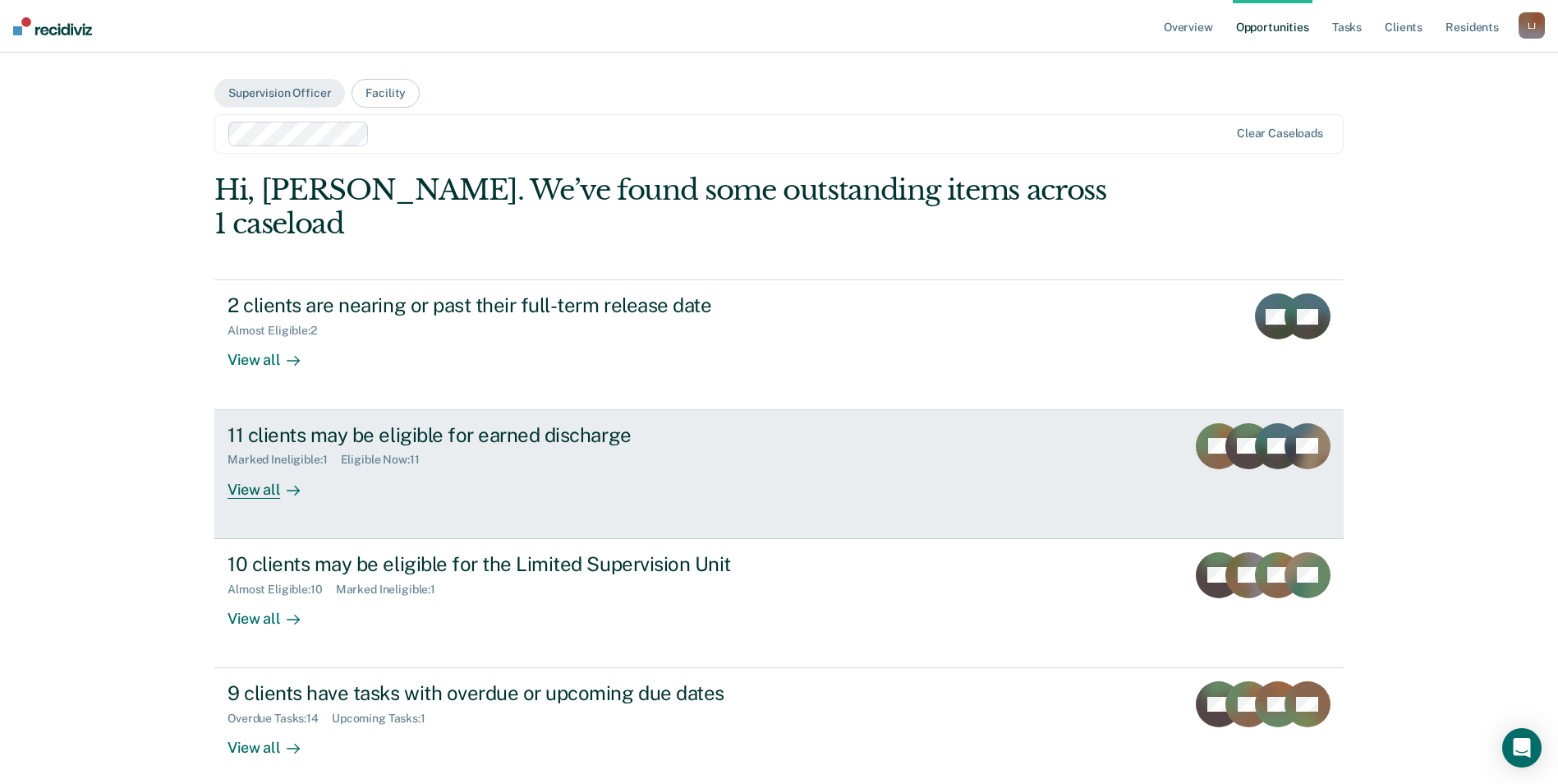
scroll to position [46, 0]
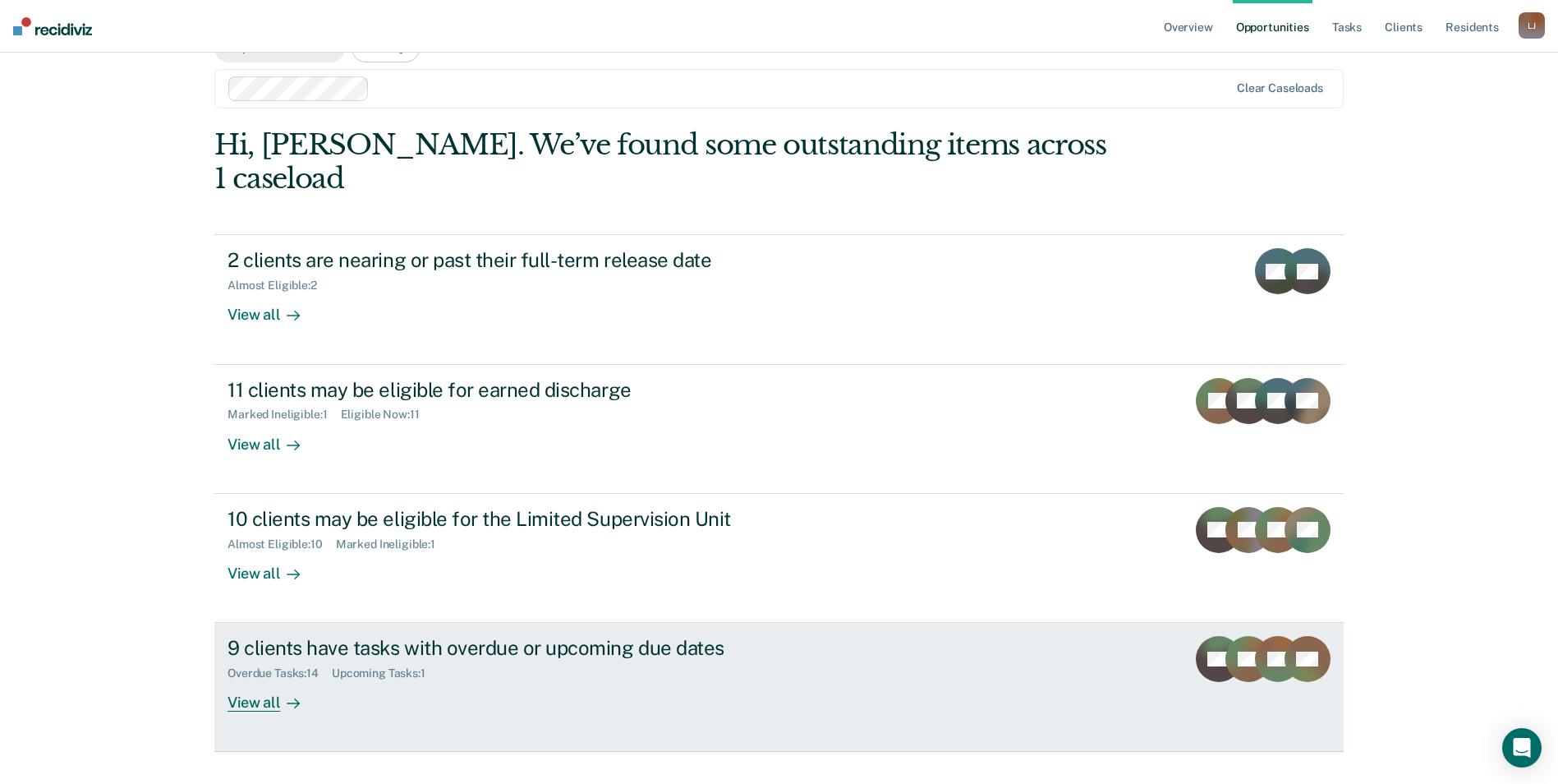
click at [253, 680] on div "View all" at bounding box center [273, 696] width 92 height 32
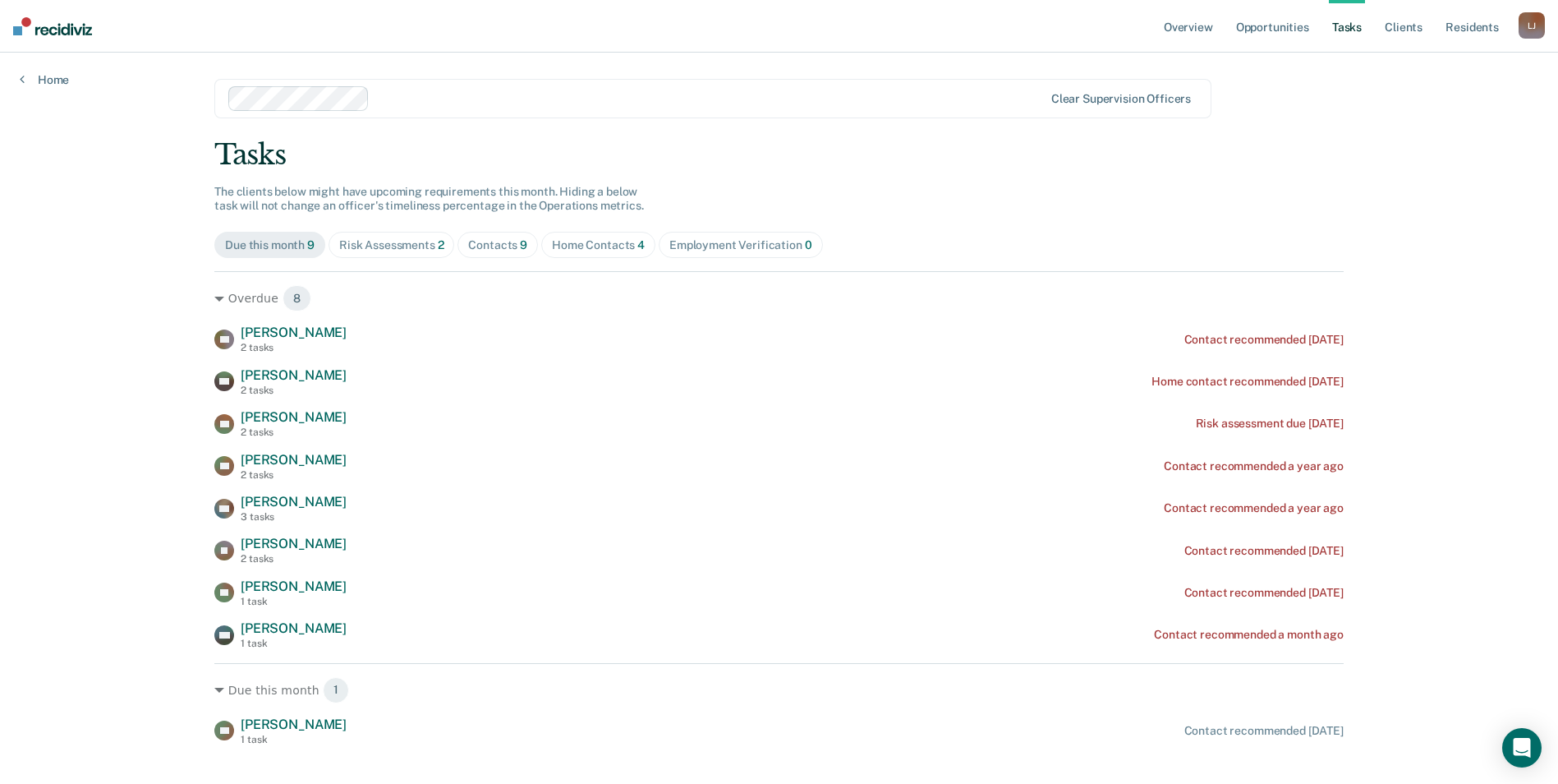
click at [503, 240] on div "Contacts 9" at bounding box center [498, 245] width 60 height 14
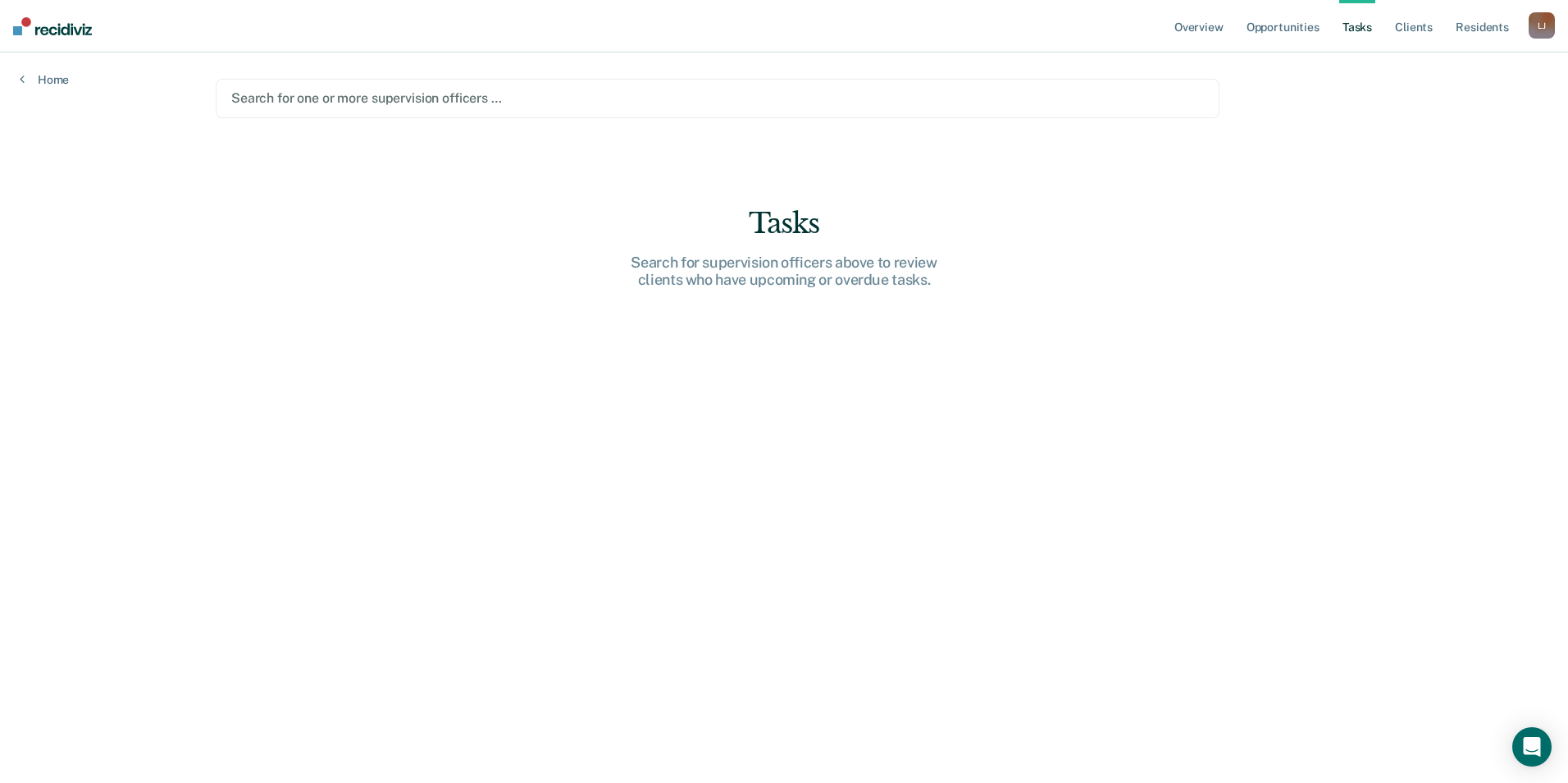
click at [349, 103] on div at bounding box center [718, 98] width 972 height 19
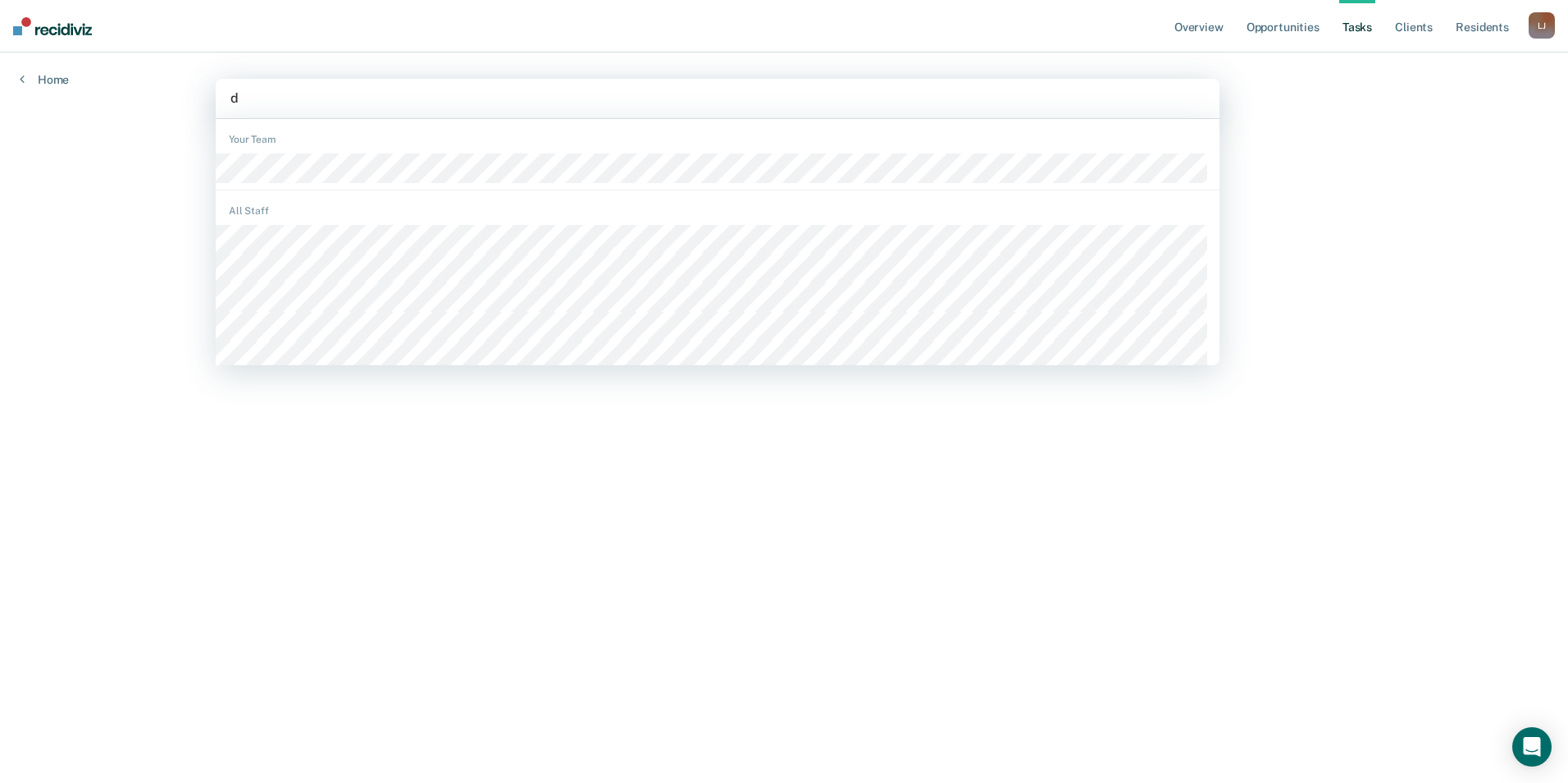
type input "da"
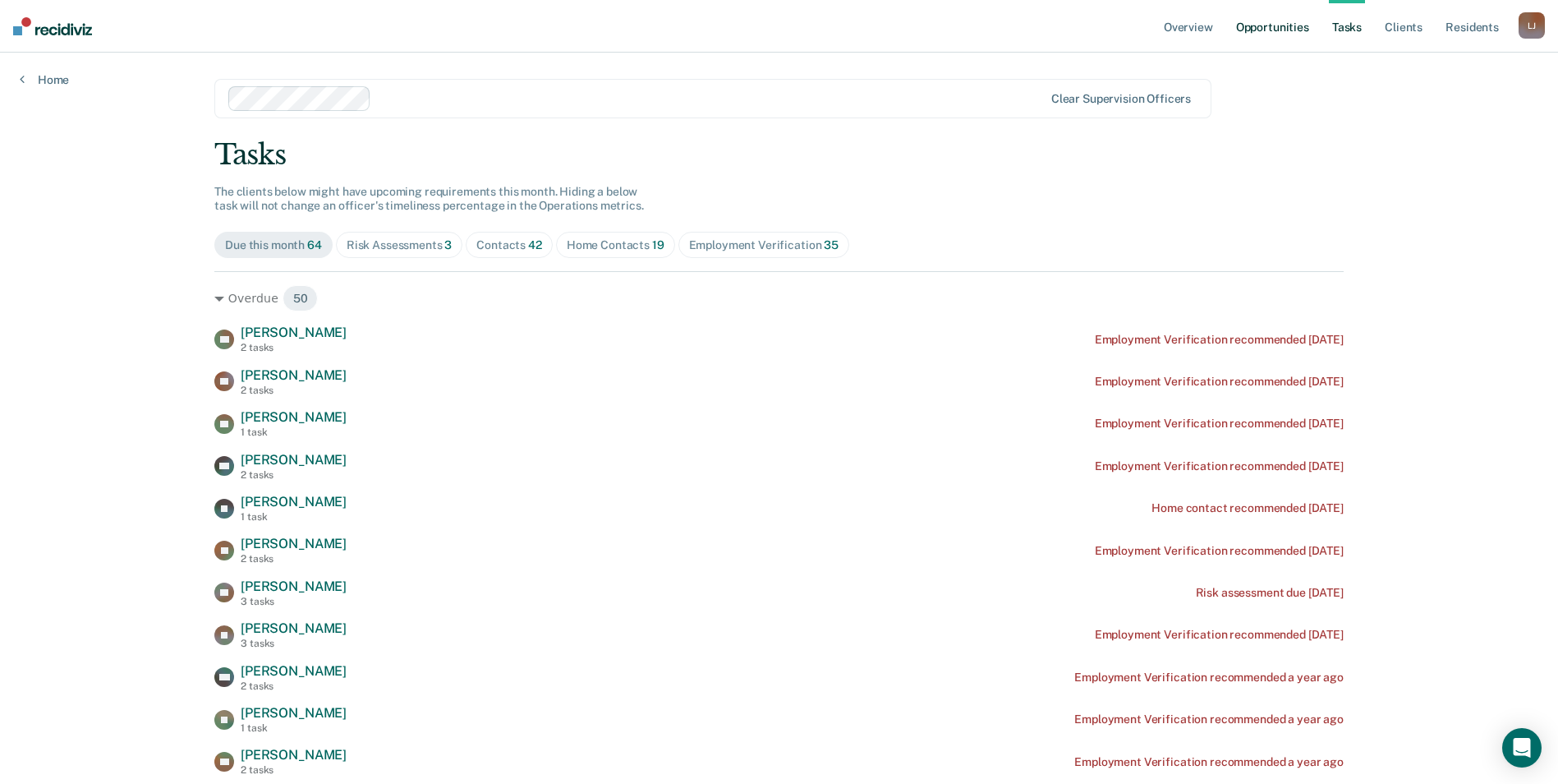
click at [1280, 24] on link "Opportunities" at bounding box center [1273, 26] width 80 height 52
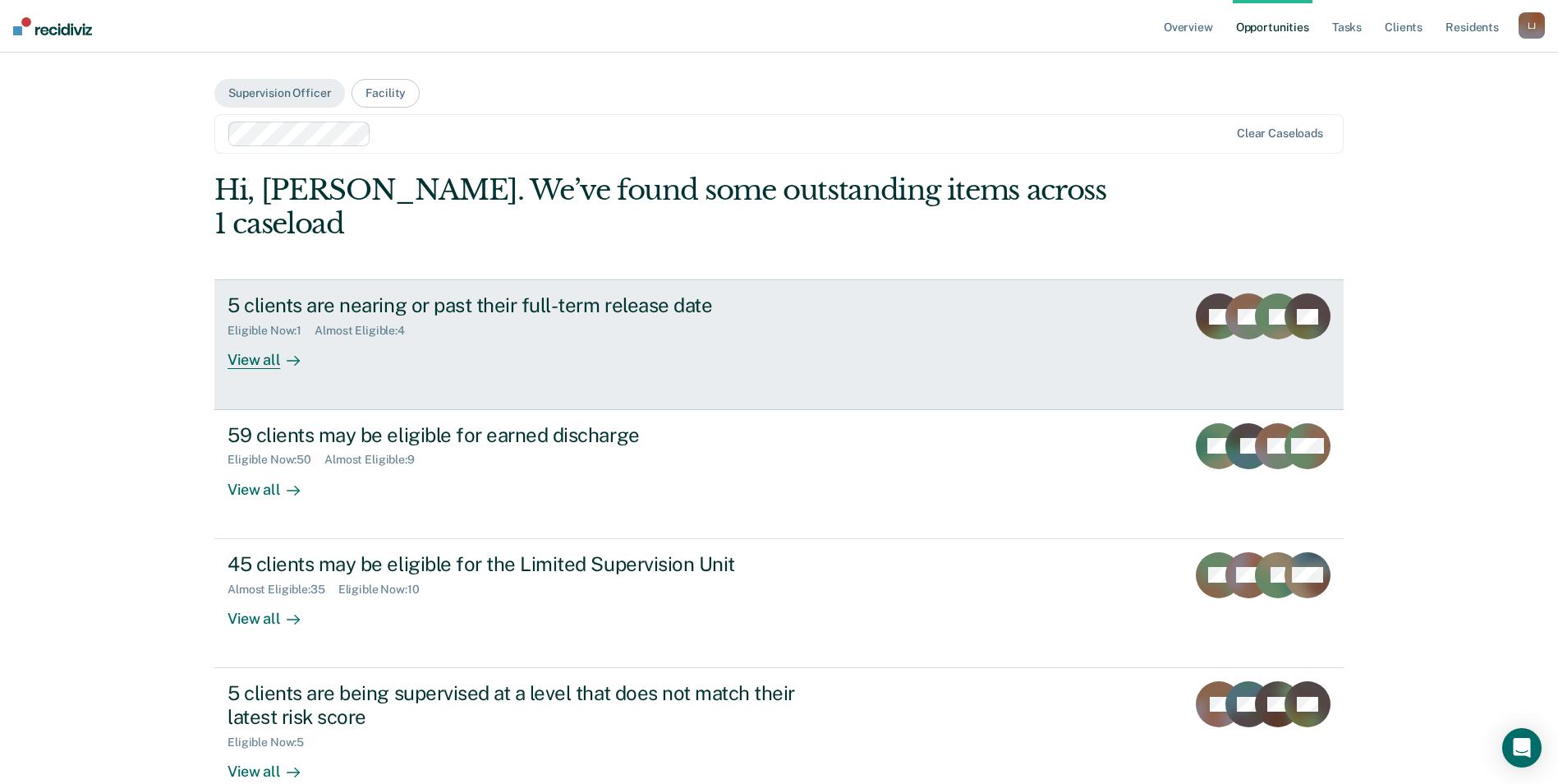
click at [248, 338] on div "View all" at bounding box center [273, 354] width 92 height 32
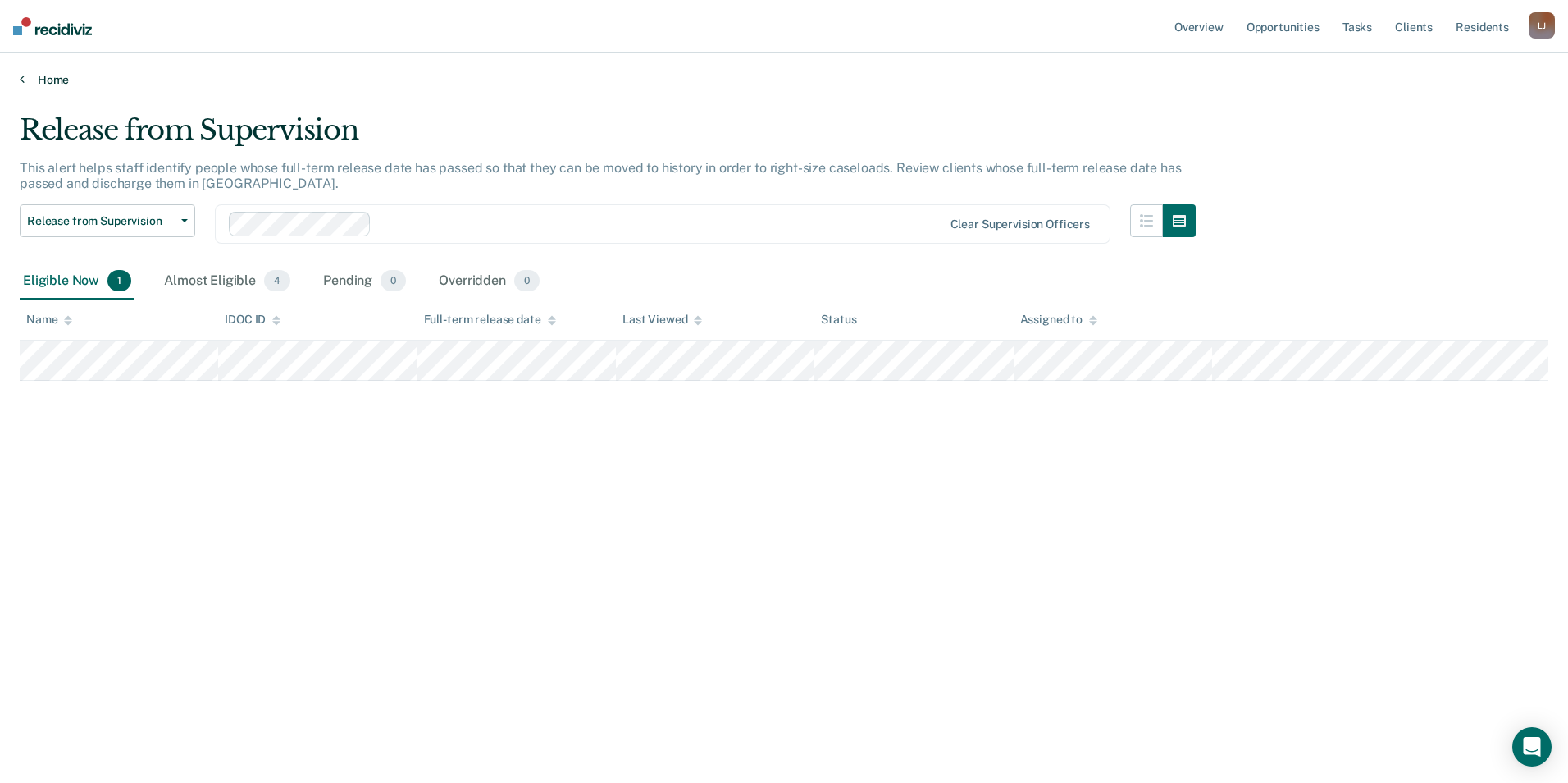
click at [23, 86] on link "Home" at bounding box center [784, 80] width 1528 height 15
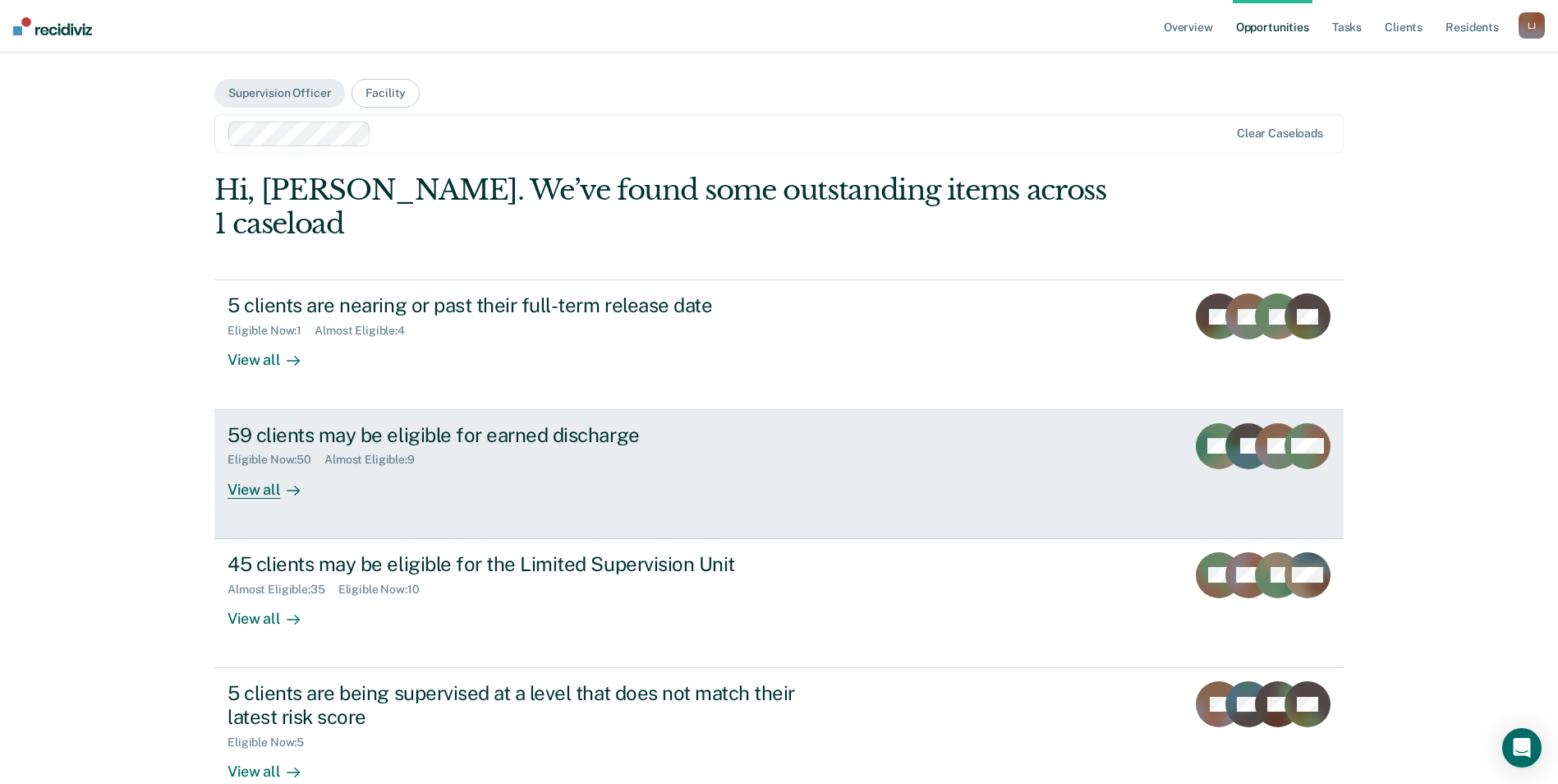
click at [252, 466] on div "View all" at bounding box center [273, 482] width 92 height 32
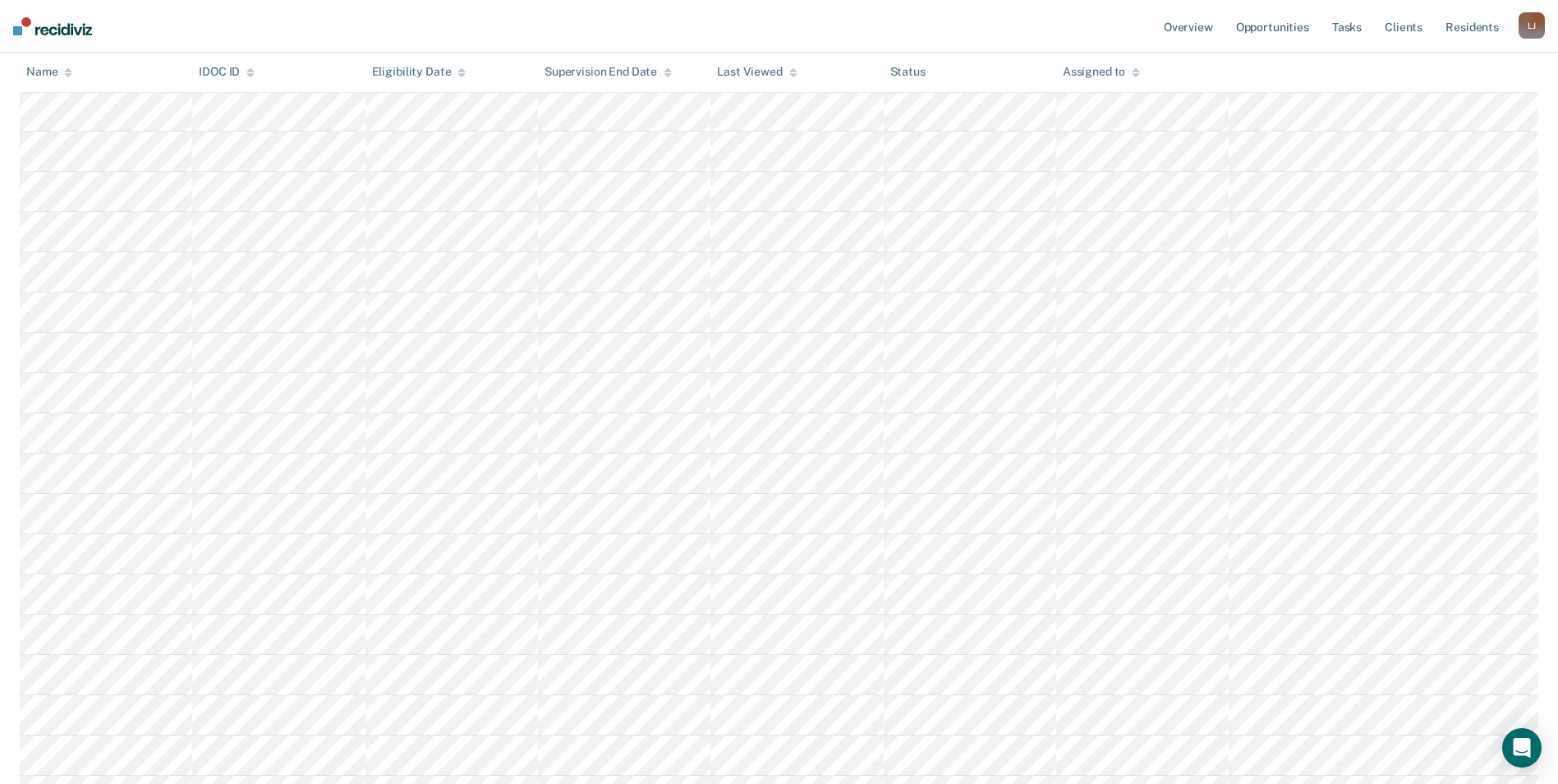
scroll to position [493, 0]
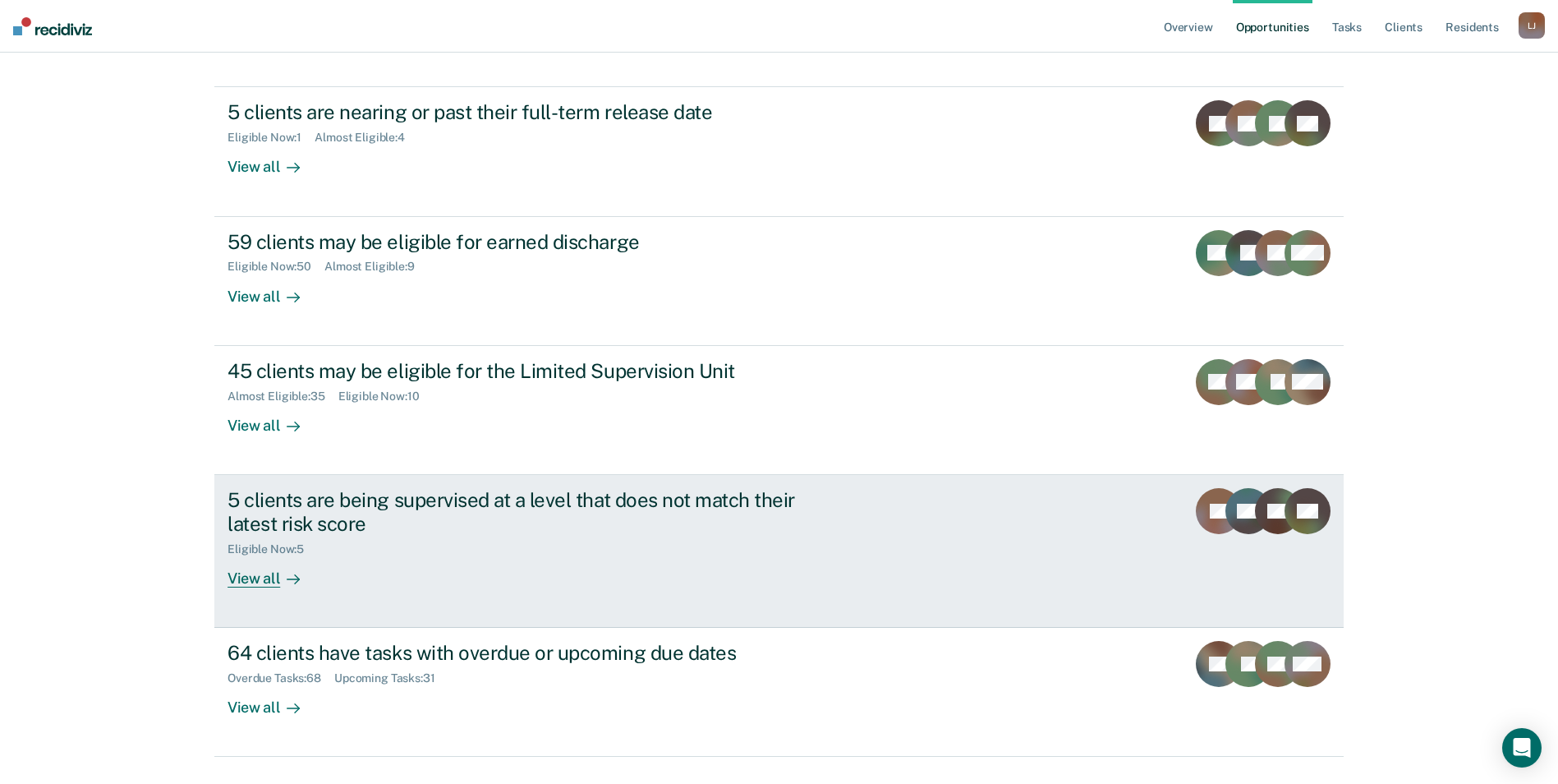
scroll to position [198, 0]
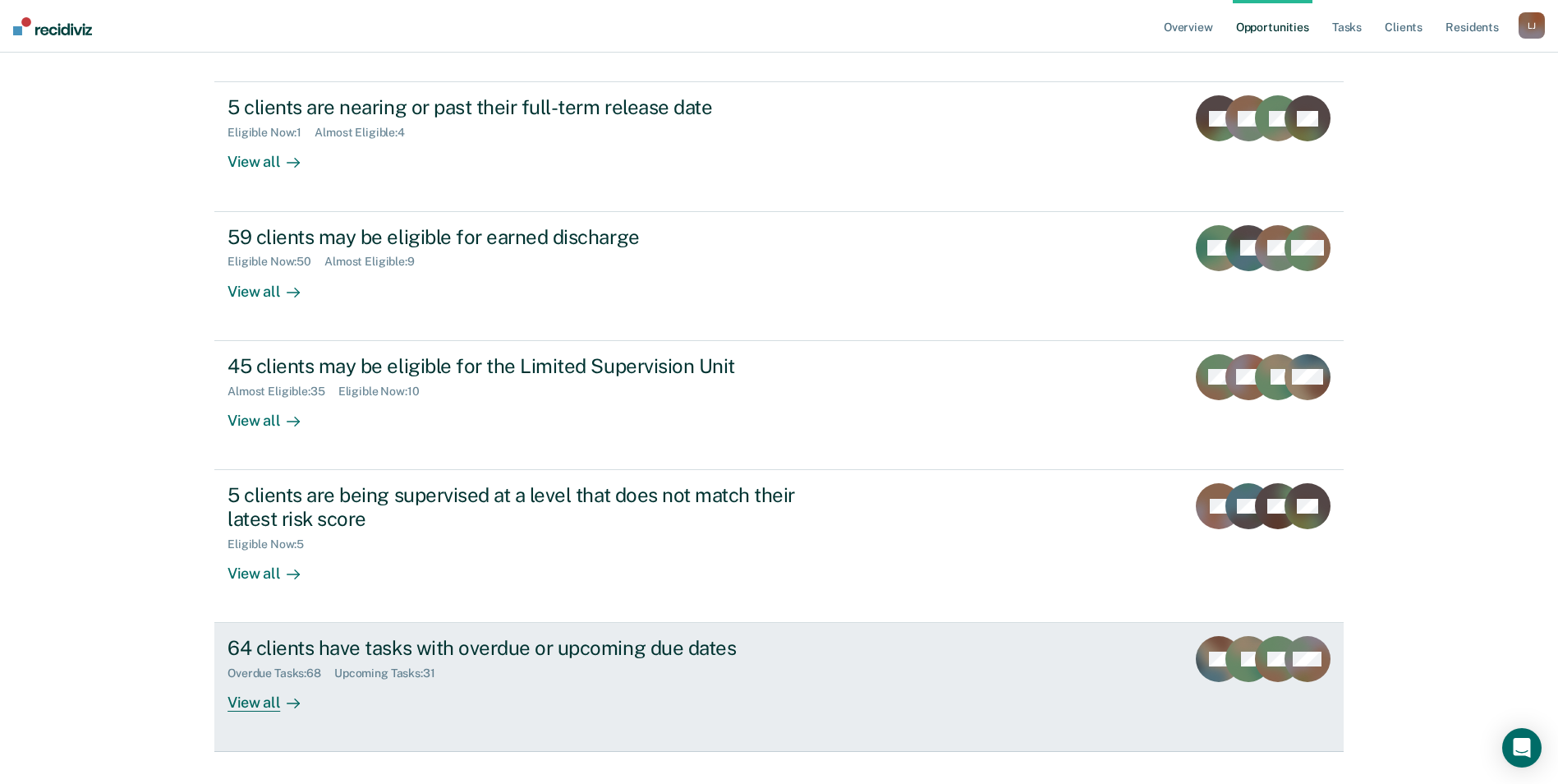
click at [272, 680] on div "View all" at bounding box center [273, 696] width 92 height 32
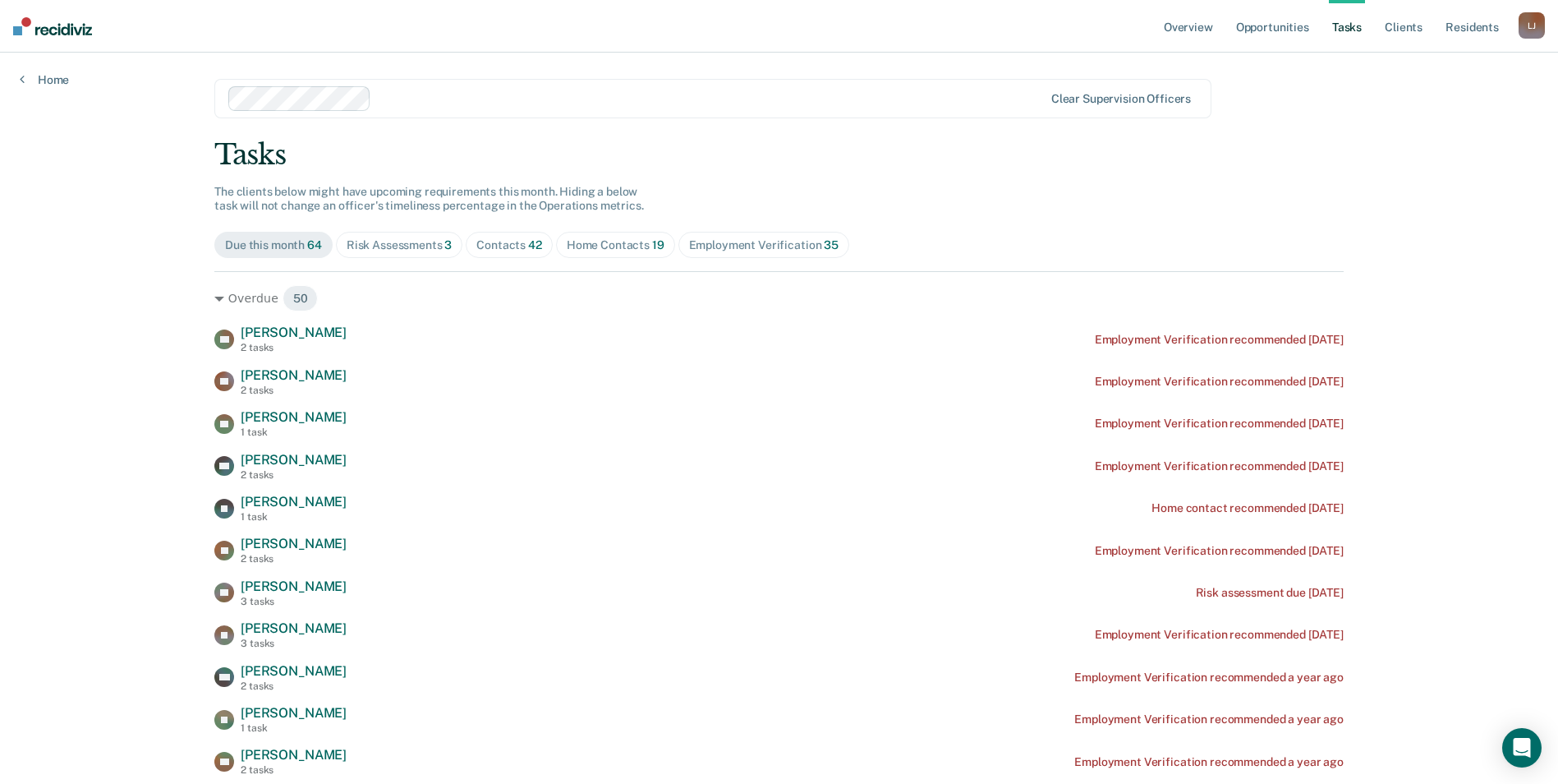
click at [495, 244] on div "Contacts 42" at bounding box center [509, 245] width 66 height 14
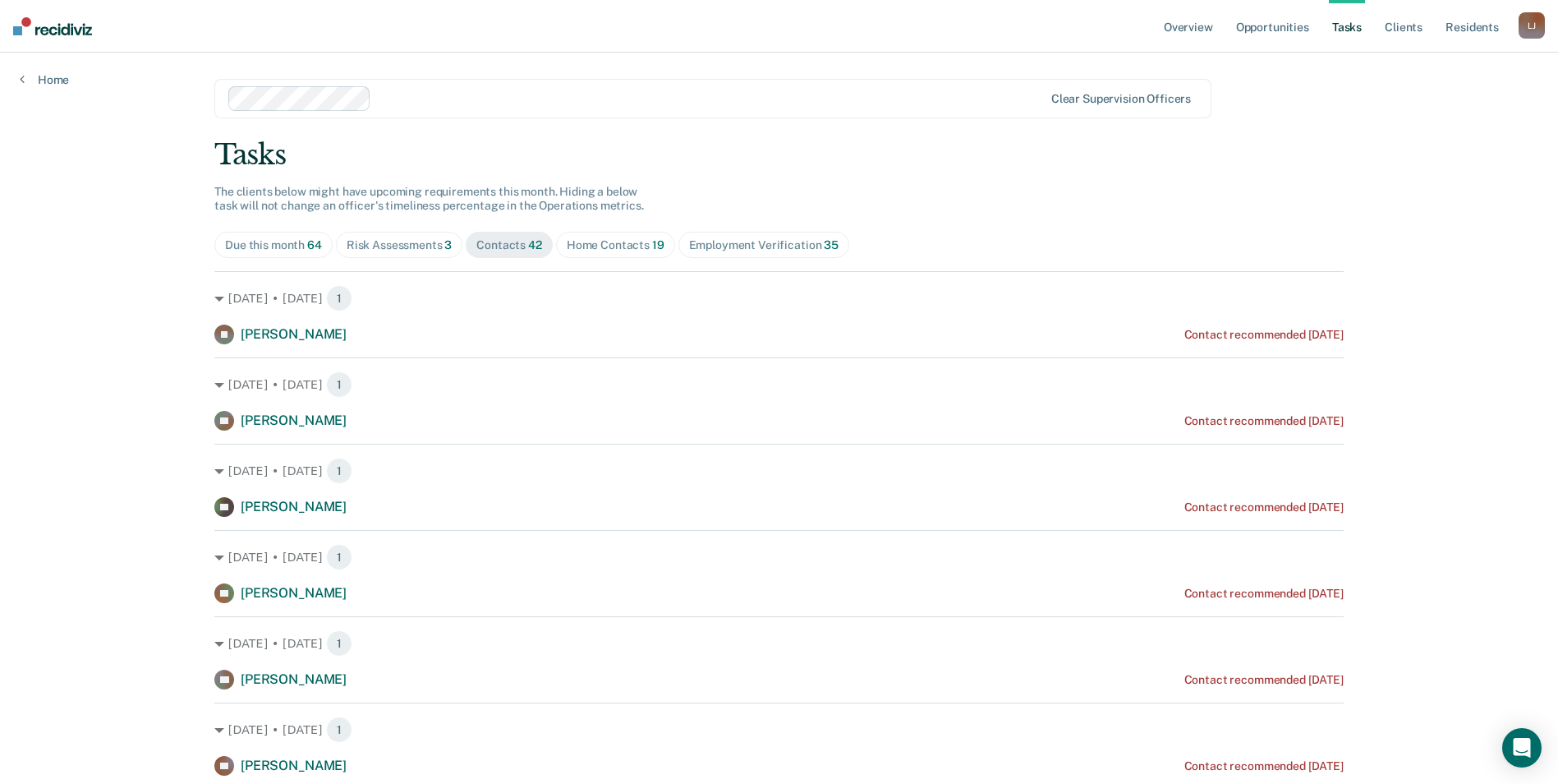
click at [599, 240] on div "Home Contacts 19" at bounding box center [616, 245] width 98 height 14
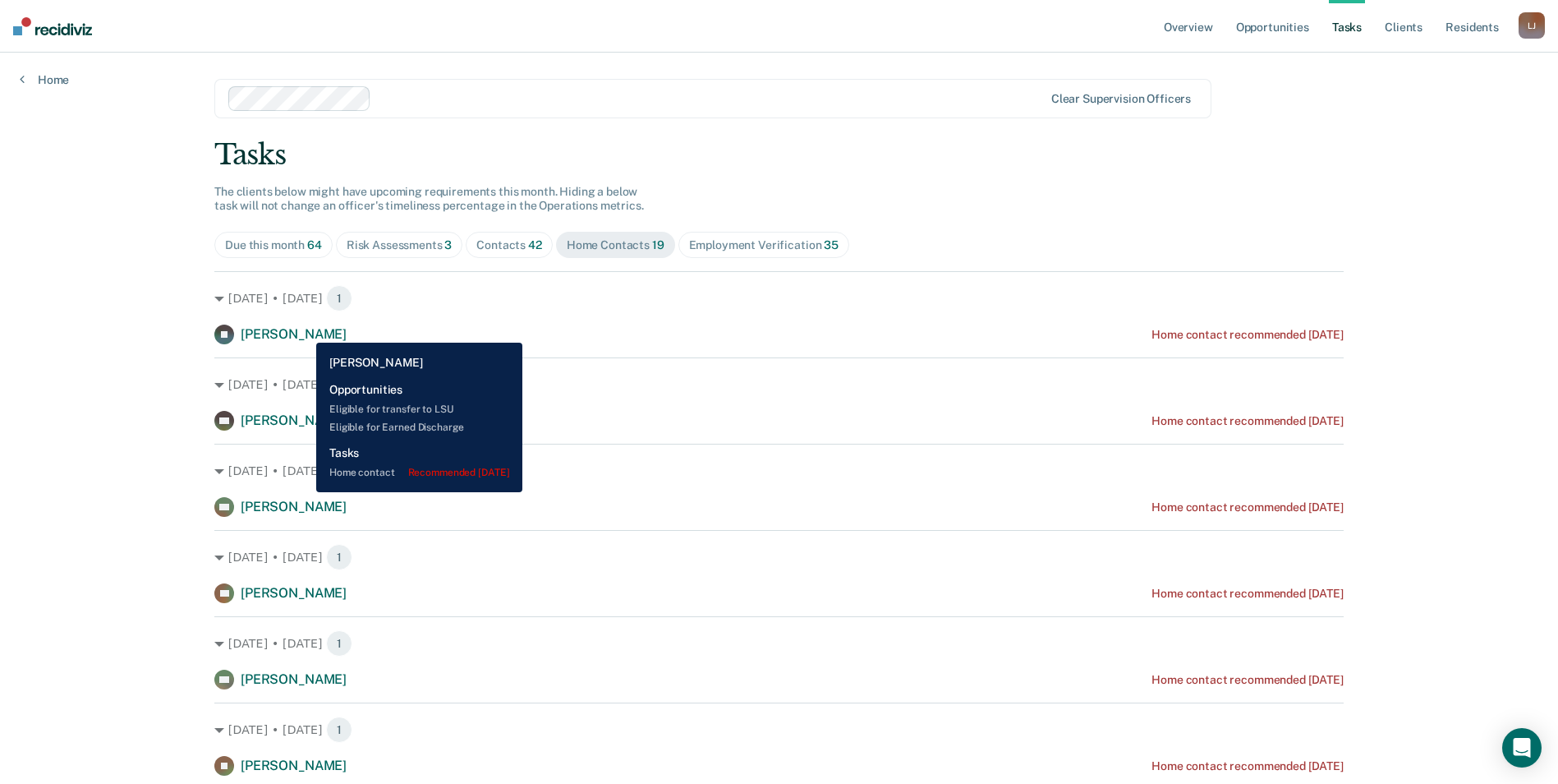
click at [304, 331] on span "[PERSON_NAME]" at bounding box center [293, 333] width 106 height 16
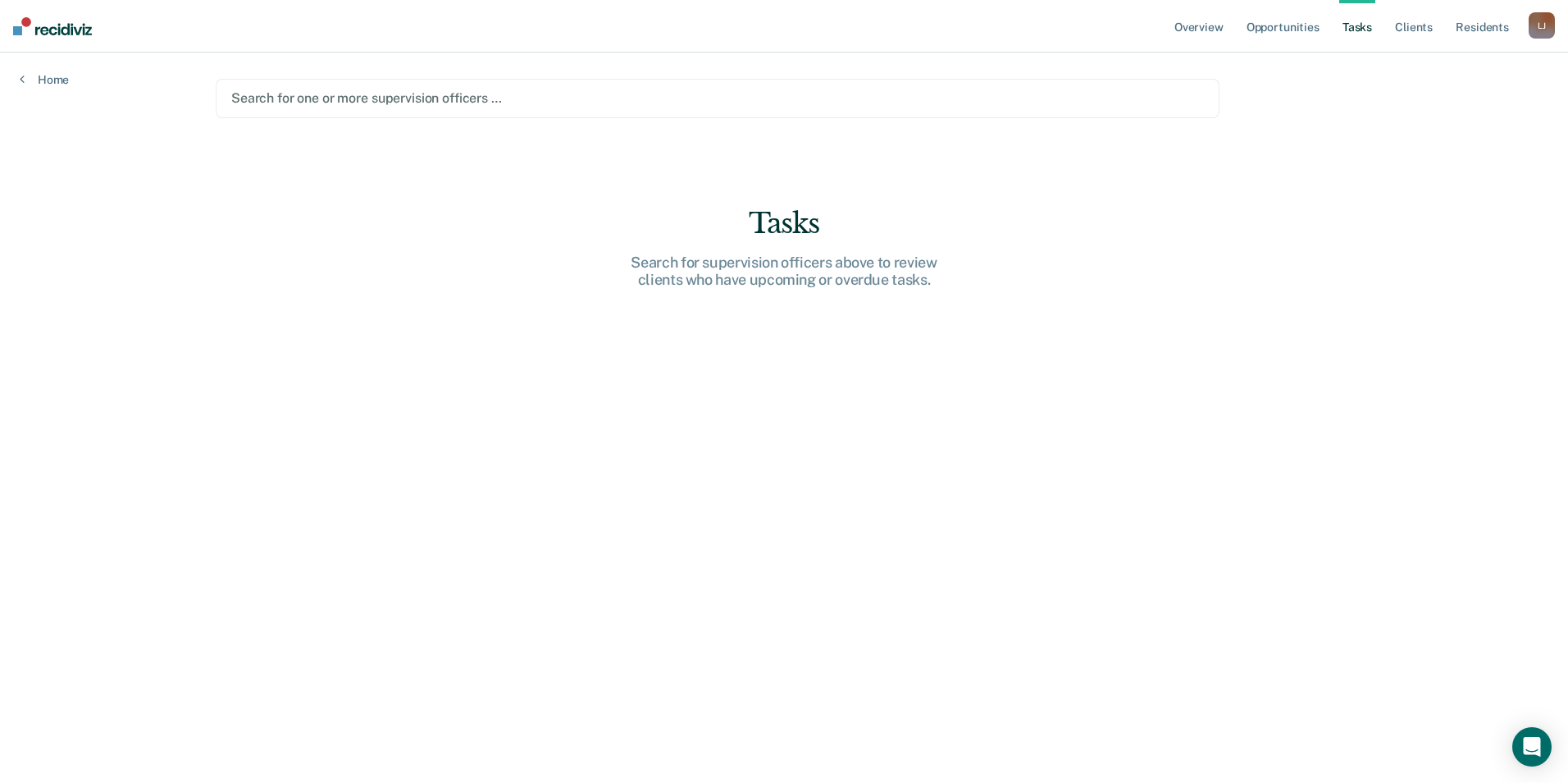
click at [341, 103] on div at bounding box center [718, 98] width 972 height 19
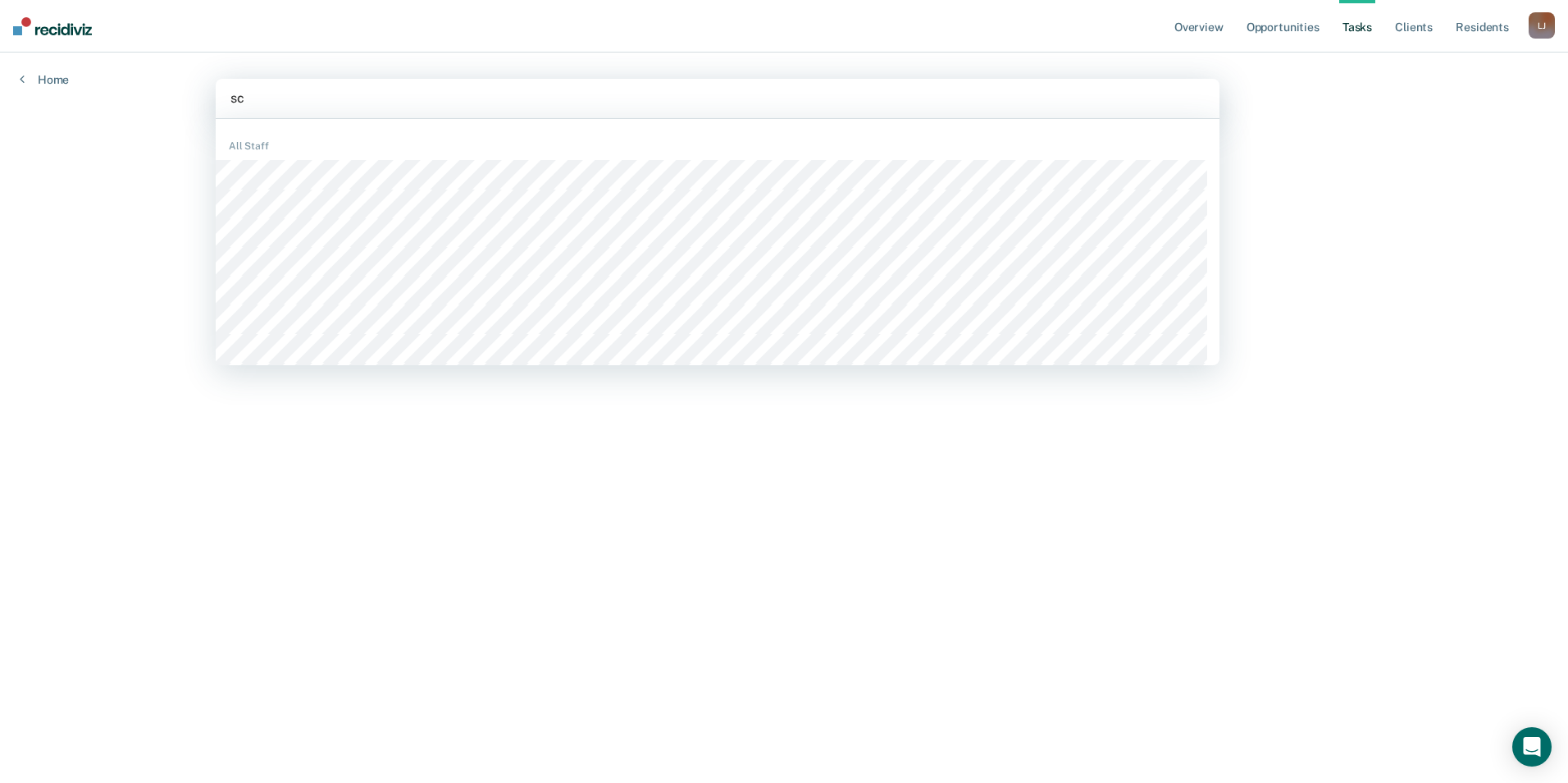
type input "sci"
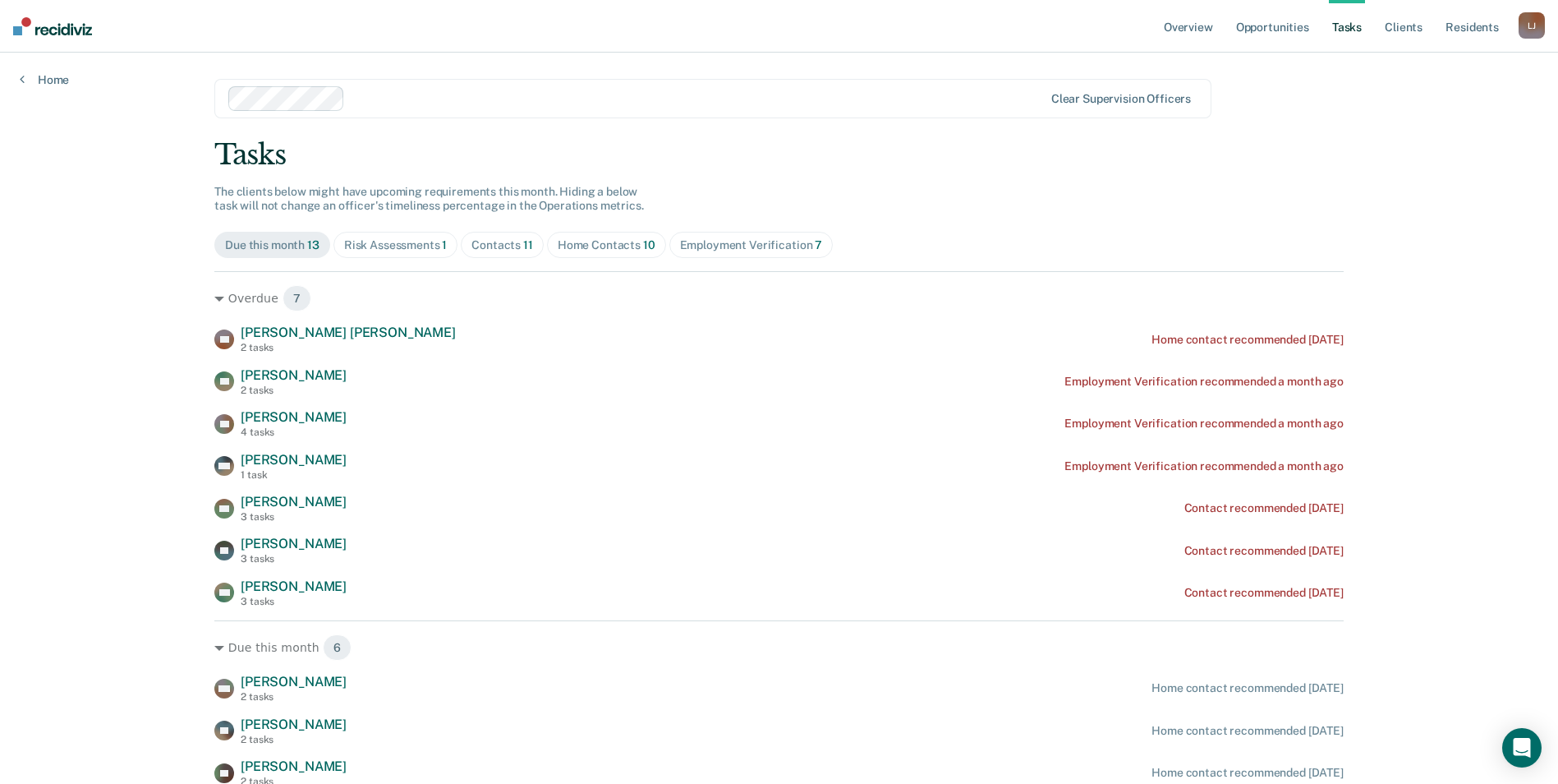
click at [506, 249] on div "Contacts 11" at bounding box center [502, 245] width 61 height 14
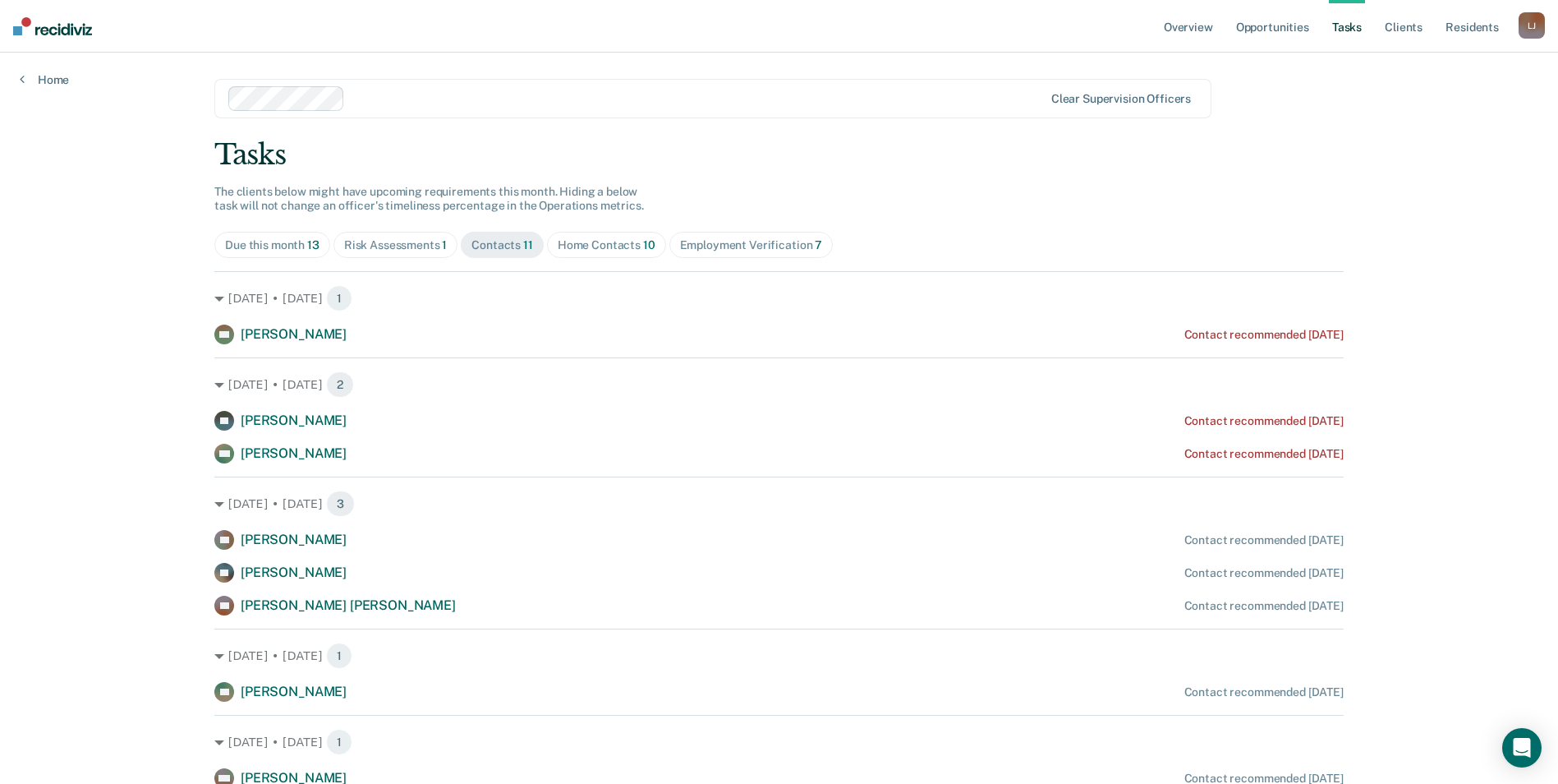
click at [594, 253] on span "Home Contacts 10" at bounding box center [607, 245] width 119 height 26
